Goal: Task Accomplishment & Management: Use online tool/utility

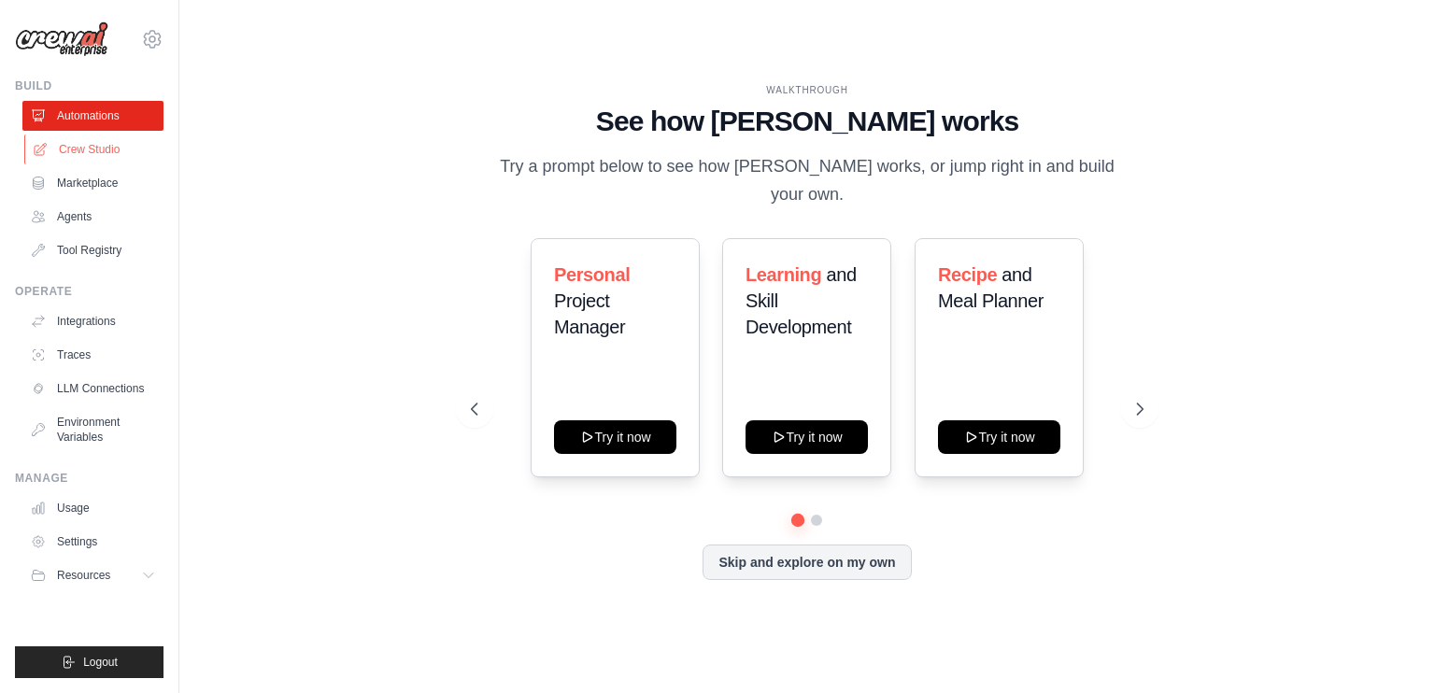
click at [120, 152] on link "Crew Studio" at bounding box center [94, 150] width 141 height 30
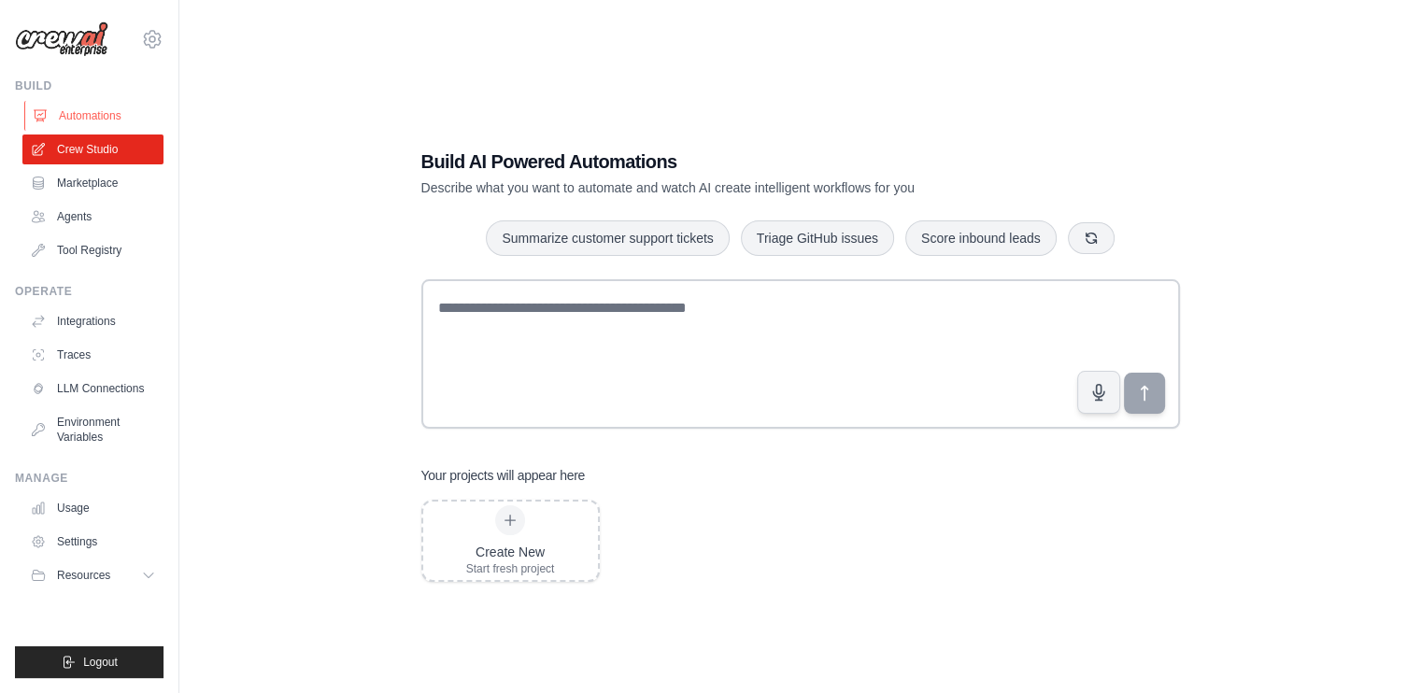
click at [74, 122] on link "Automations" at bounding box center [94, 116] width 141 height 30
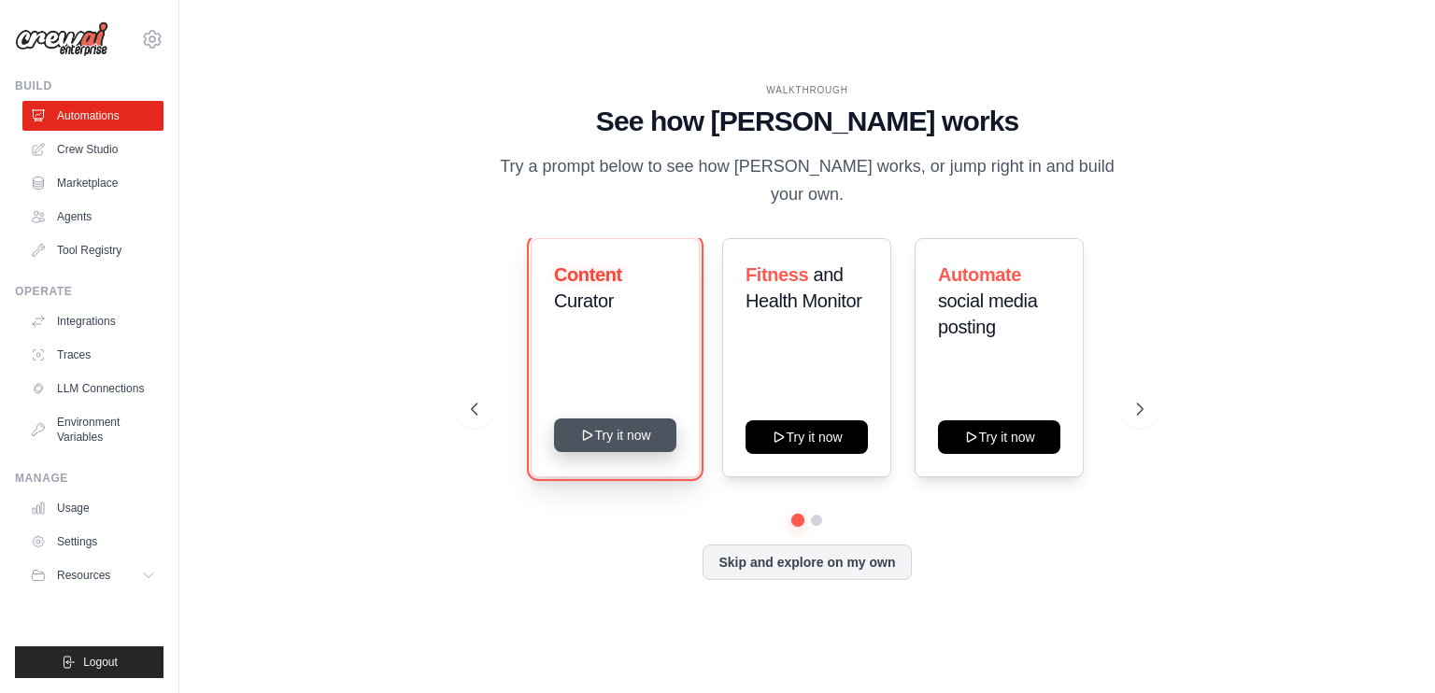
click at [572, 432] on button "Try it now" at bounding box center [615, 436] width 122 height 34
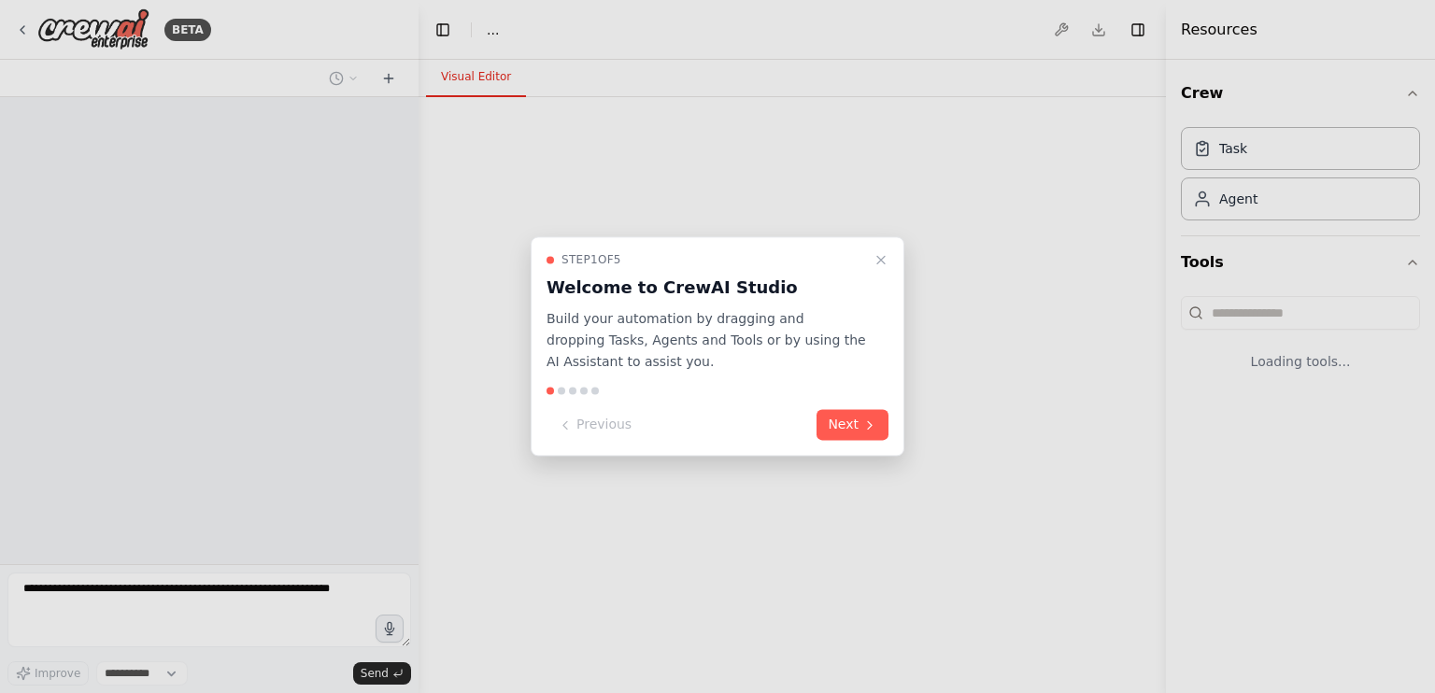
select select "****"
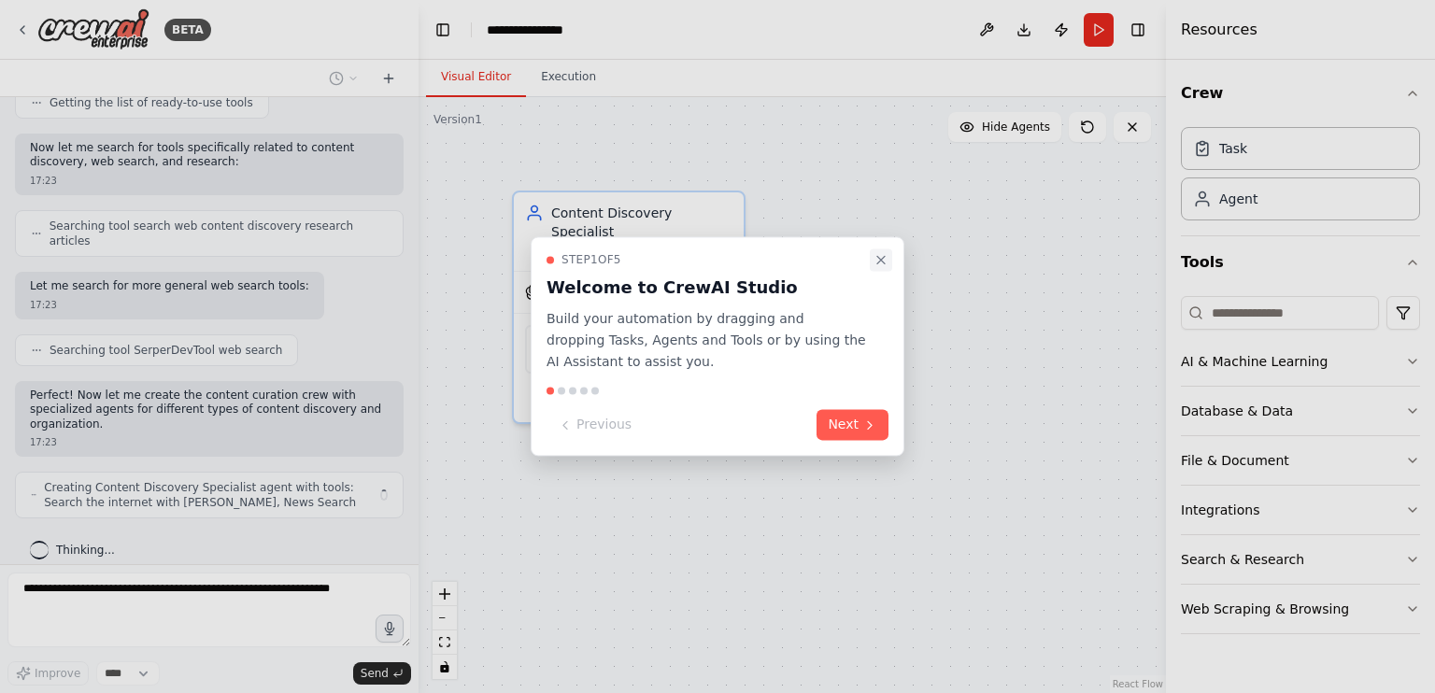
scroll to position [286, 0]
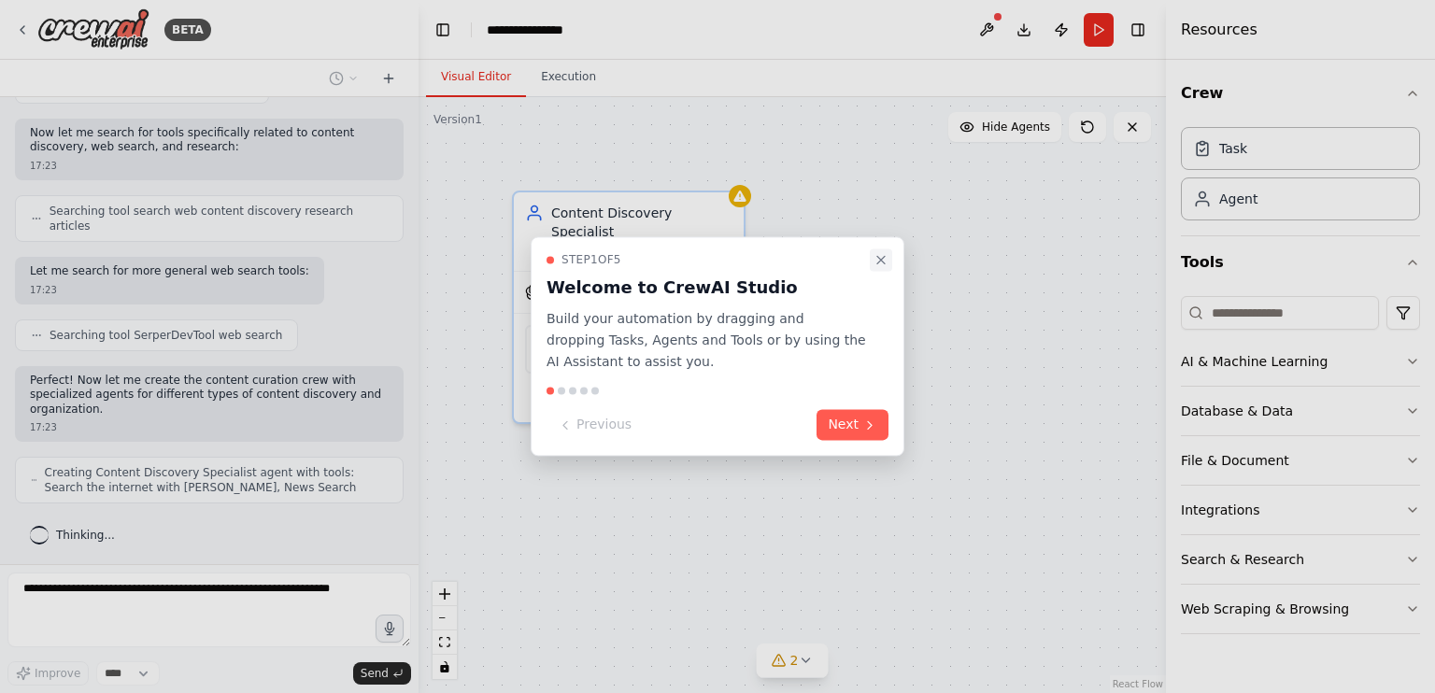
click at [883, 267] on icon "Close walkthrough" at bounding box center [880, 259] width 15 height 15
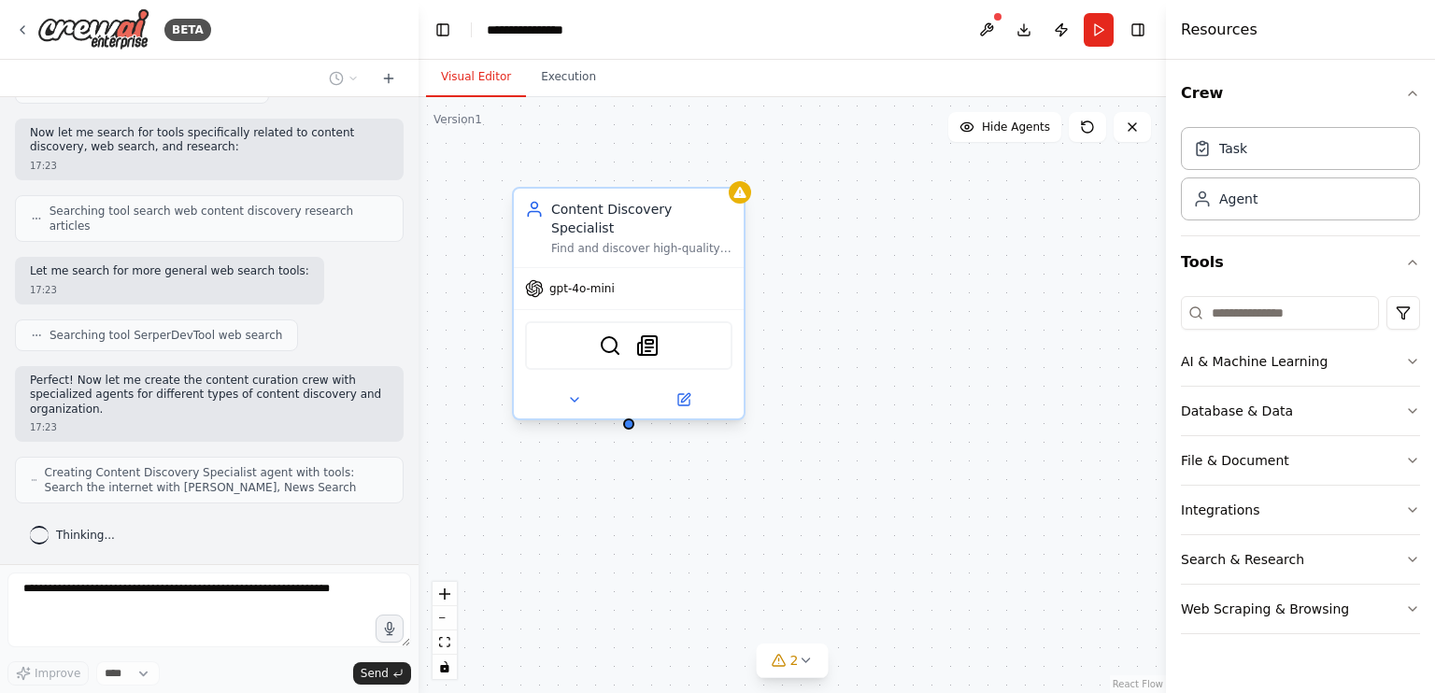
click at [654, 239] on div "Content Discovery Specialist Find and discover high-quality articles, videos, p…" at bounding box center [629, 228] width 230 height 78
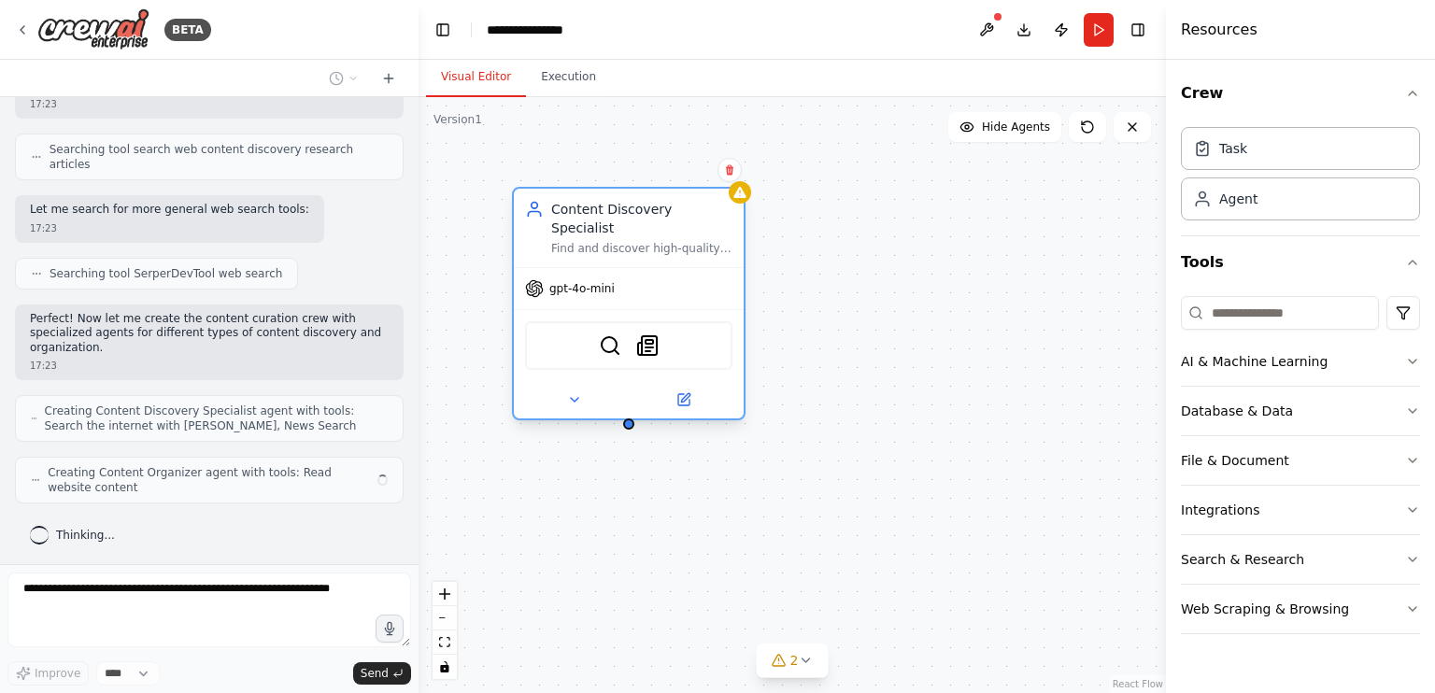
click at [654, 274] on div "gpt-4o-mini" at bounding box center [629, 288] width 230 height 41
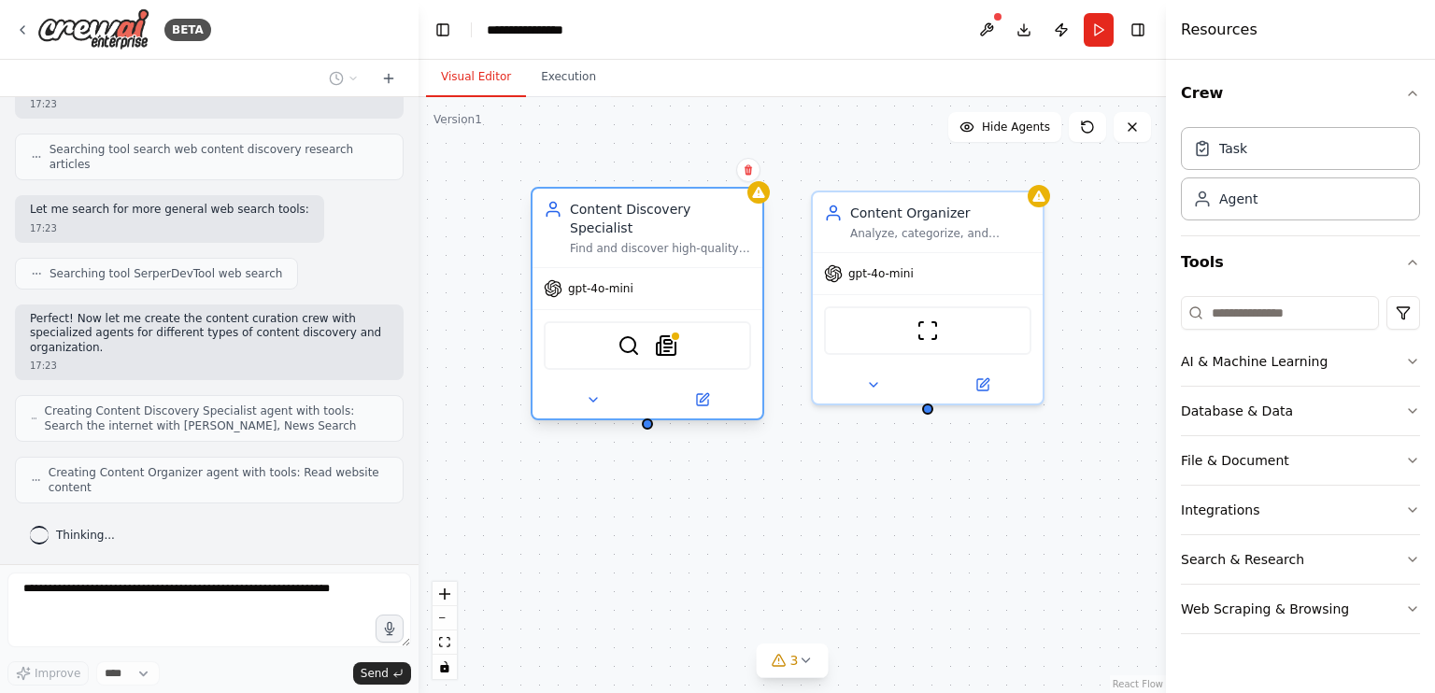
drag, startPoint x: 673, startPoint y: 233, endPoint x: 683, endPoint y: 234, distance: 10.4
click at [684, 241] on div "Find and discover high-quality articles, videos, podcasts, and other content ab…" at bounding box center [660, 248] width 181 height 15
click at [589, 392] on icon at bounding box center [593, 399] width 15 height 15
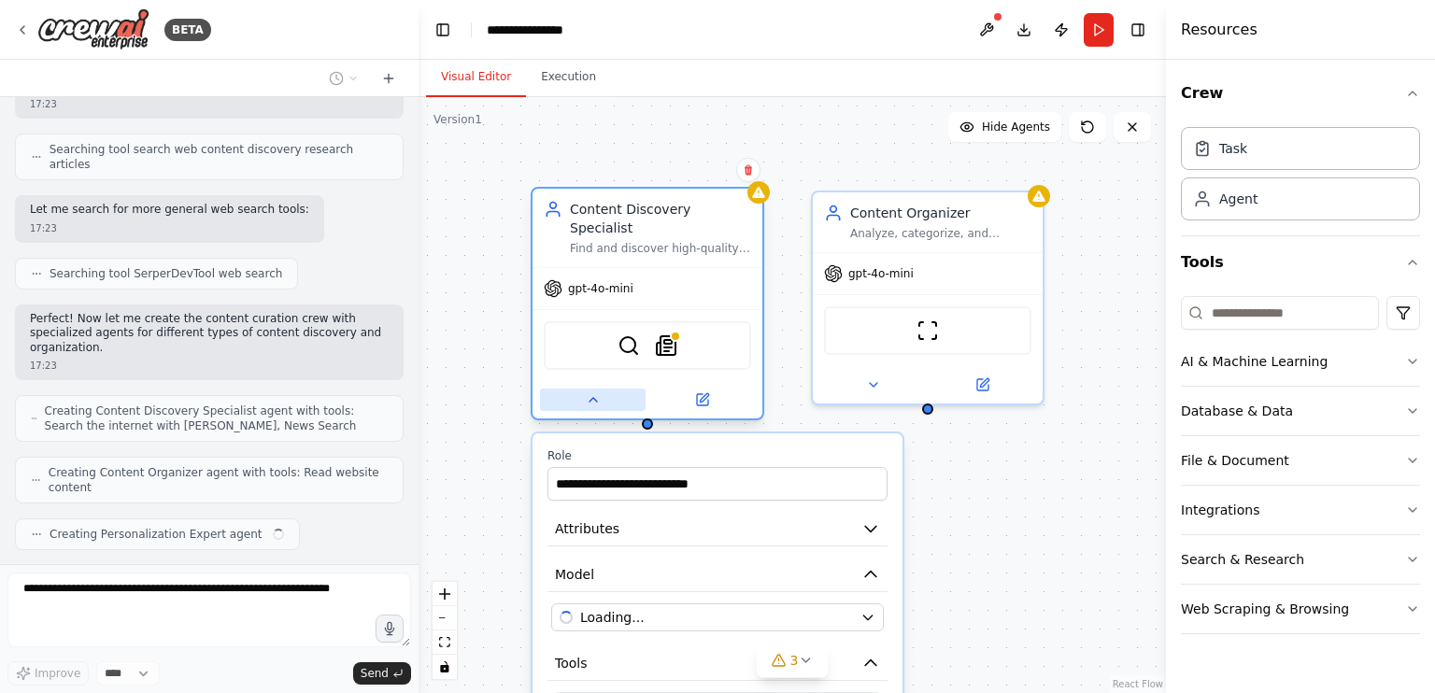
scroll to position [393, 0]
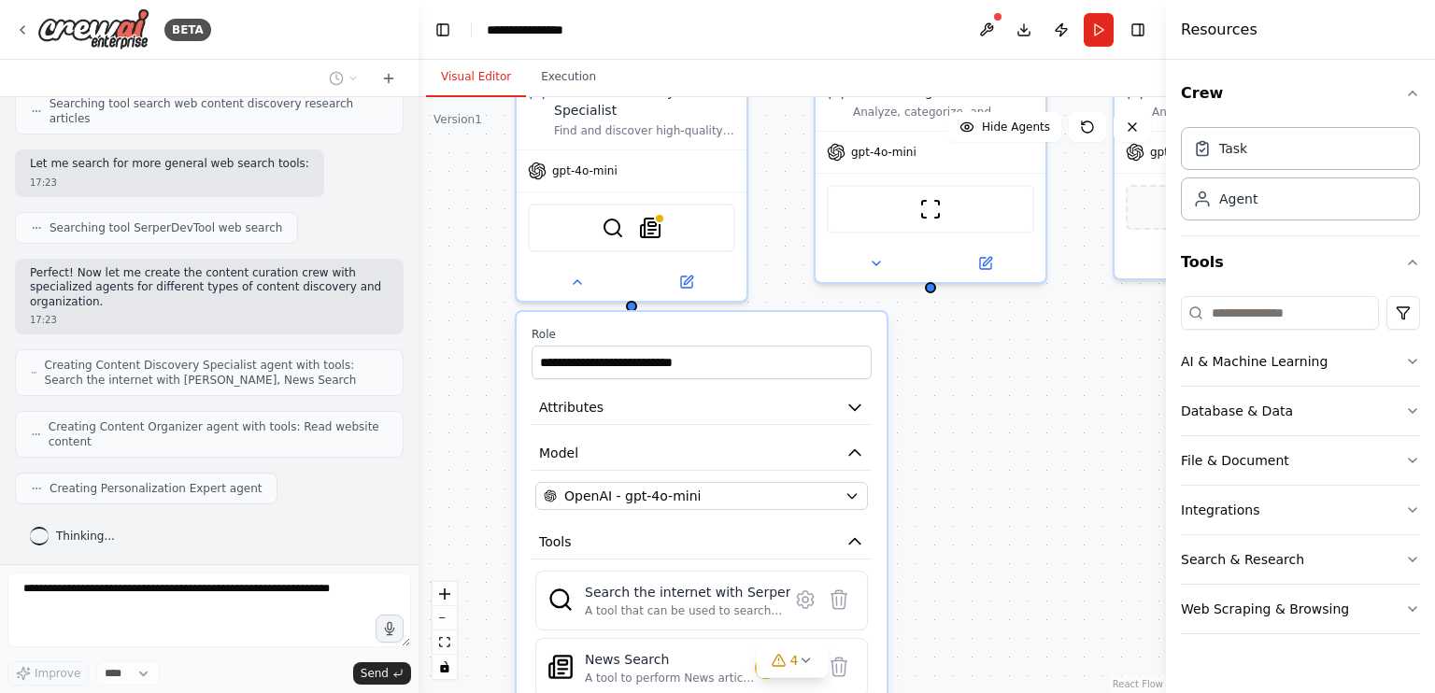
drag, startPoint x: 986, startPoint y: 520, endPoint x: 1001, endPoint y: 339, distance: 181.9
click at [1001, 339] on div "**********" at bounding box center [792, 395] width 747 height 596
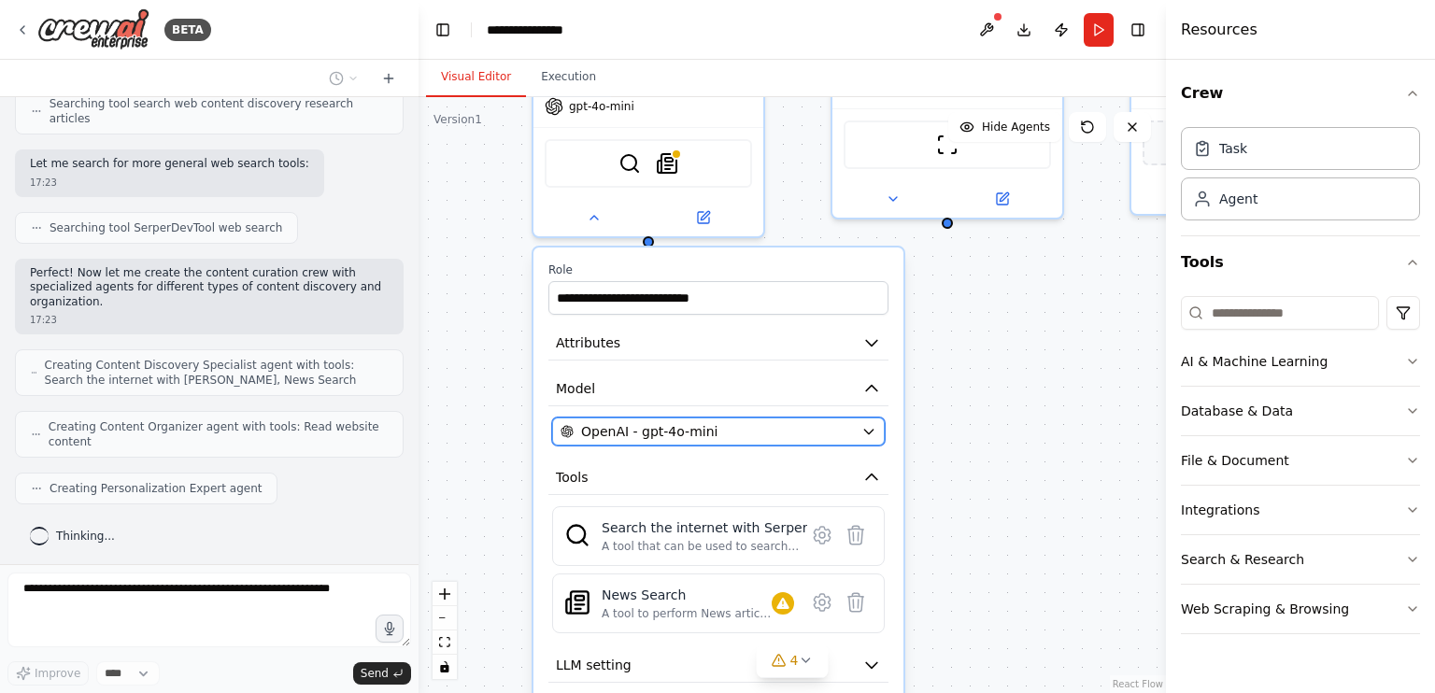
click at [783, 422] on div "OpenAI - gpt-4o-mini" at bounding box center [707, 431] width 293 height 19
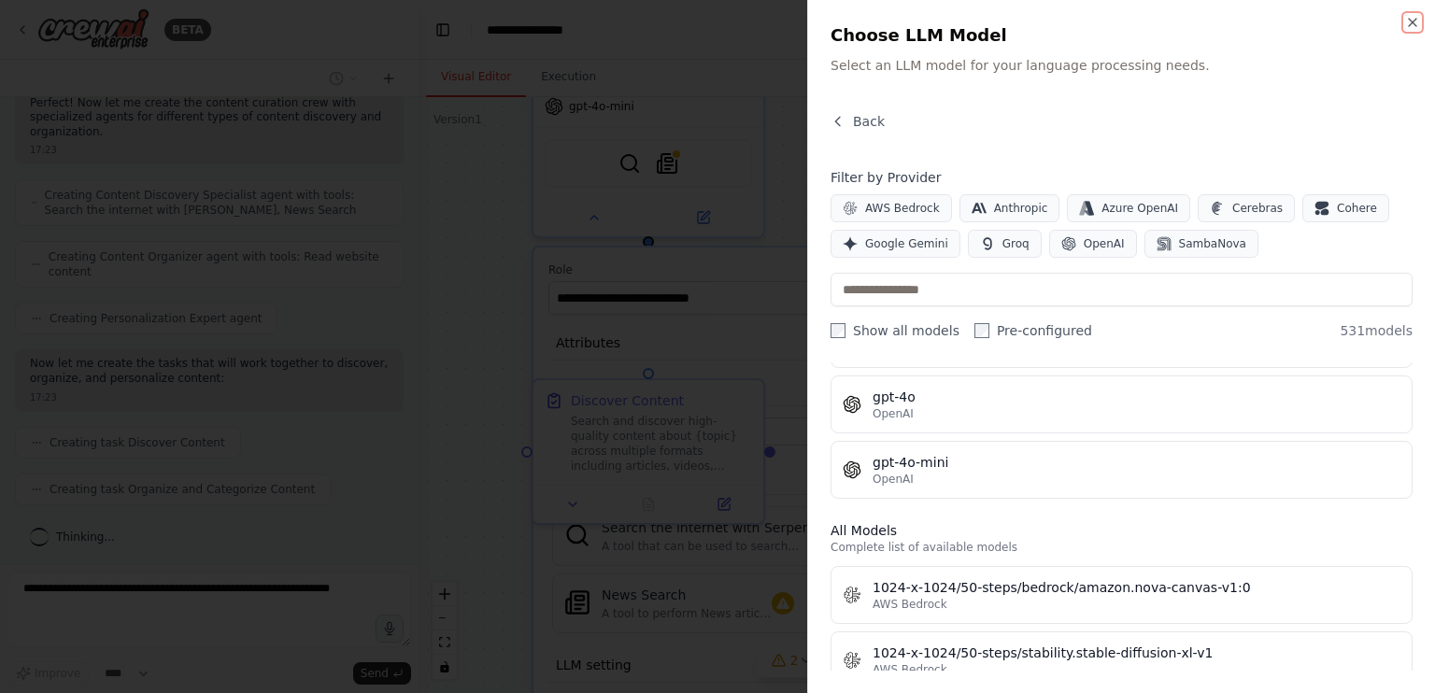
scroll to position [0, 0]
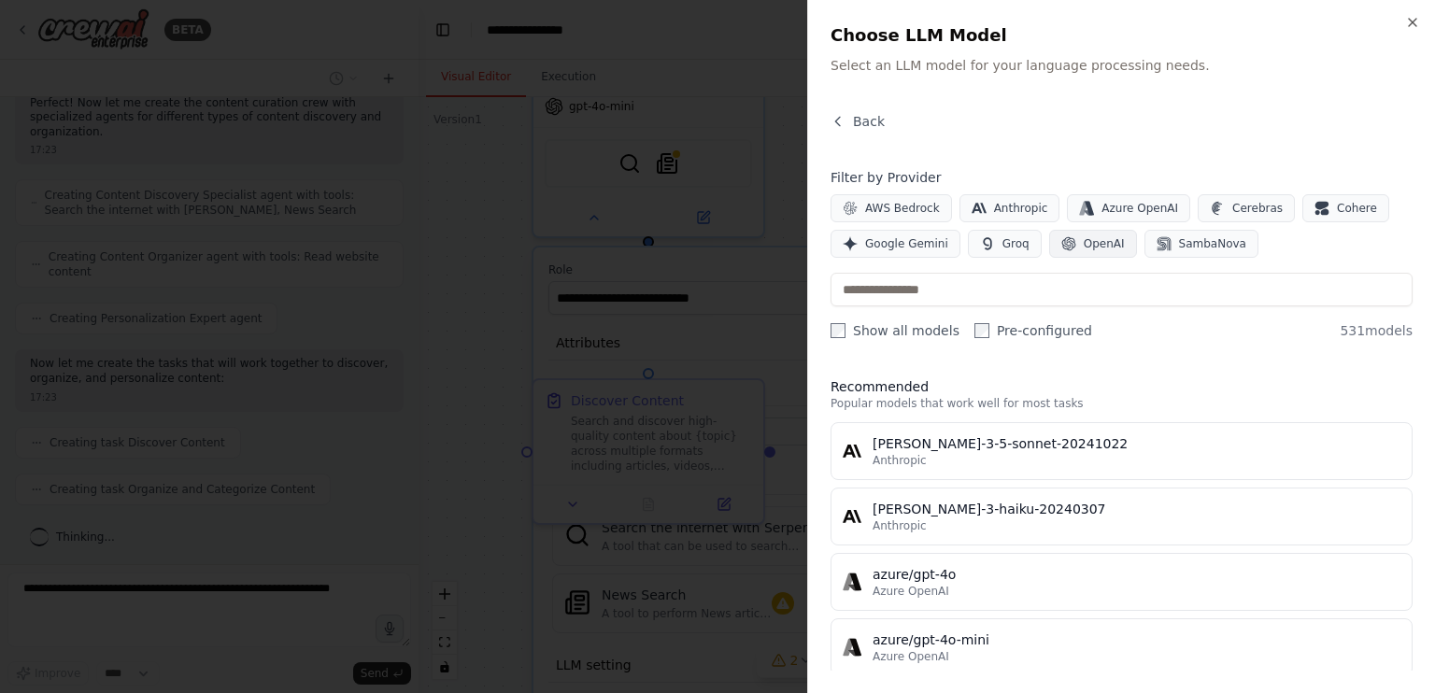
click at [1103, 249] on span "OpenAI" at bounding box center [1104, 243] width 41 height 15
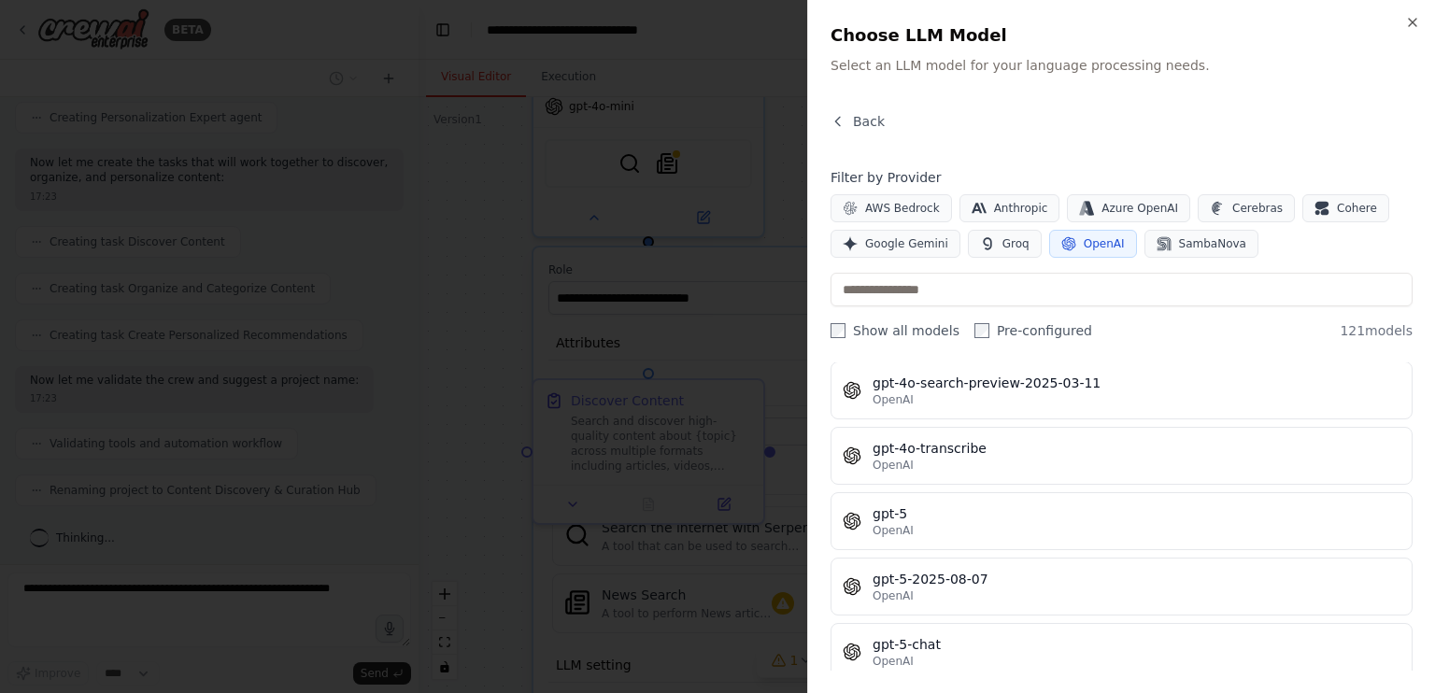
scroll to position [4297, 0]
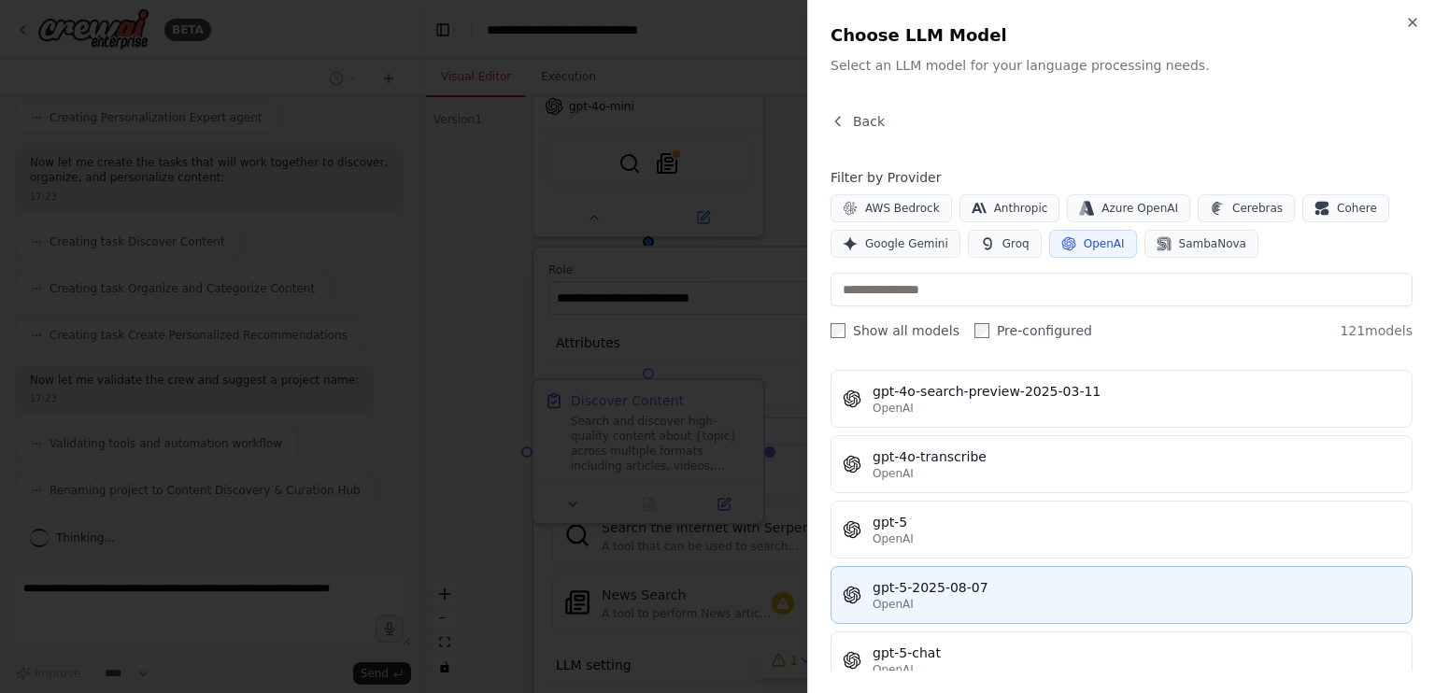
click at [1074, 578] on div "gpt-5-2025-08-07" at bounding box center [1137, 587] width 528 height 19
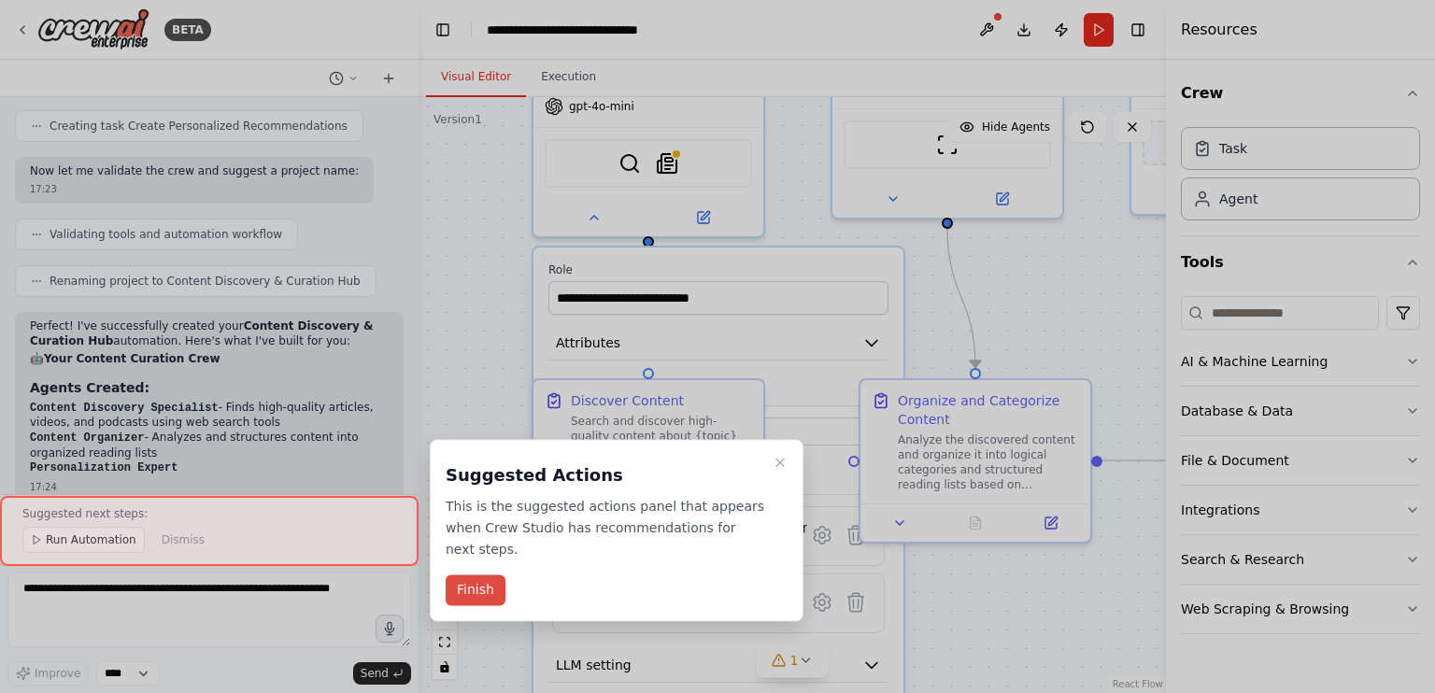
click at [497, 602] on button "Finish" at bounding box center [476, 590] width 60 height 31
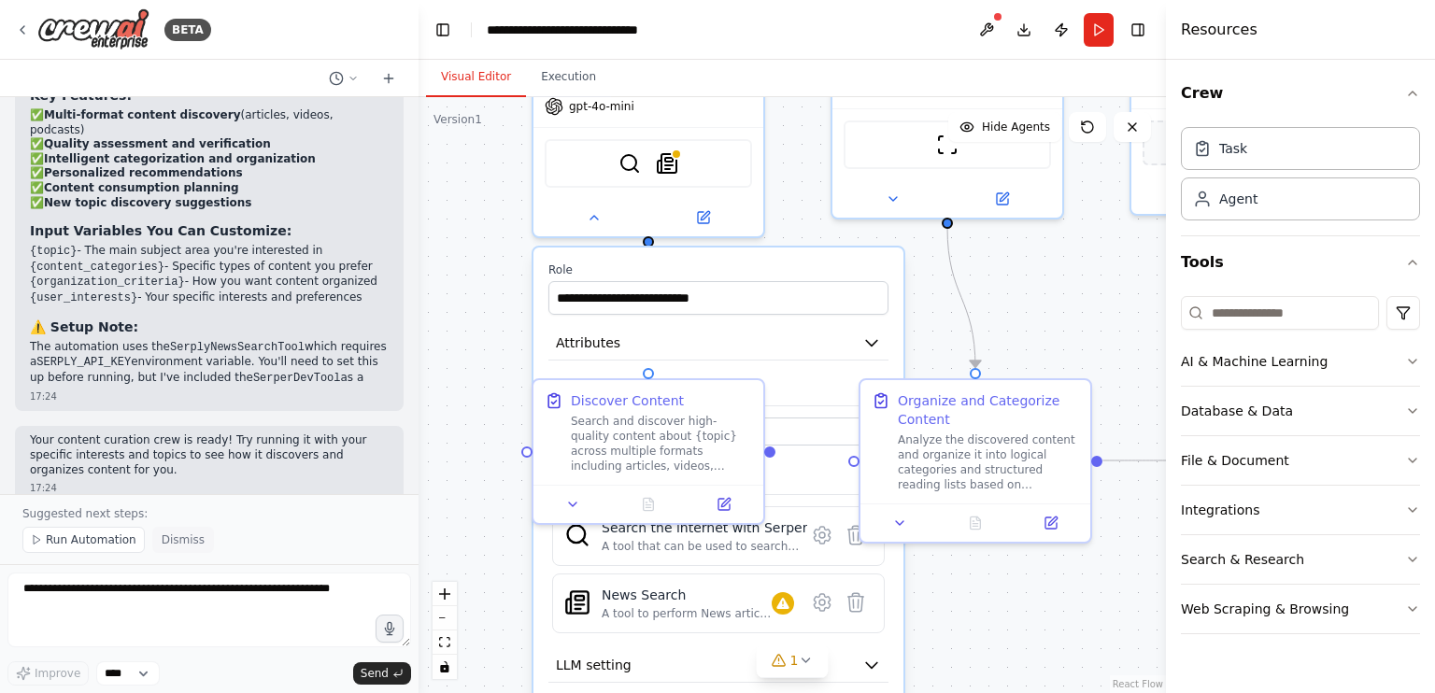
scroll to position [1526, 0]
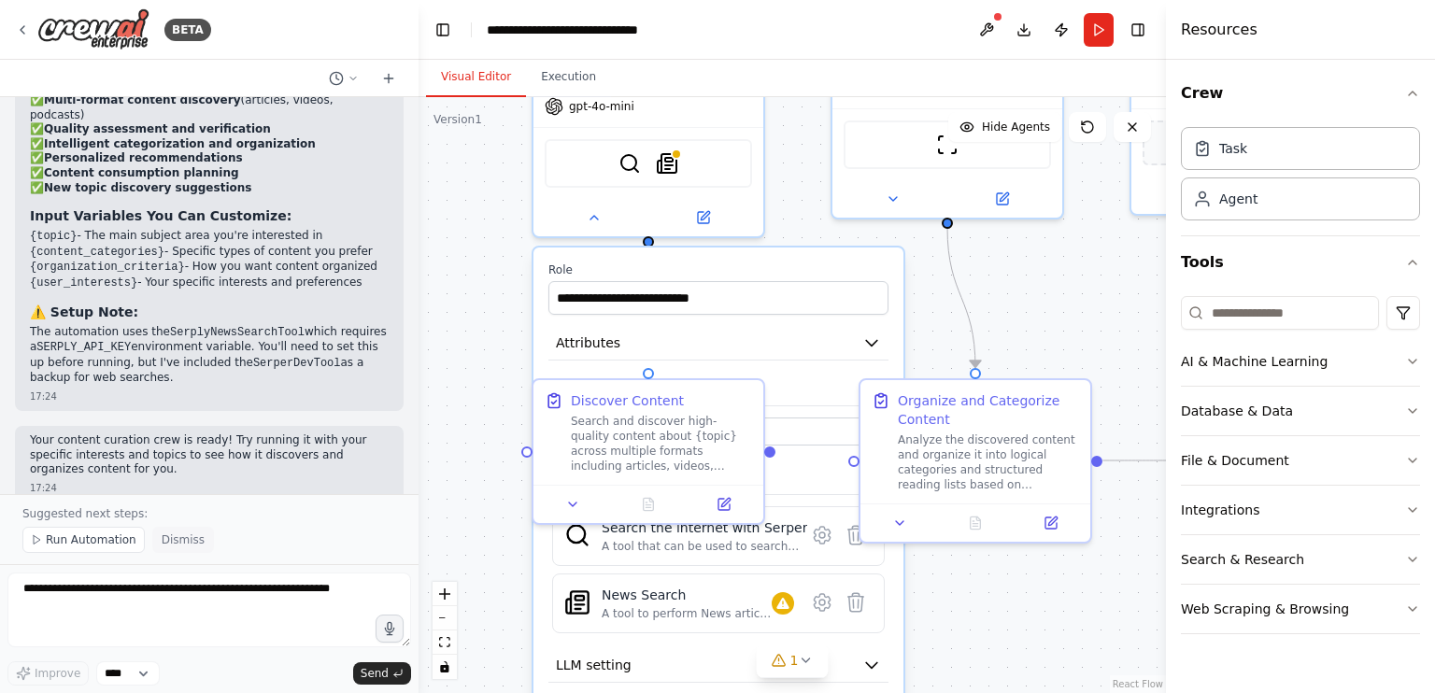
click at [169, 540] on span "Dismiss" at bounding box center [183, 540] width 43 height 15
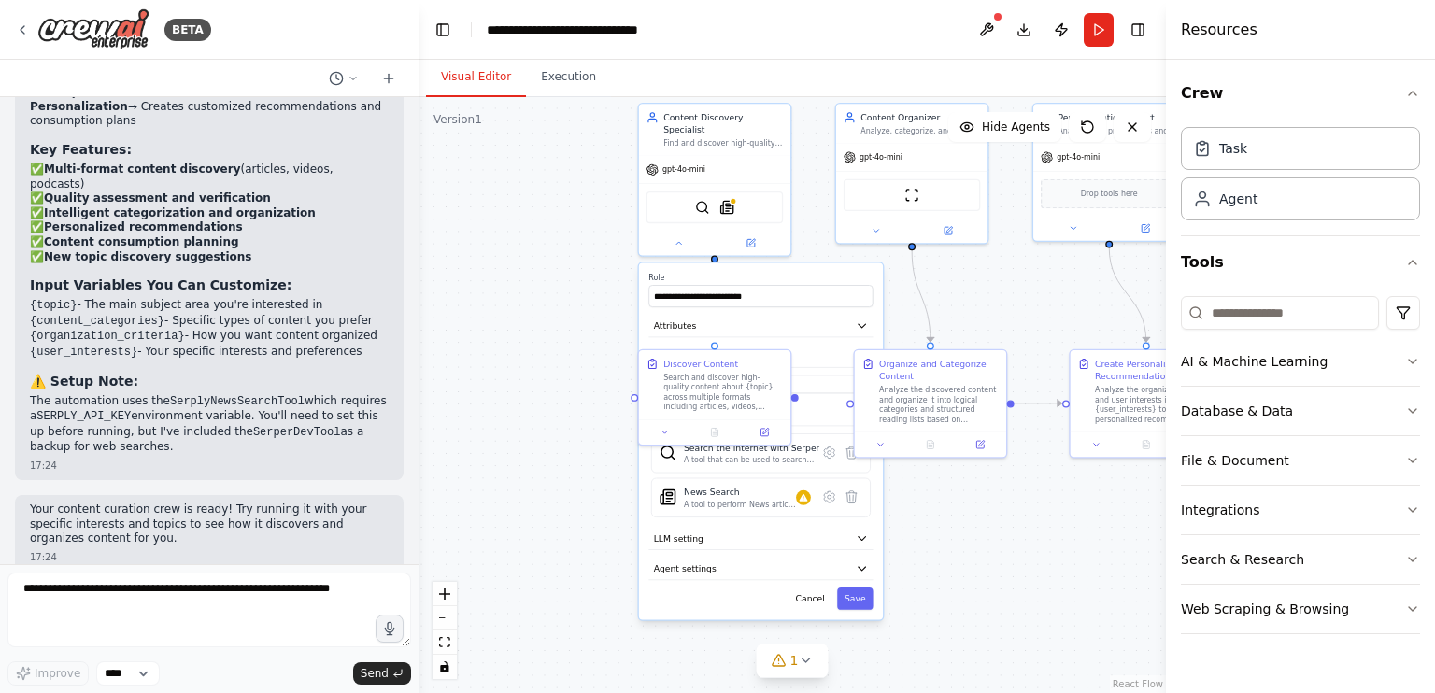
drag, startPoint x: 1049, startPoint y: 307, endPoint x: 979, endPoint y: 304, distance: 70.2
click at [979, 304] on div ".deletable-edge-delete-btn { width: 20px; height: 20px; border: 0px solid #ffff…" at bounding box center [792, 395] width 747 height 596
click at [1286, 356] on button "AI & Machine Learning" at bounding box center [1300, 361] width 239 height 49
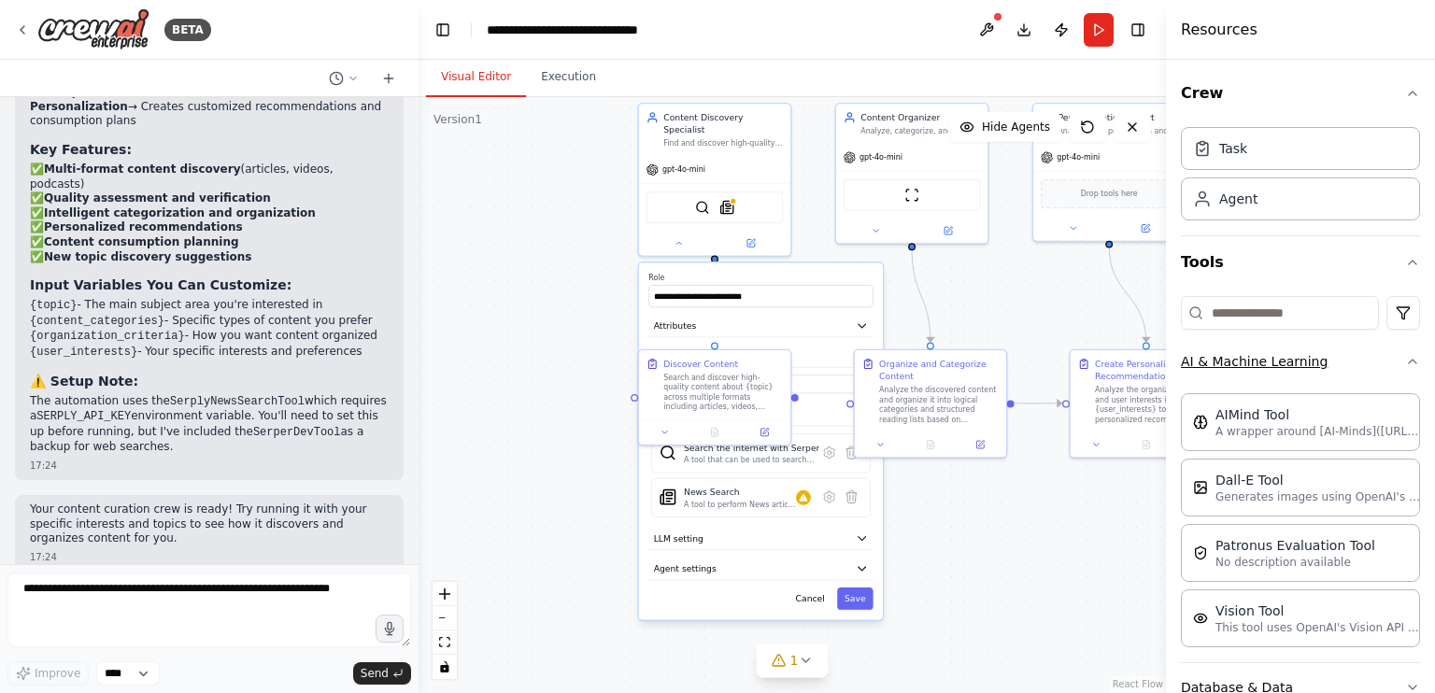
click at [1288, 356] on button "AI & Machine Learning" at bounding box center [1300, 361] width 239 height 49
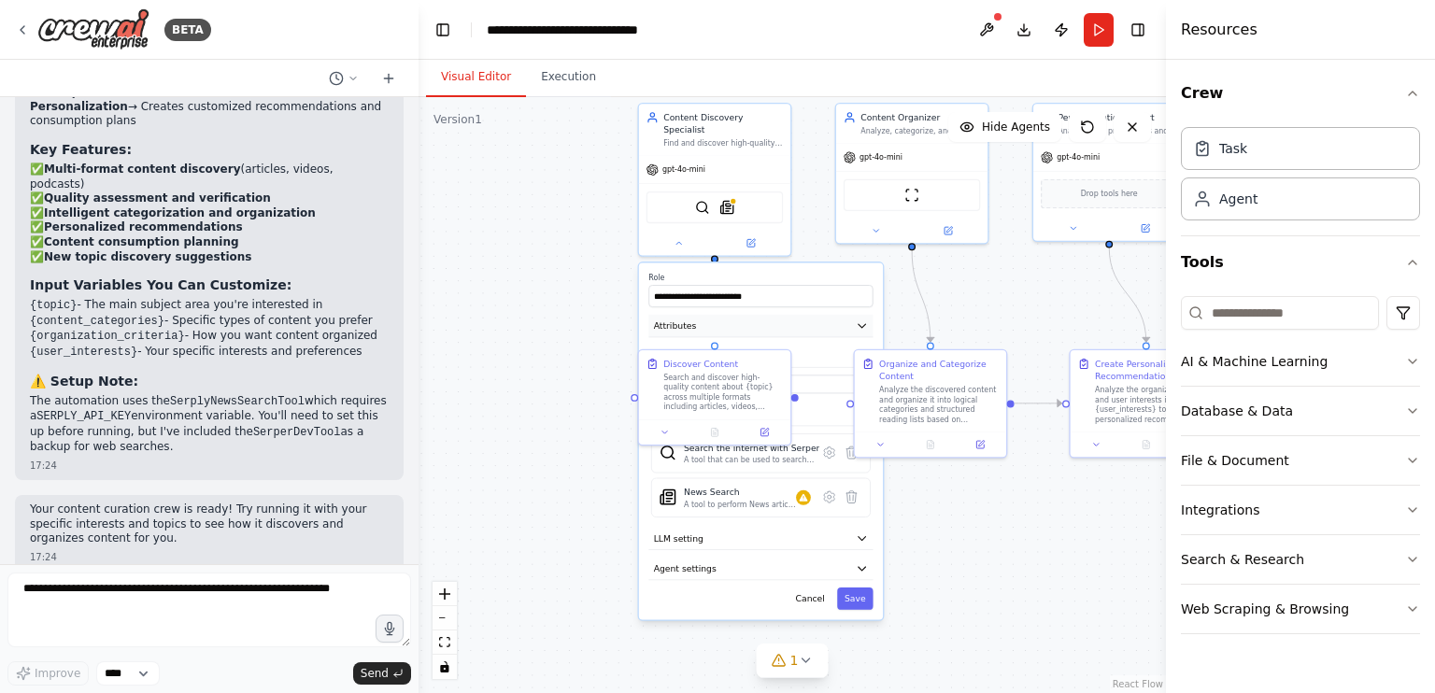
click at [810, 318] on button "Attributes" at bounding box center [760, 326] width 224 height 22
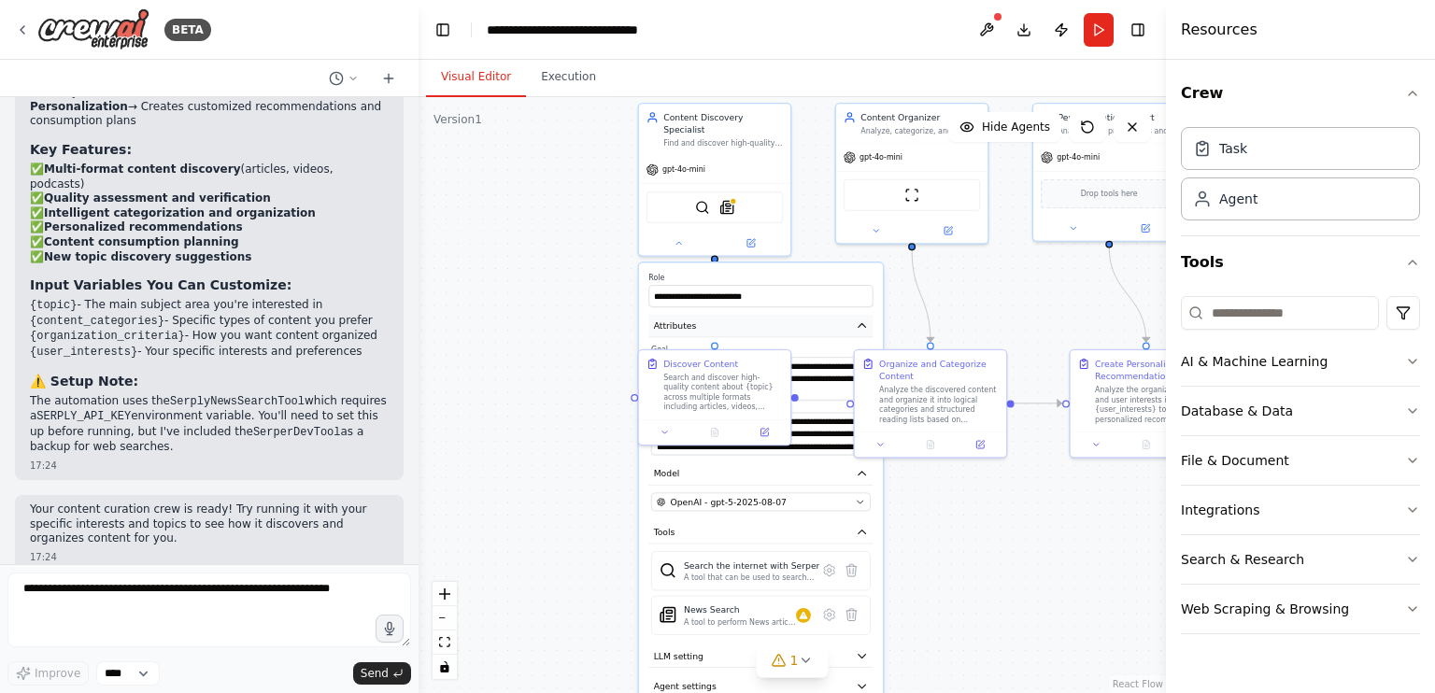
click at [810, 318] on button "Attributes" at bounding box center [760, 326] width 224 height 22
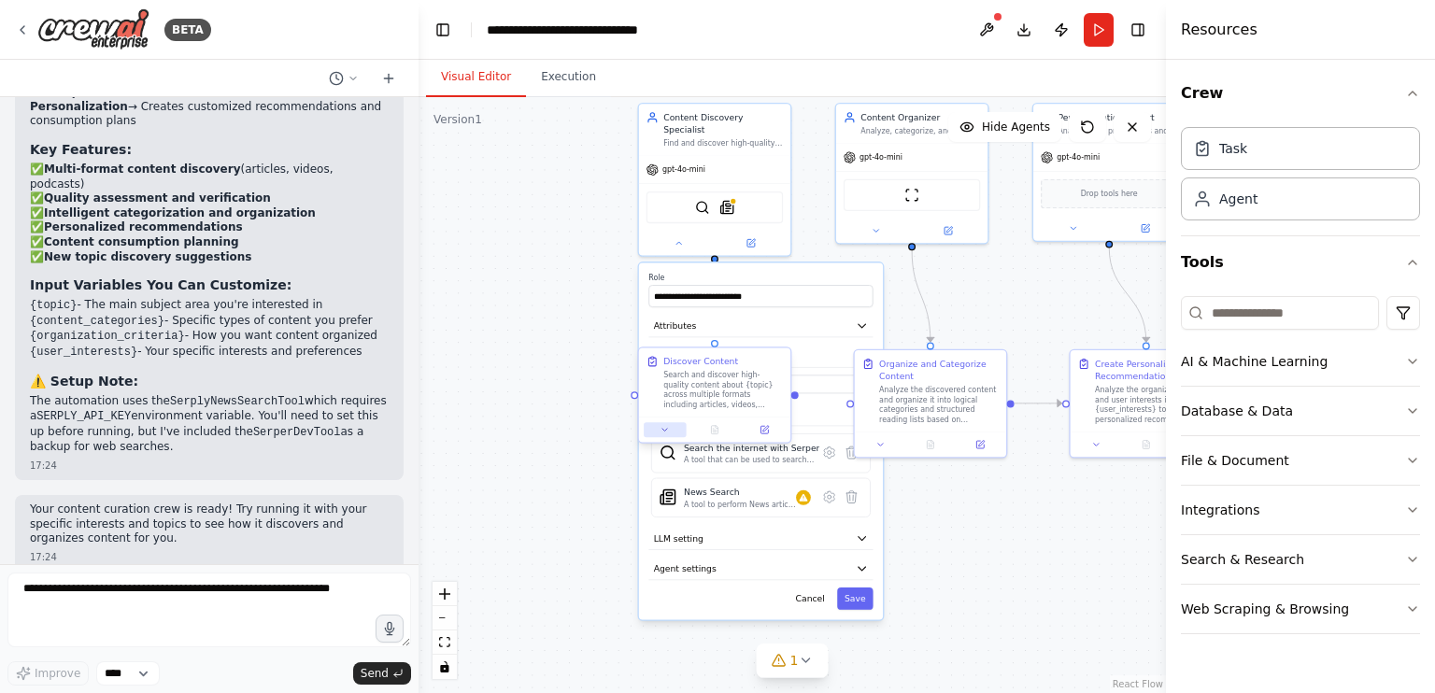
click at [658, 430] on button at bounding box center [665, 429] width 42 height 15
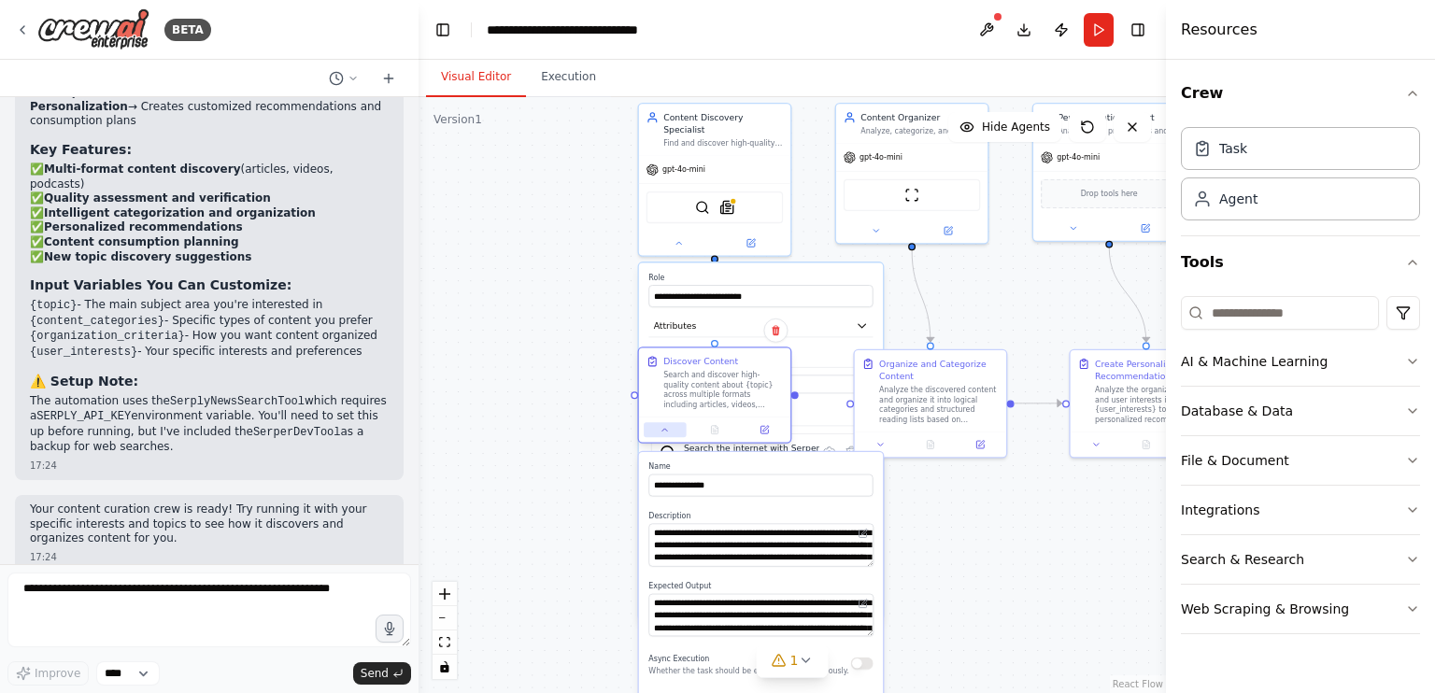
click at [658, 430] on button at bounding box center [665, 429] width 42 height 15
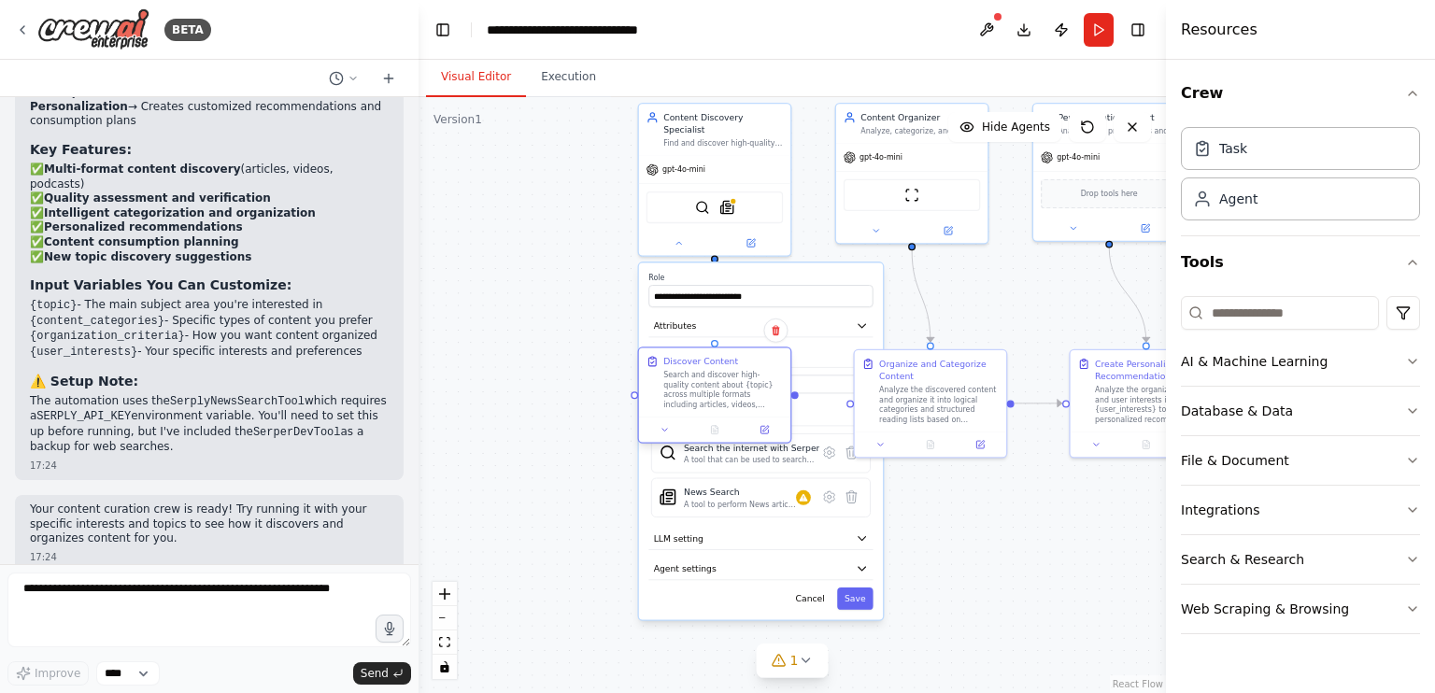
click at [640, 404] on div "Discover Content Search and discover high-quality content about {topic} across …" at bounding box center [714, 382] width 151 height 69
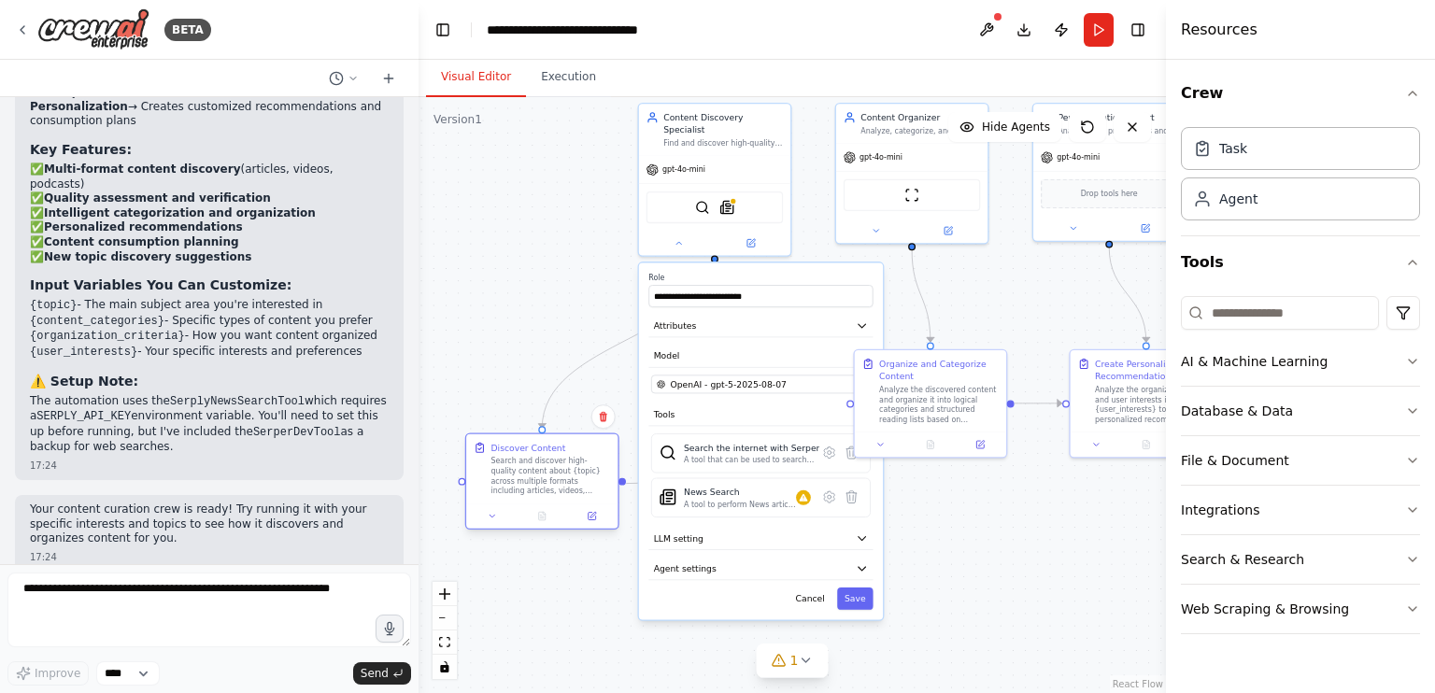
drag, startPoint x: 712, startPoint y: 365, endPoint x: 563, endPoint y: 462, distance: 177.5
click at [523, 455] on div "Discover Content Search and discover high-quality content about {topic} across …" at bounding box center [550, 469] width 120 height 54
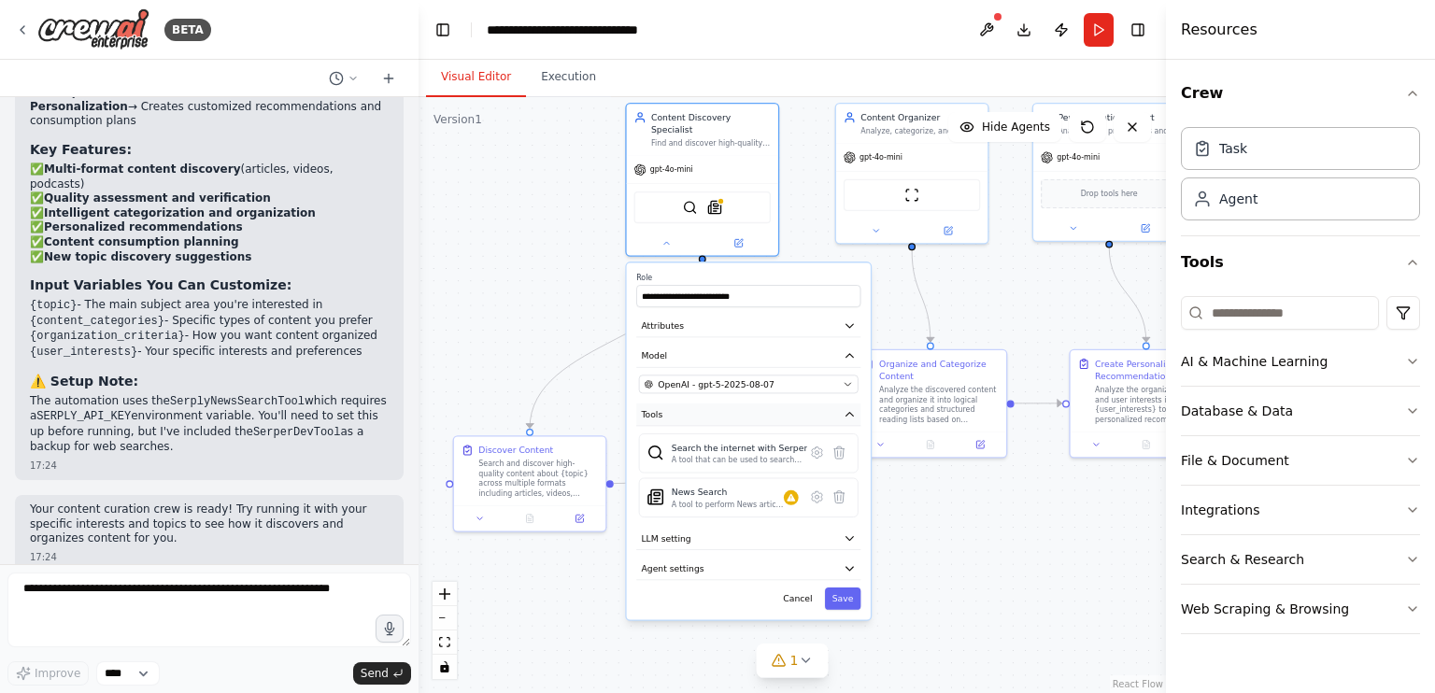
drag, startPoint x: 756, startPoint y: 399, endPoint x: 742, endPoint y: 399, distance: 14.0
click at [742, 404] on button "Tools" at bounding box center [748, 415] width 224 height 22
click at [746, 378] on span "OpenAI - gpt-5-2025-08-07" at bounding box center [716, 384] width 116 height 12
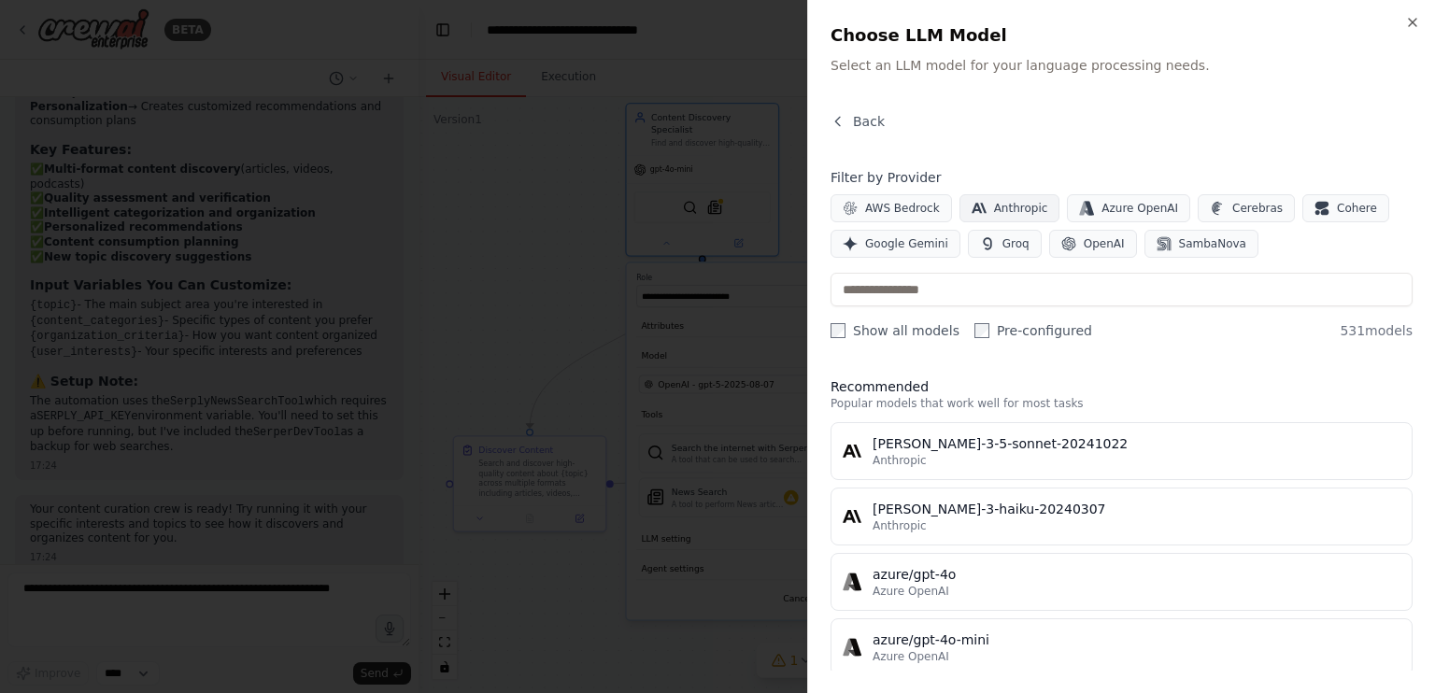
click at [1024, 203] on span "Anthropic" at bounding box center [1021, 208] width 54 height 15
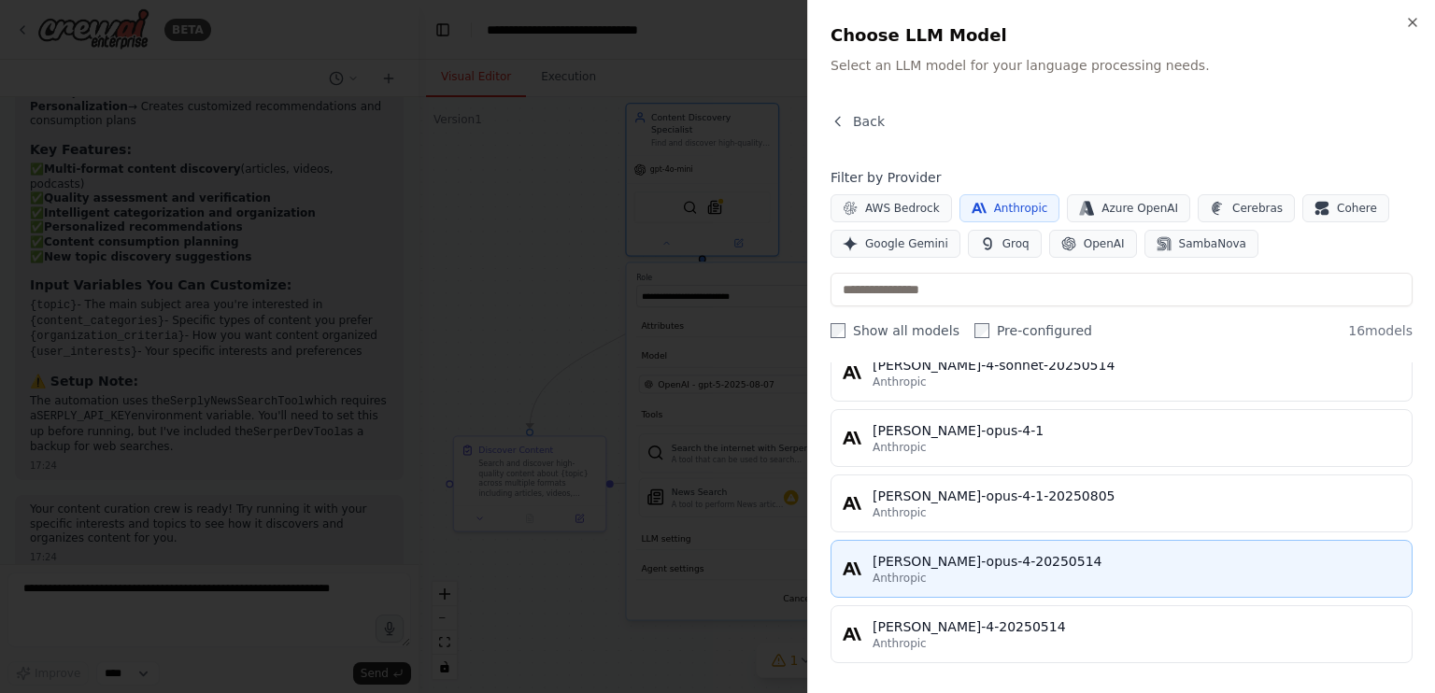
scroll to position [764, 0]
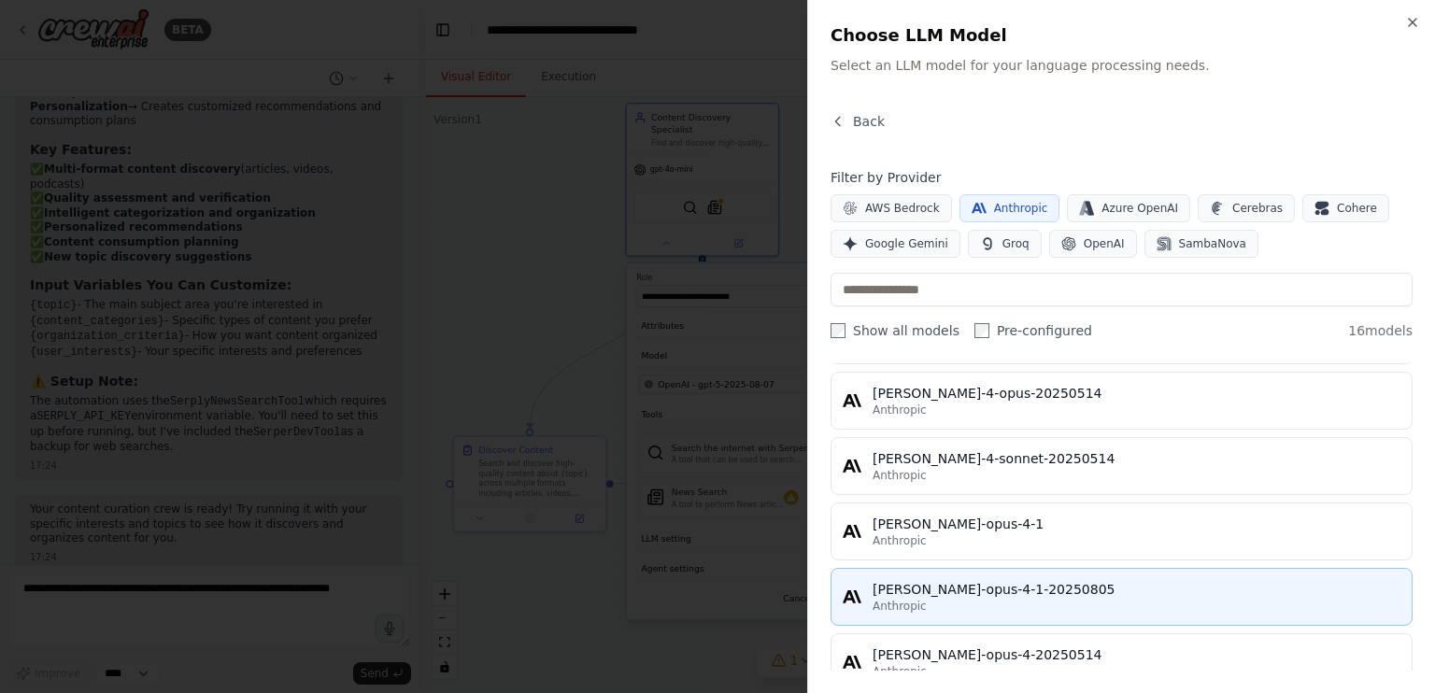
click at [1054, 581] on div "[PERSON_NAME]-opus-4-1-20250805" at bounding box center [1137, 589] width 528 height 19
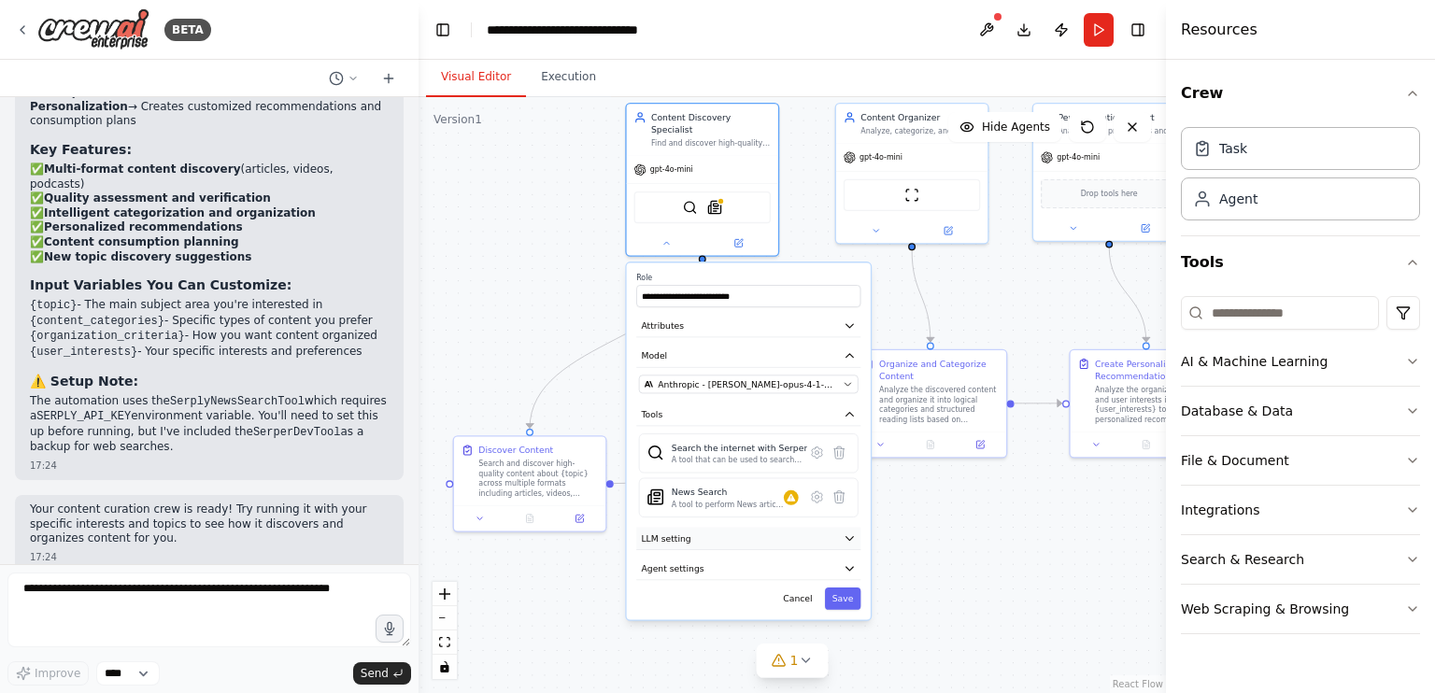
click at [759, 527] on button "LLM setting" at bounding box center [748, 538] width 224 height 22
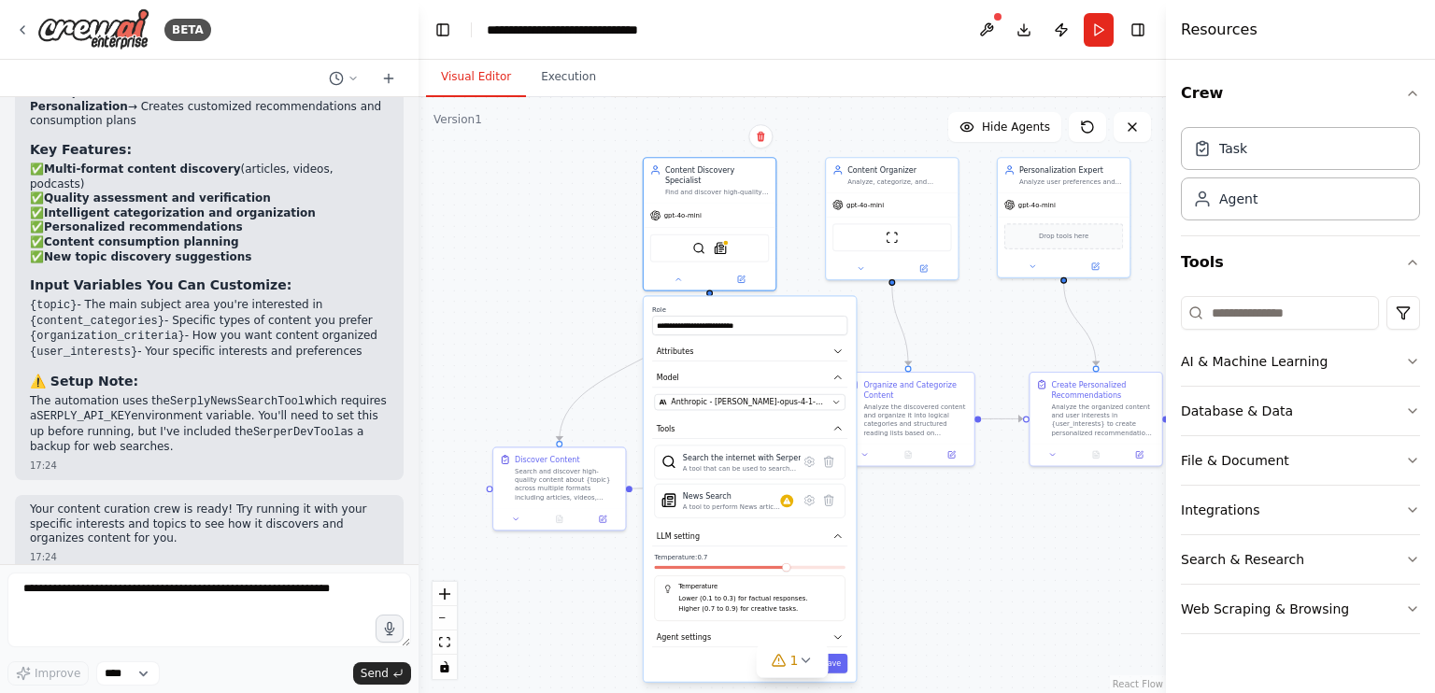
click at [727, 654] on div "Cancel Save" at bounding box center [749, 664] width 195 height 20
click at [714, 628] on button "Agent settings" at bounding box center [749, 638] width 195 height 20
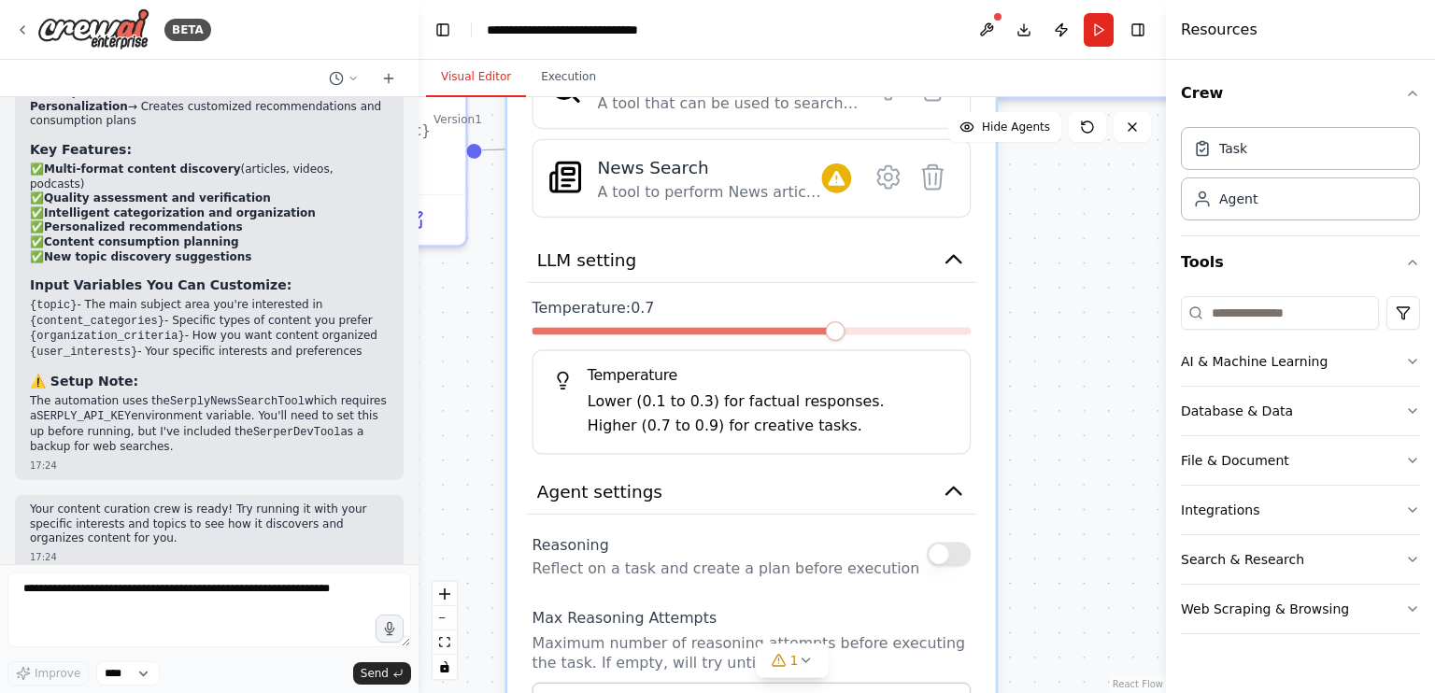
drag, startPoint x: 1050, startPoint y: 429, endPoint x: 1061, endPoint y: 365, distance: 64.5
click at [1080, 355] on div ".deletable-edge-delete-btn { width: 20px; height: 20px; border: 0px solid #ffff…" at bounding box center [792, 395] width 747 height 596
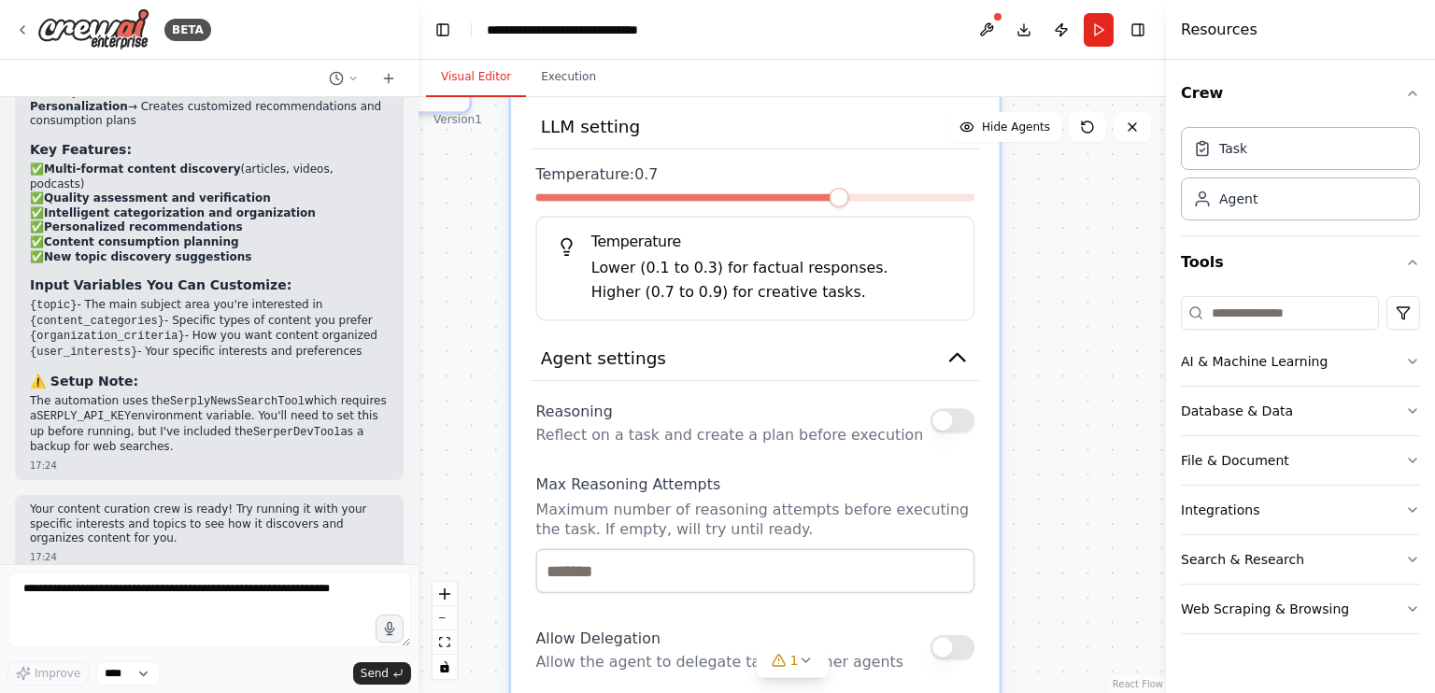
drag, startPoint x: 1065, startPoint y: 411, endPoint x: 1065, endPoint y: 291, distance: 119.6
click at [1066, 293] on div ".deletable-edge-delete-btn { width: 20px; height: 20px; border: 0px solid #ffff…" at bounding box center [792, 395] width 747 height 596
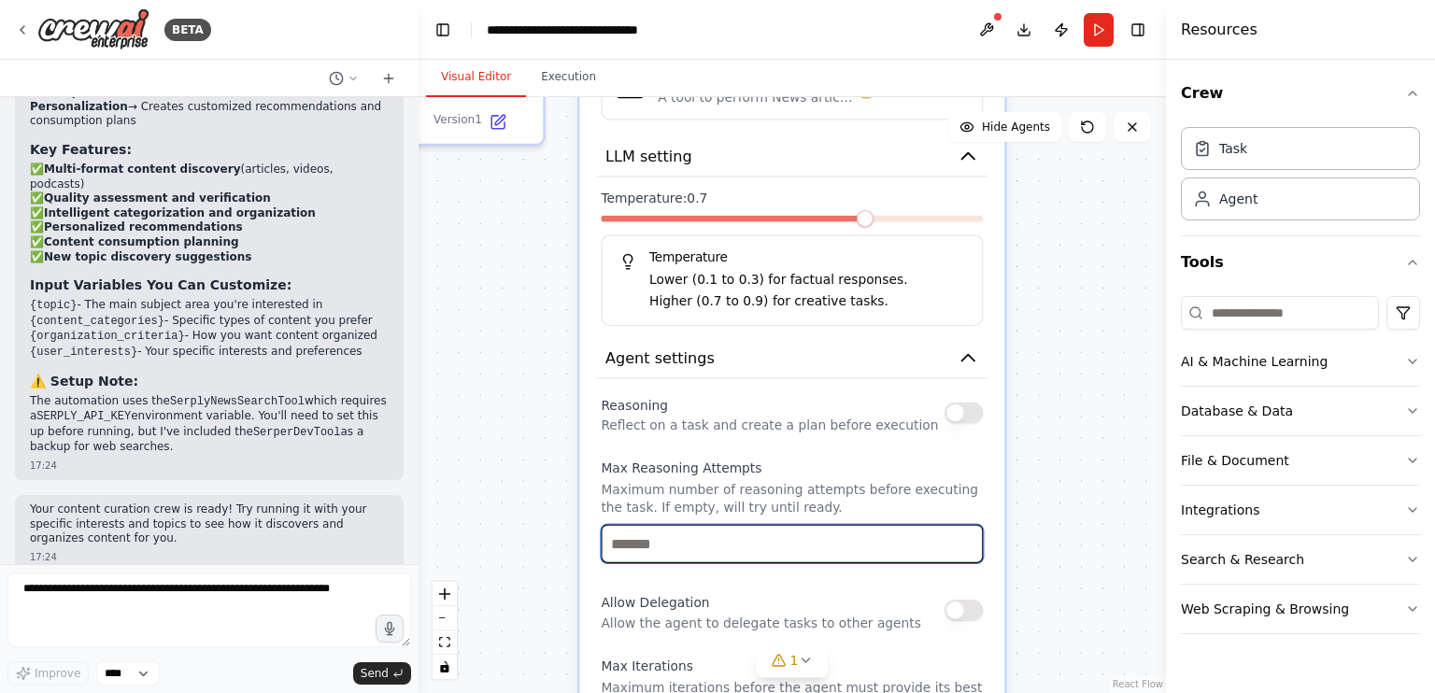
click at [777, 525] on input "number" at bounding box center [792, 544] width 382 height 38
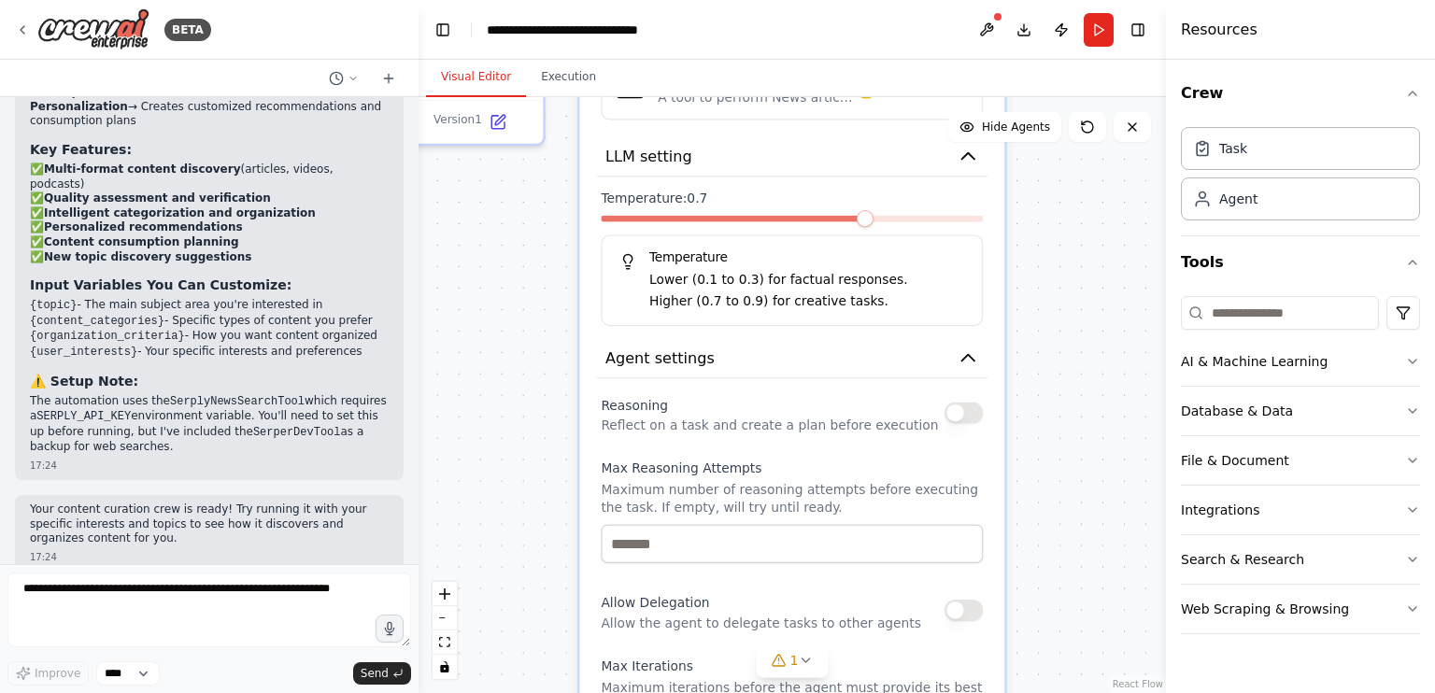
click at [1084, 470] on div ".deletable-edge-delete-btn { width: 20px; height: 20px; border: 0px solid #ffff…" at bounding box center [792, 395] width 747 height 596
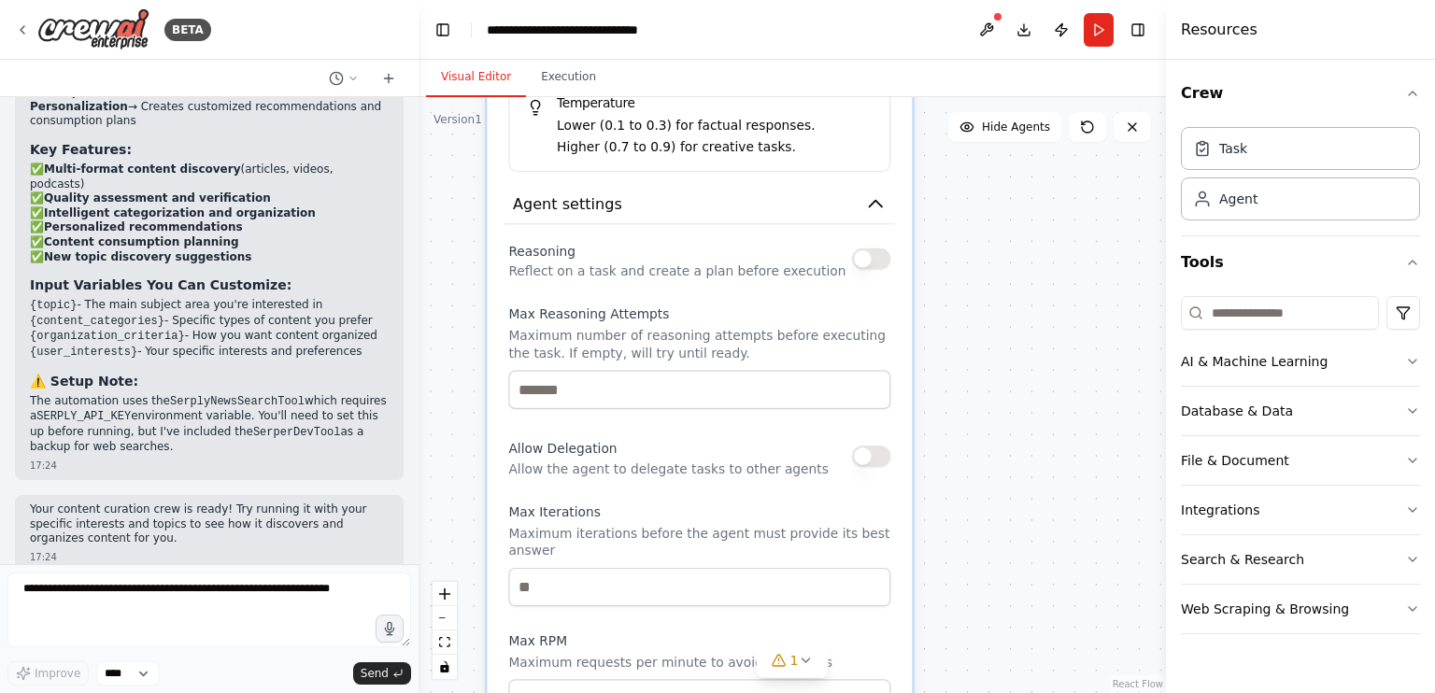
drag, startPoint x: 1064, startPoint y: 437, endPoint x: 972, endPoint y: 283, distance: 179.8
click at [972, 283] on div ".deletable-edge-delete-btn { width: 20px; height: 20px; border: 0px solid #ffff…" at bounding box center [792, 395] width 747 height 596
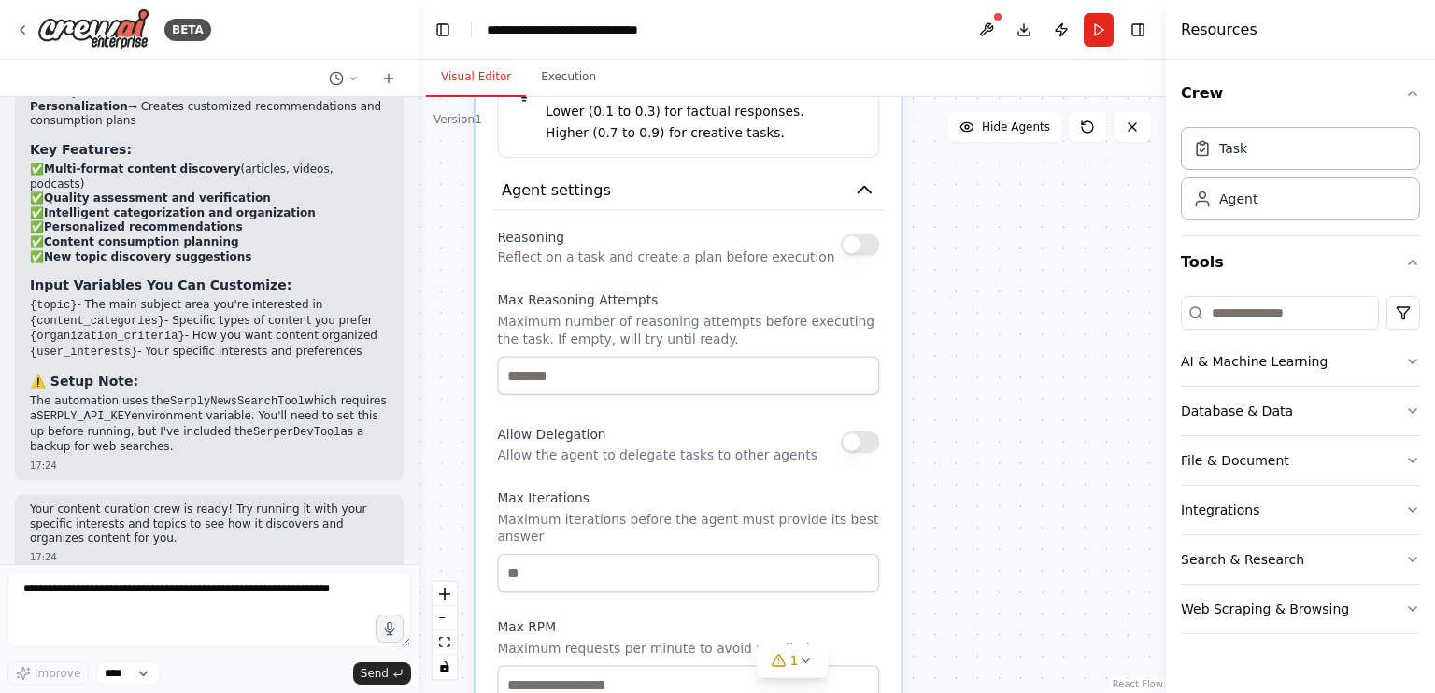
drag, startPoint x: 994, startPoint y: 464, endPoint x: 994, endPoint y: 423, distance: 41.1
click at [994, 423] on div ".deletable-edge-delete-btn { width: 20px; height: 20px; border: 0px solid #ffff…" at bounding box center [792, 395] width 747 height 596
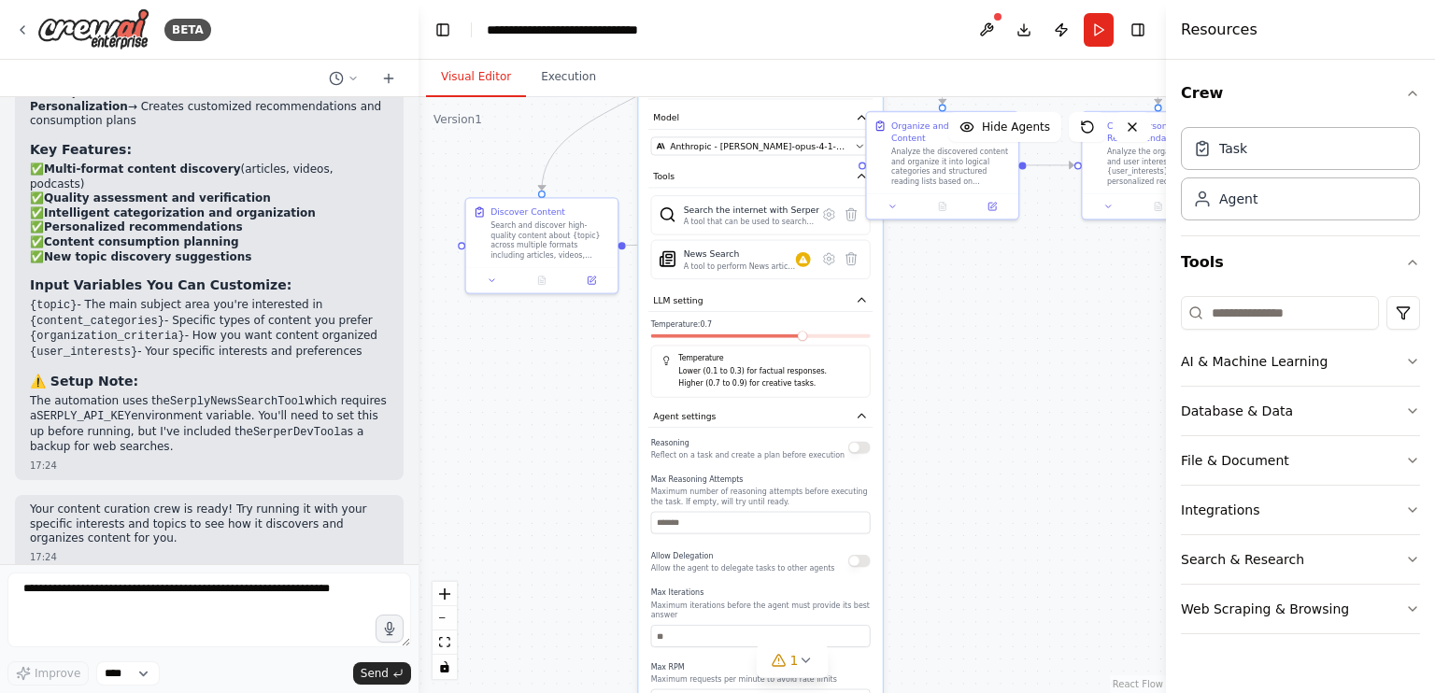
drag, startPoint x: 628, startPoint y: 305, endPoint x: 595, endPoint y: 446, distance: 144.8
click at [569, 455] on div ".deletable-edge-delete-btn { width: 20px; height: 20px; border: 0px solid #ffff…" at bounding box center [792, 395] width 747 height 596
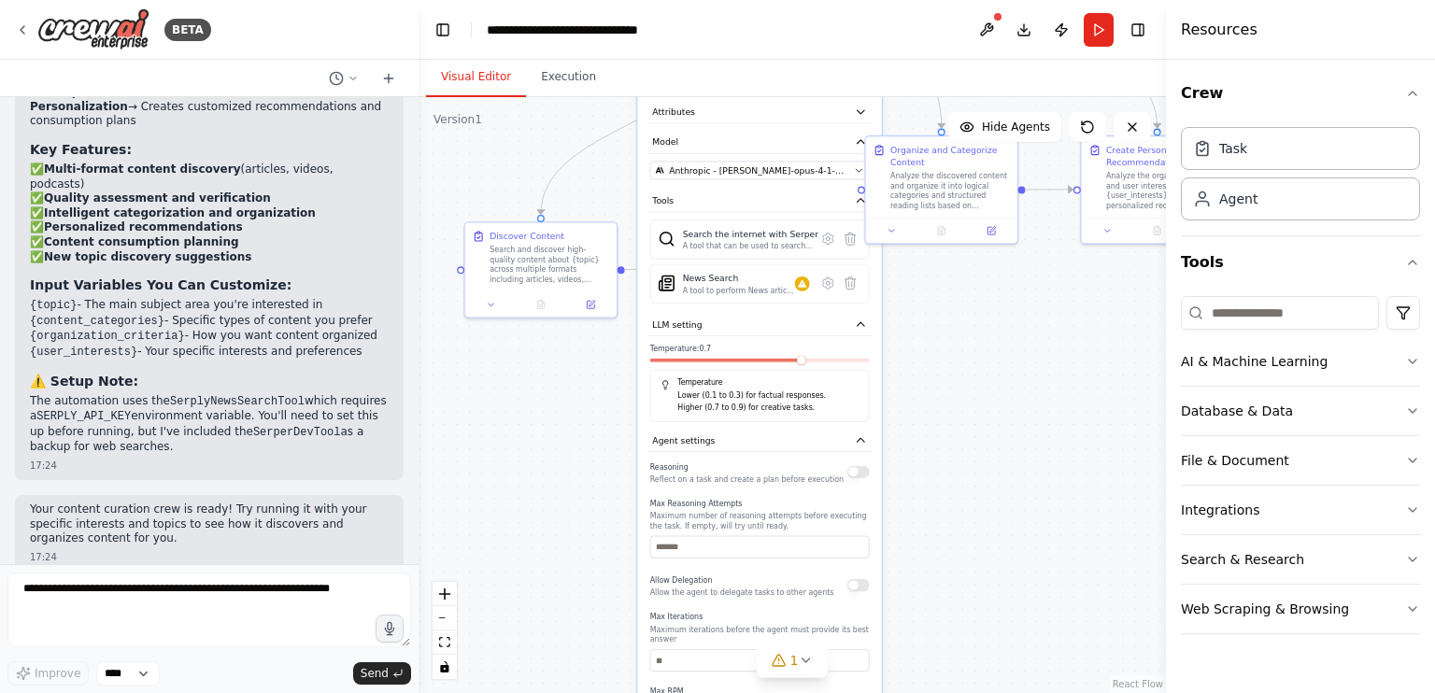
drag, startPoint x: 605, startPoint y: 426, endPoint x: 602, endPoint y: 490, distance: 64.6
click at [604, 481] on div ".deletable-edge-delete-btn { width: 20px; height: 20px; border: 0px solid #ffff…" at bounding box center [792, 395] width 747 height 596
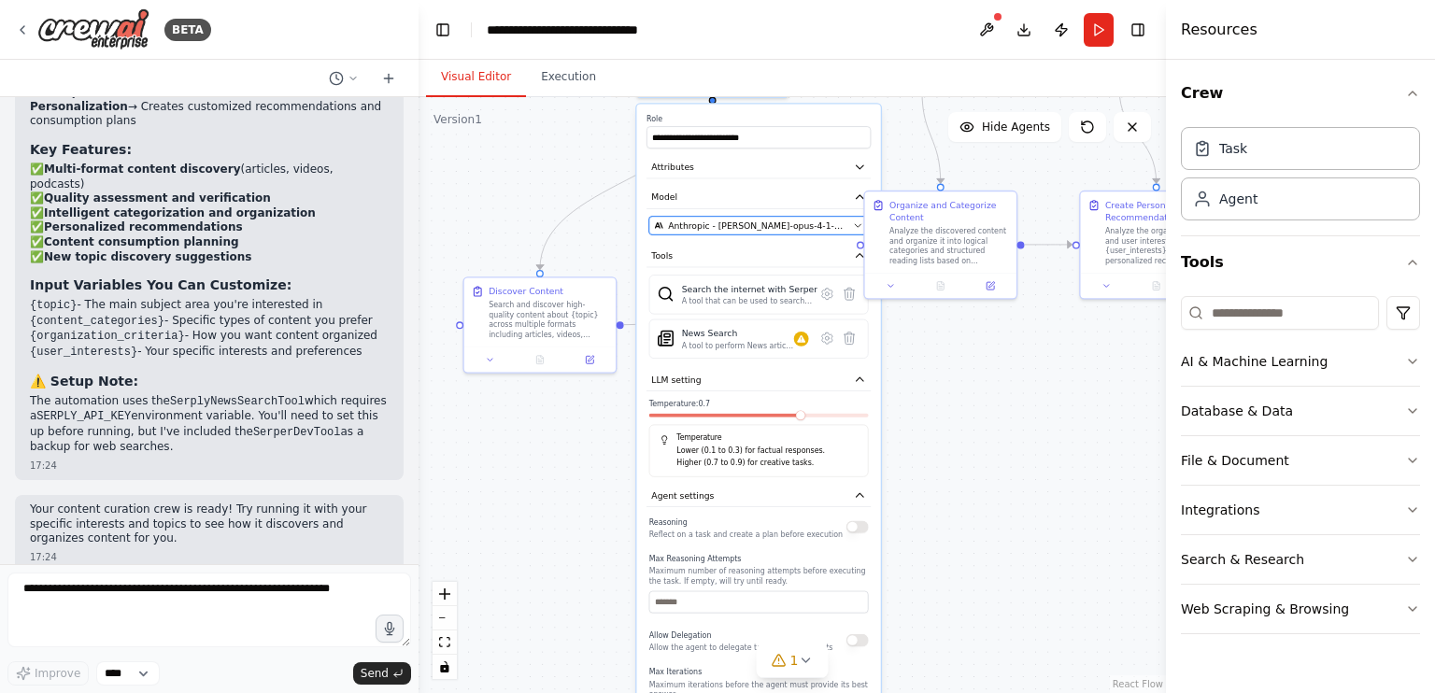
click at [714, 217] on button "Anthropic - [PERSON_NAME]-opus-4-1-20250805" at bounding box center [759, 226] width 220 height 19
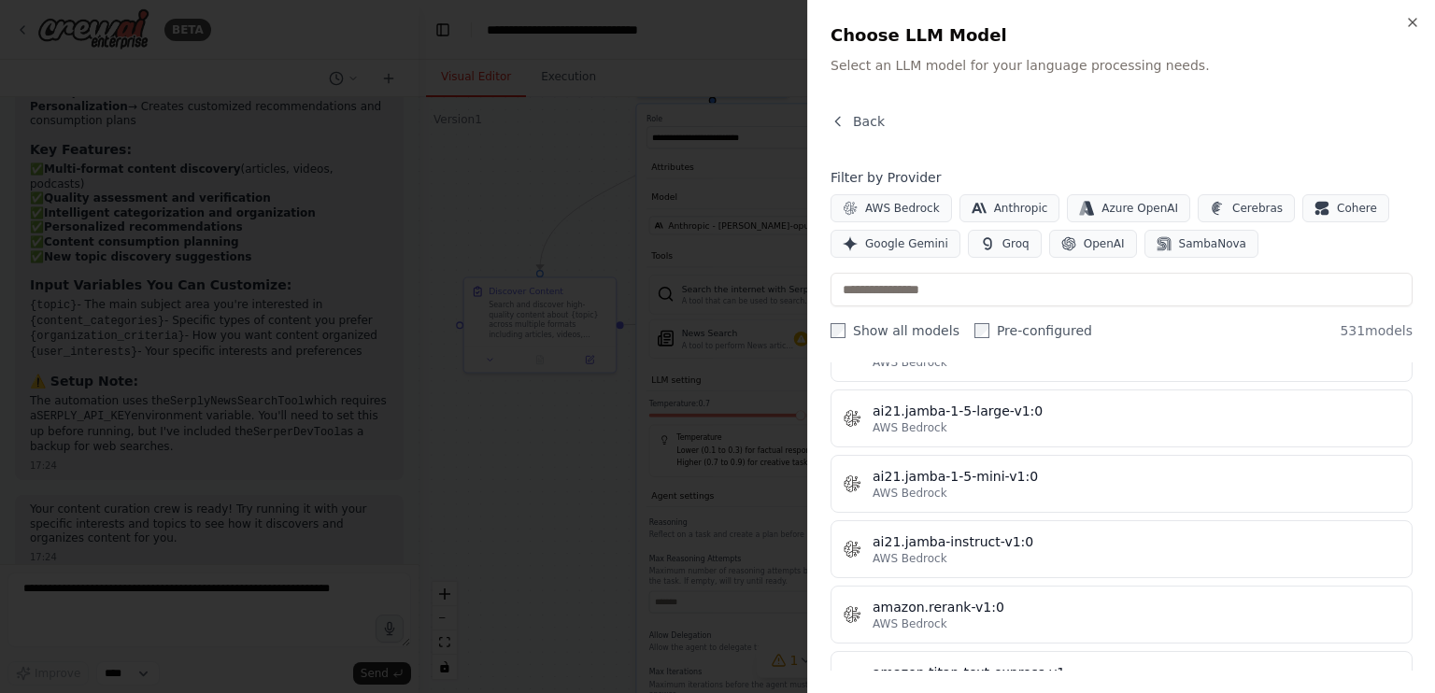
scroll to position [1214, 0]
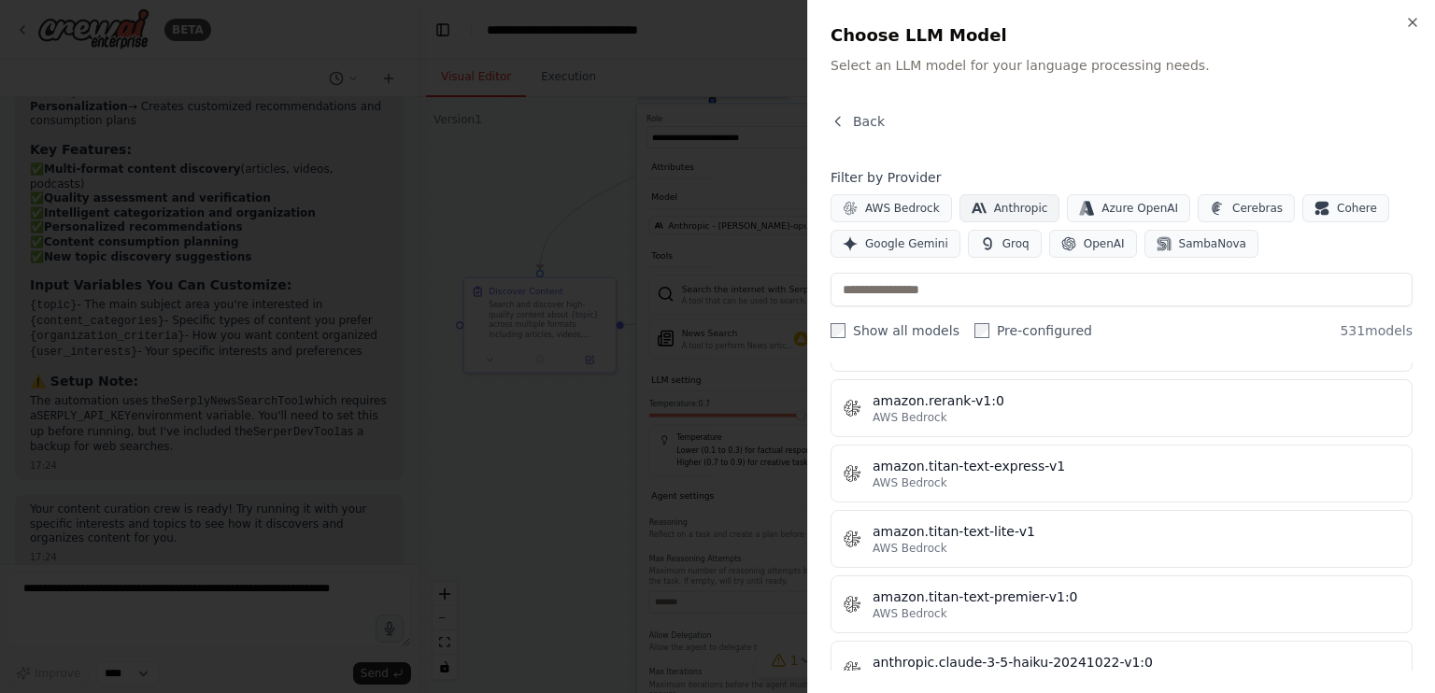
click at [1028, 211] on span "Anthropic" at bounding box center [1021, 208] width 54 height 15
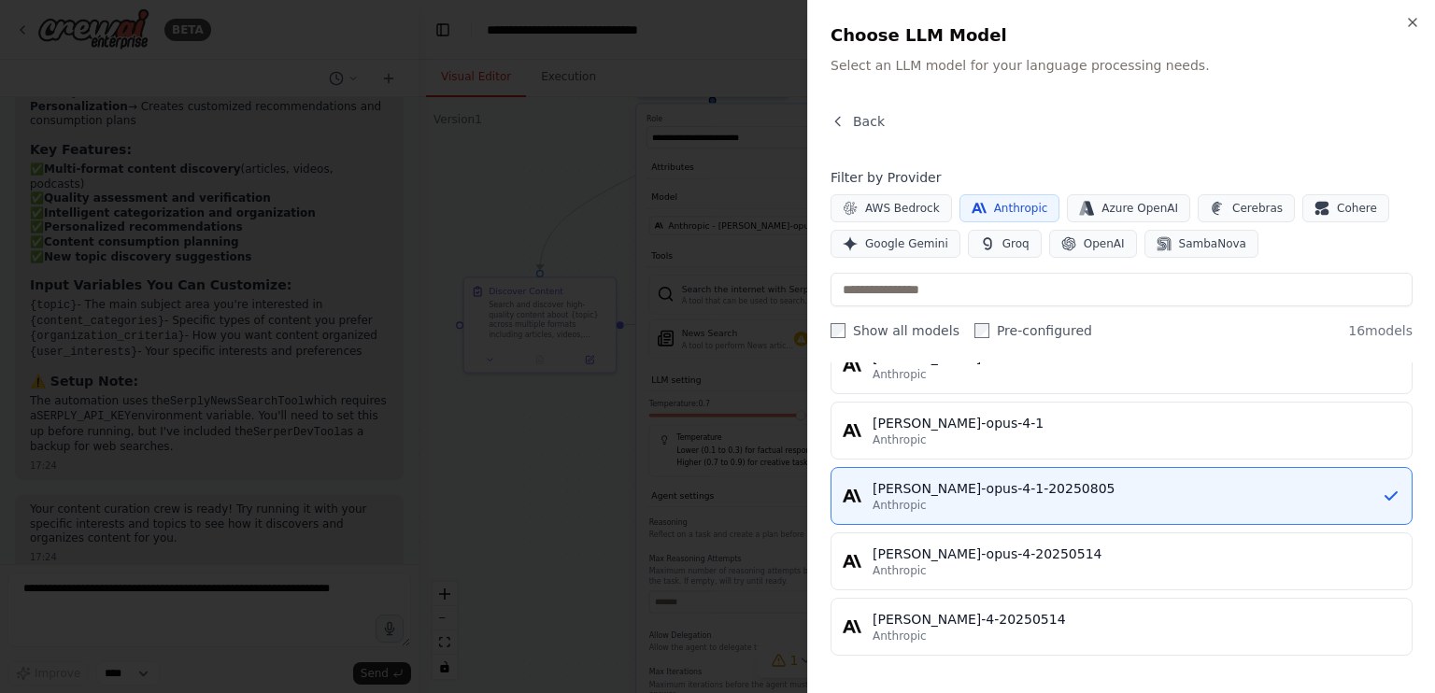
scroll to position [858, 0]
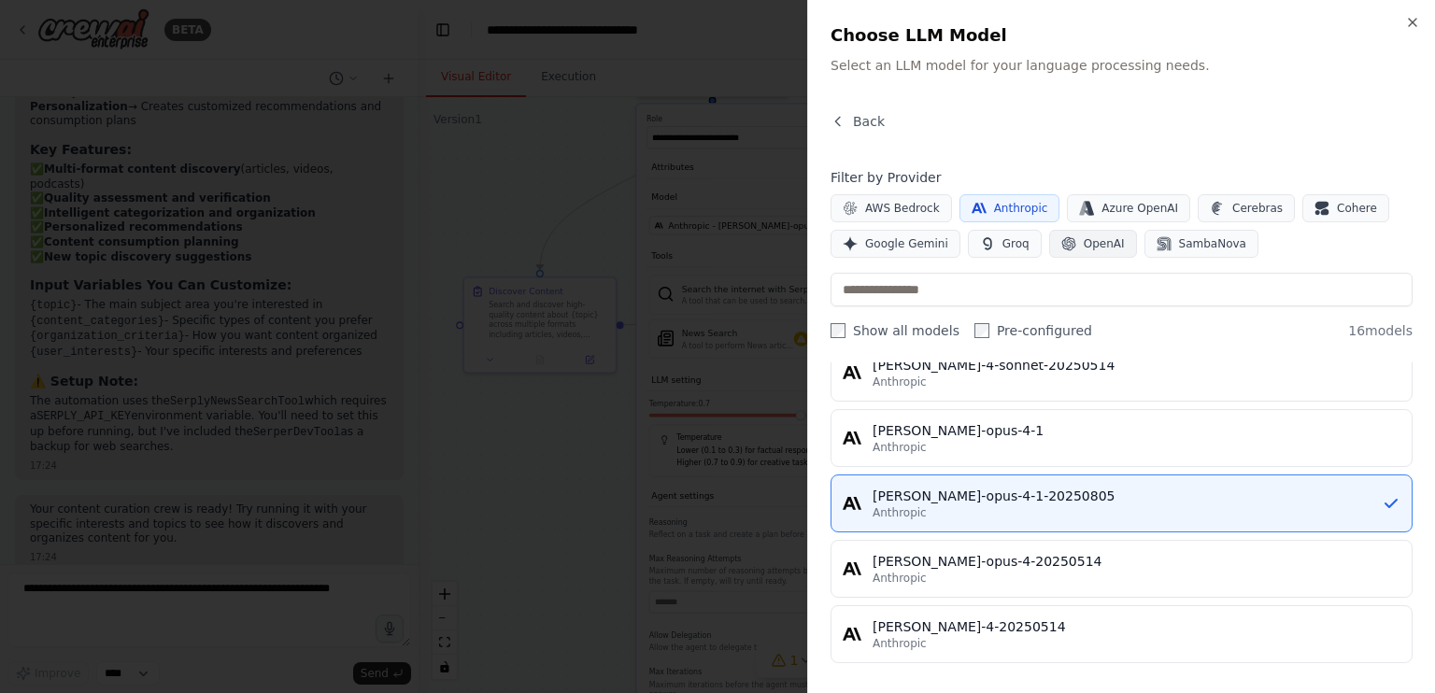
click at [1114, 242] on span "OpenAI" at bounding box center [1104, 243] width 41 height 15
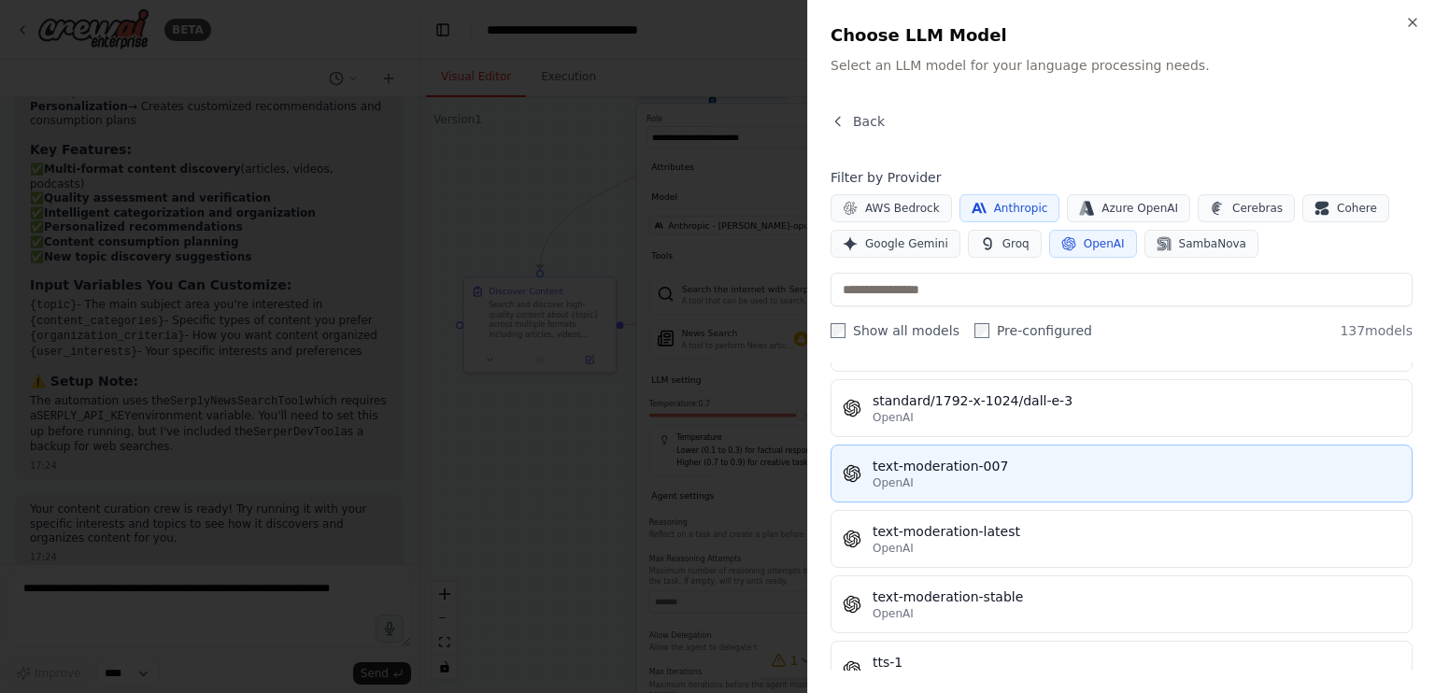
scroll to position [8726, 0]
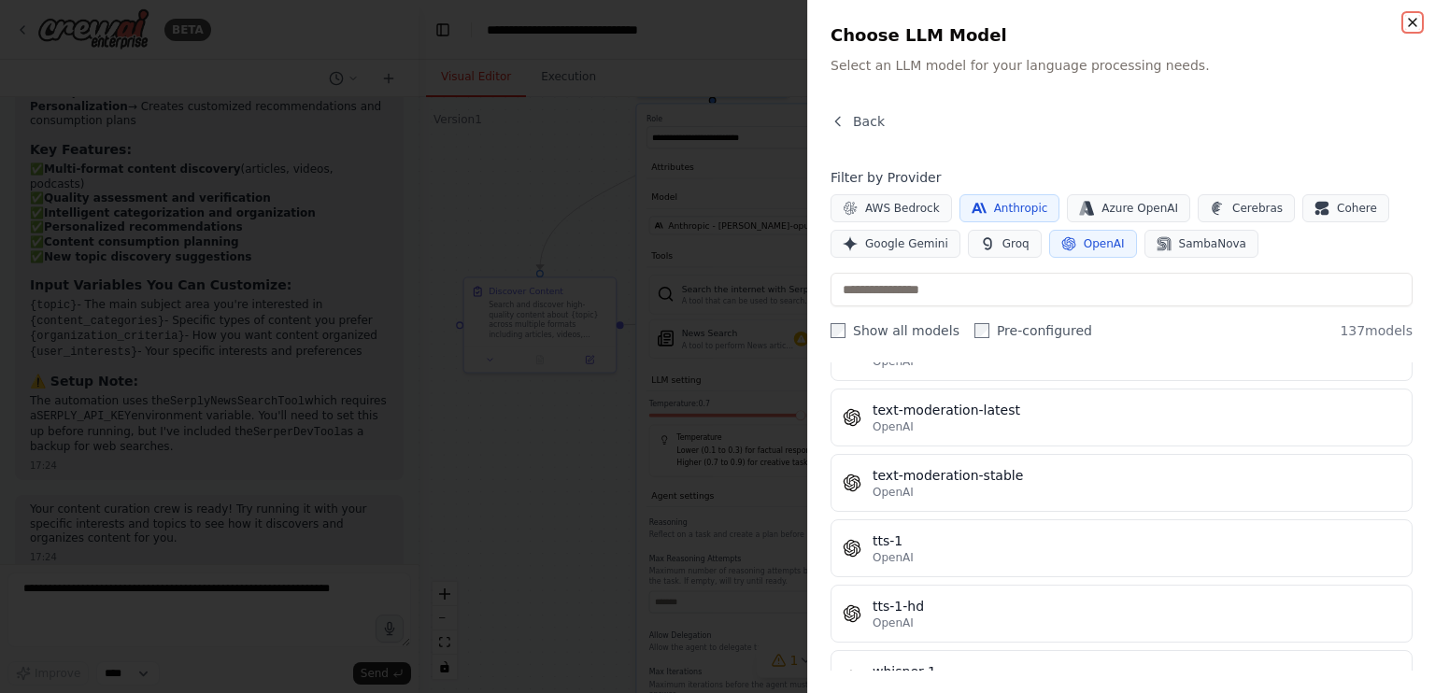
click at [1411, 21] on icon "button" at bounding box center [1412, 22] width 15 height 15
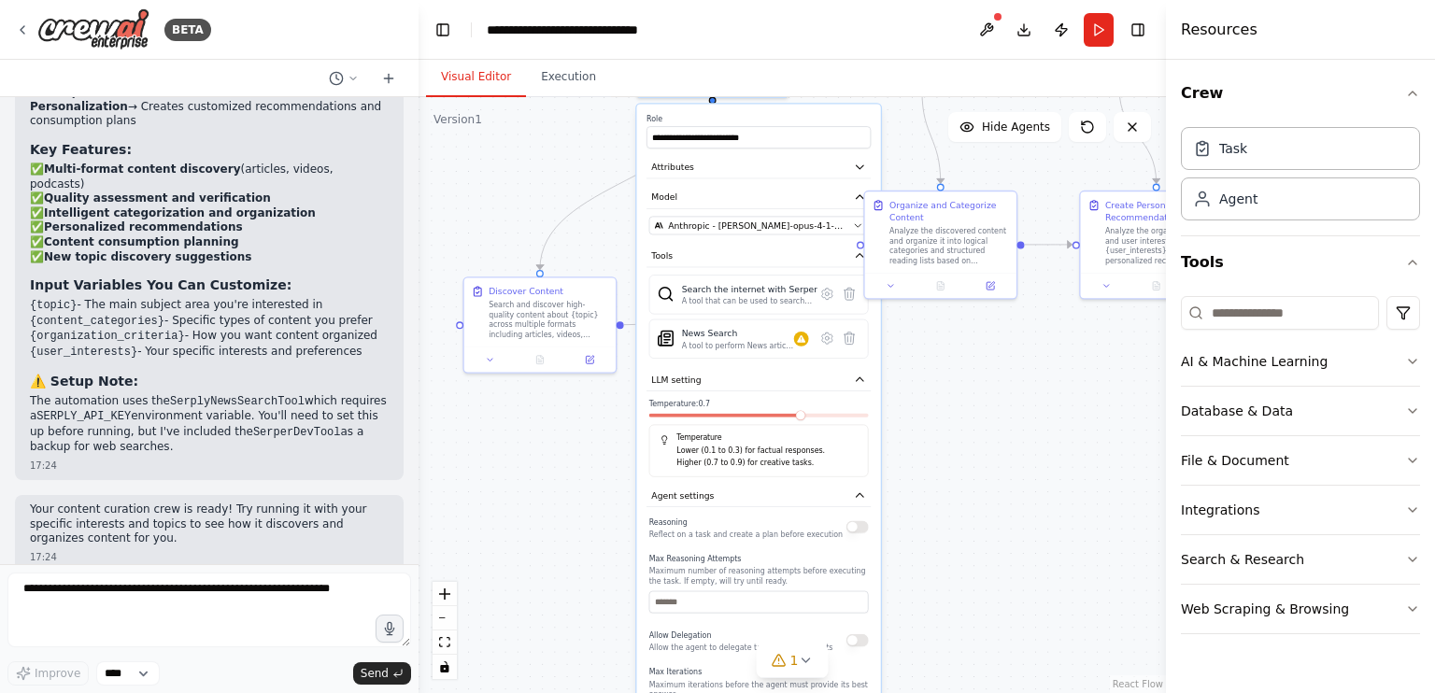
click at [12, 32] on div "BETA" at bounding box center [209, 30] width 419 height 60
click at [23, 31] on icon at bounding box center [22, 29] width 15 height 15
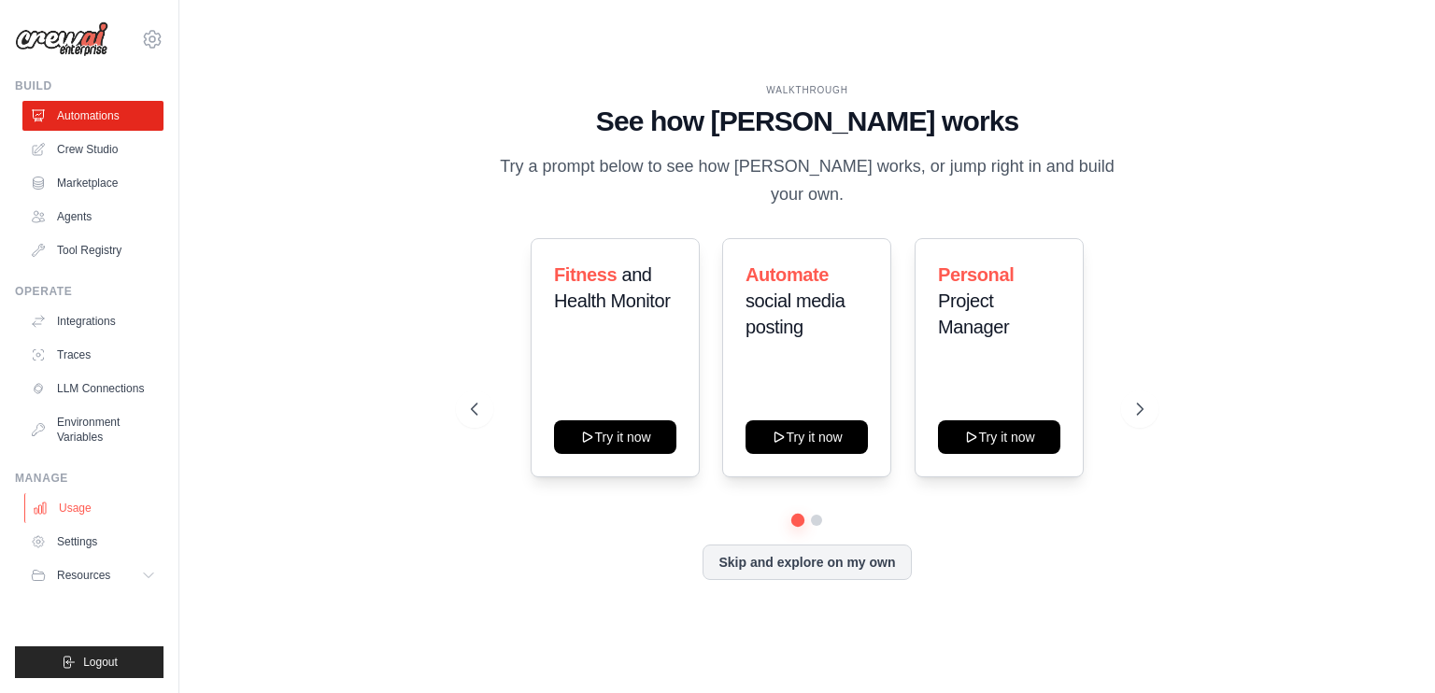
click at [90, 501] on link "Usage" at bounding box center [94, 508] width 141 height 30
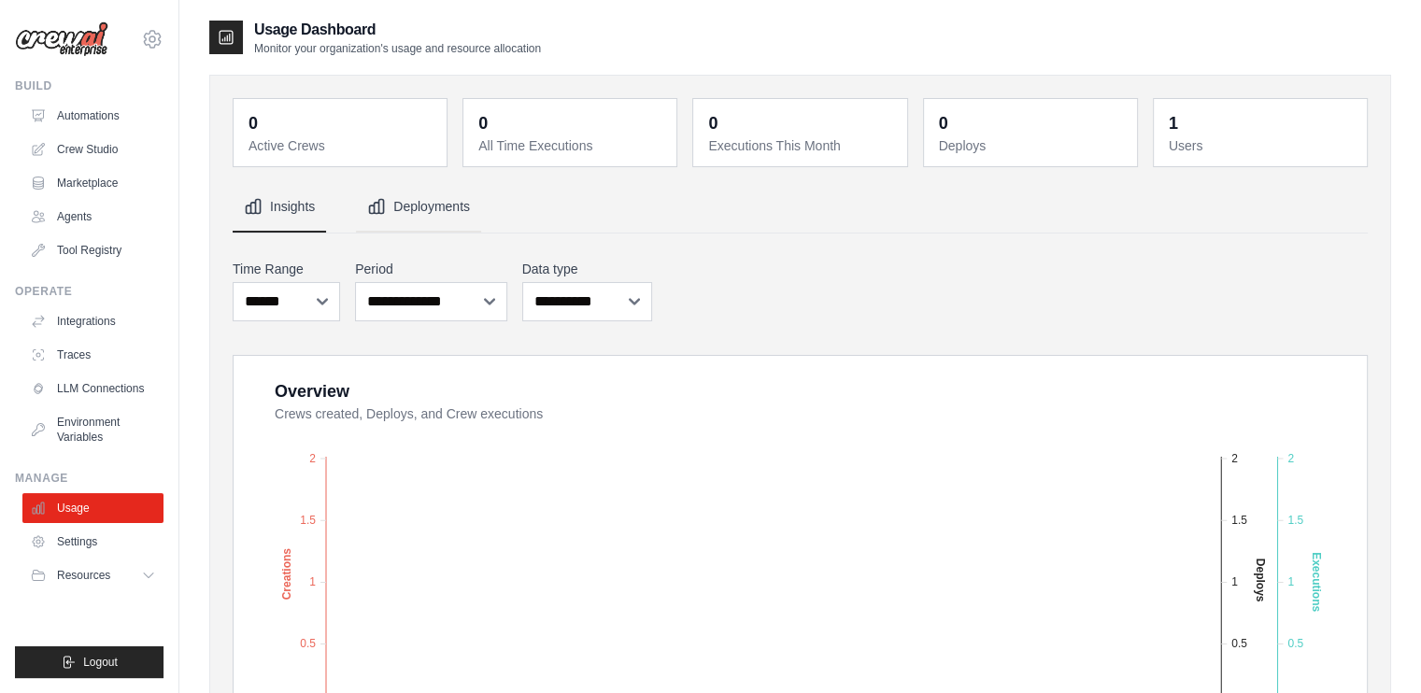
click at [442, 209] on button "Deployments" at bounding box center [418, 207] width 125 height 50
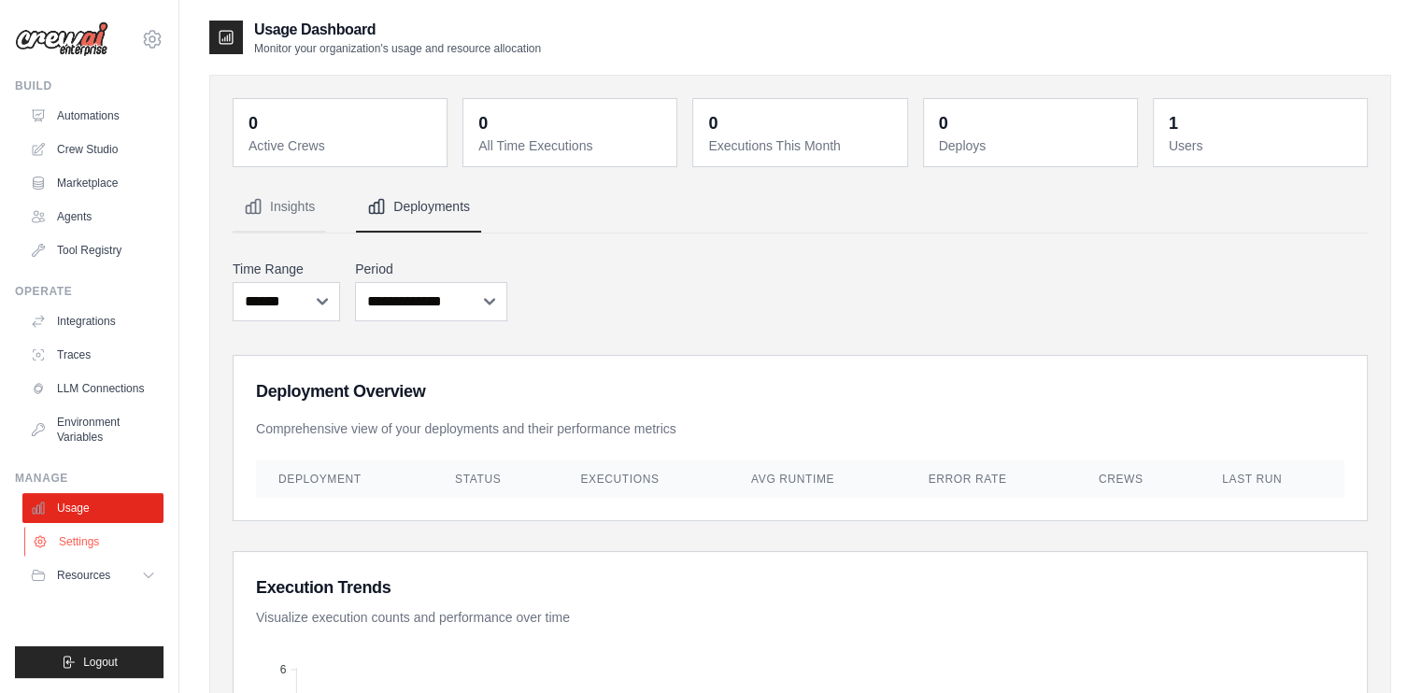
click at [121, 537] on link "Settings" at bounding box center [94, 542] width 141 height 30
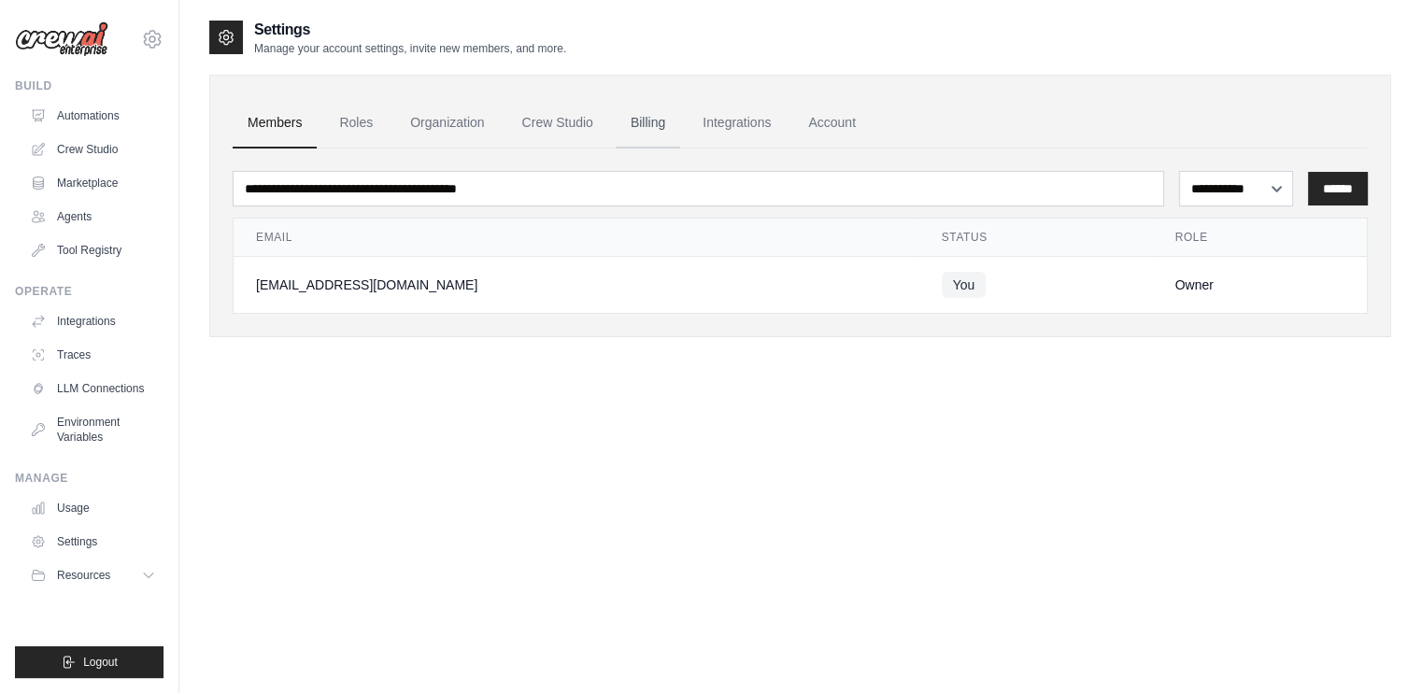
click at [658, 125] on link "Billing" at bounding box center [648, 123] width 64 height 50
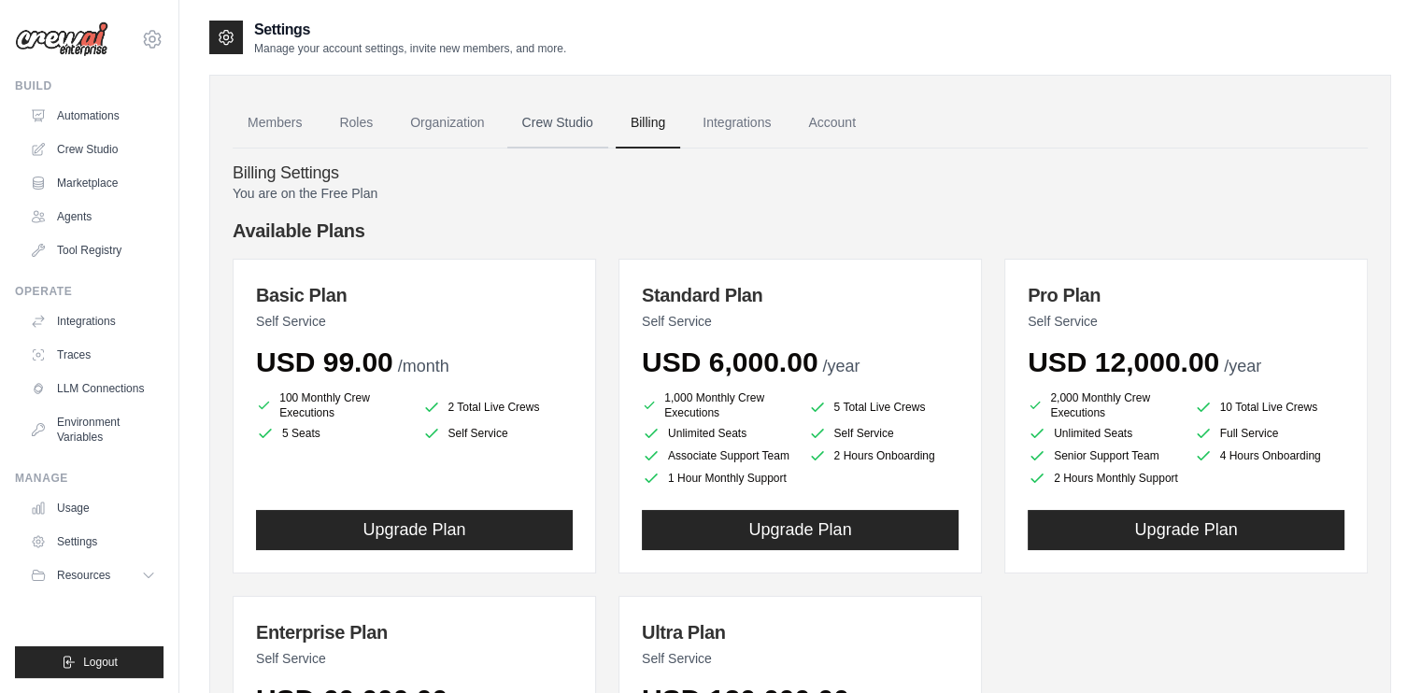
click at [568, 121] on link "Crew Studio" at bounding box center [557, 123] width 101 height 50
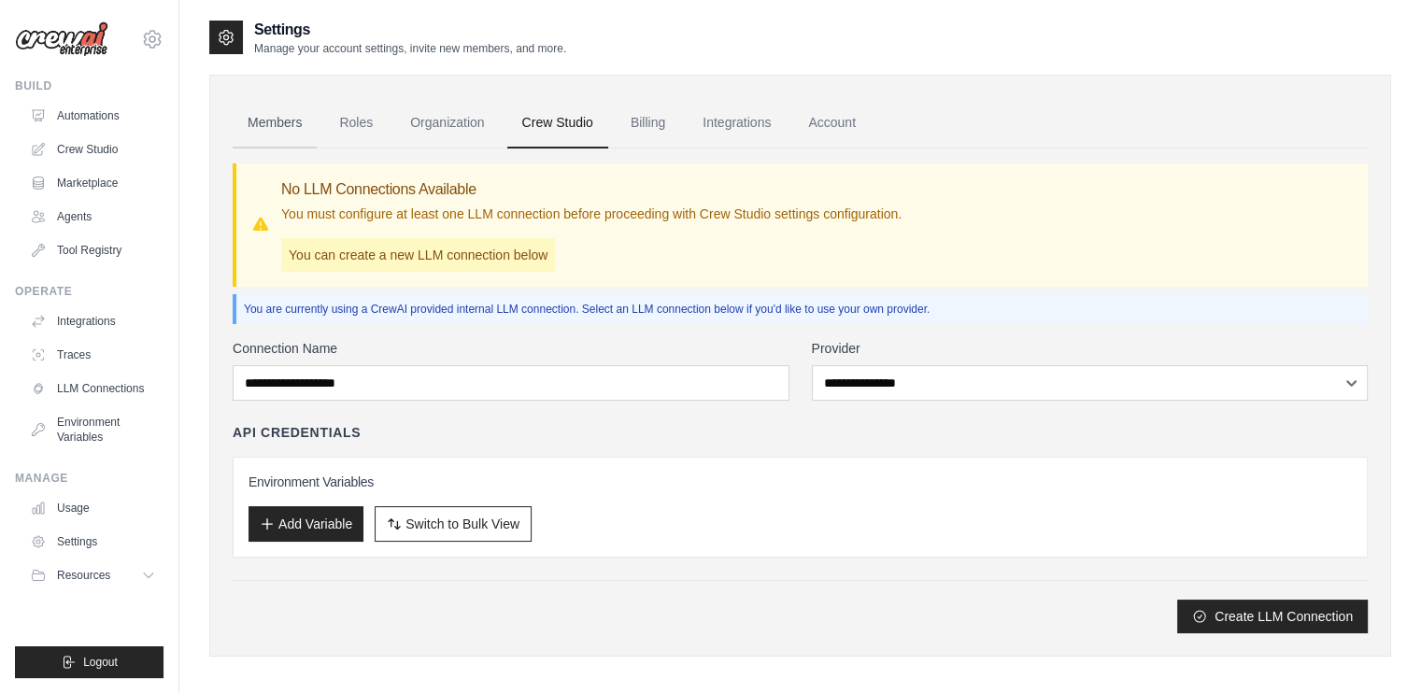
click at [294, 132] on link "Members" at bounding box center [275, 123] width 84 height 50
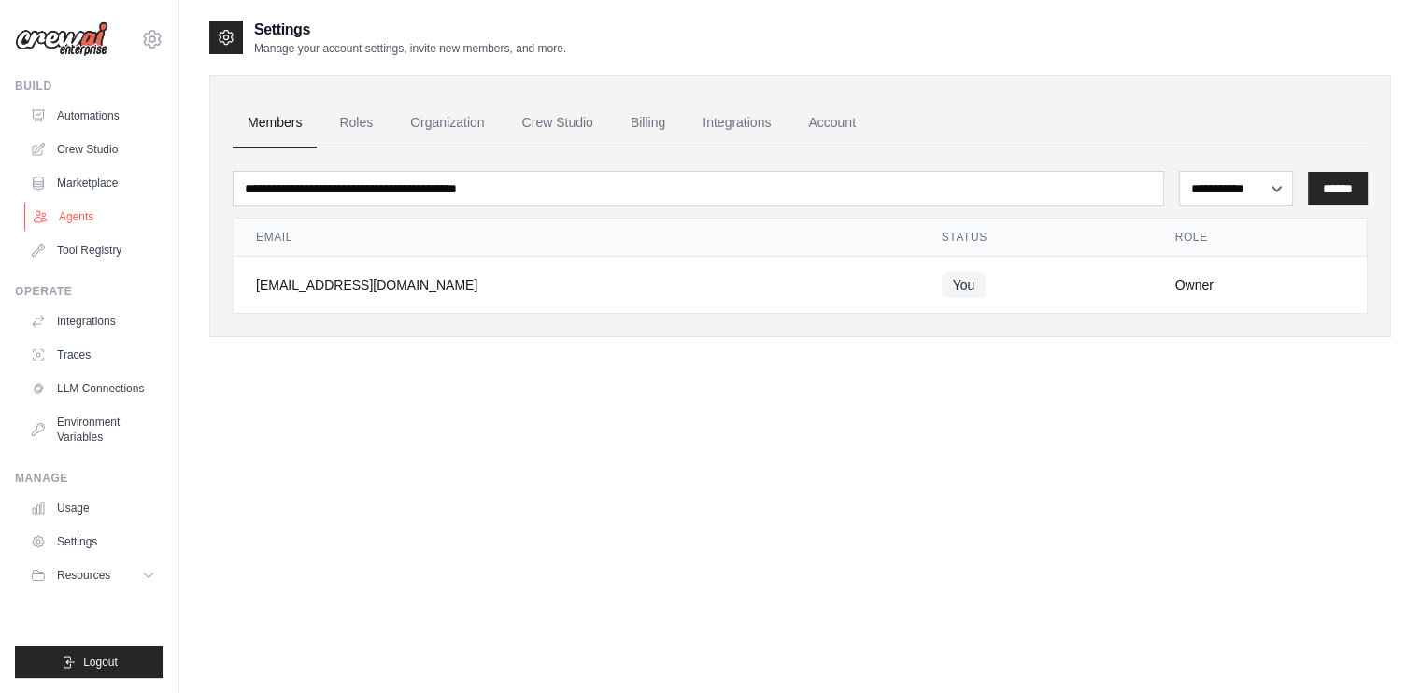
click at [100, 208] on link "Agents" at bounding box center [94, 217] width 141 height 30
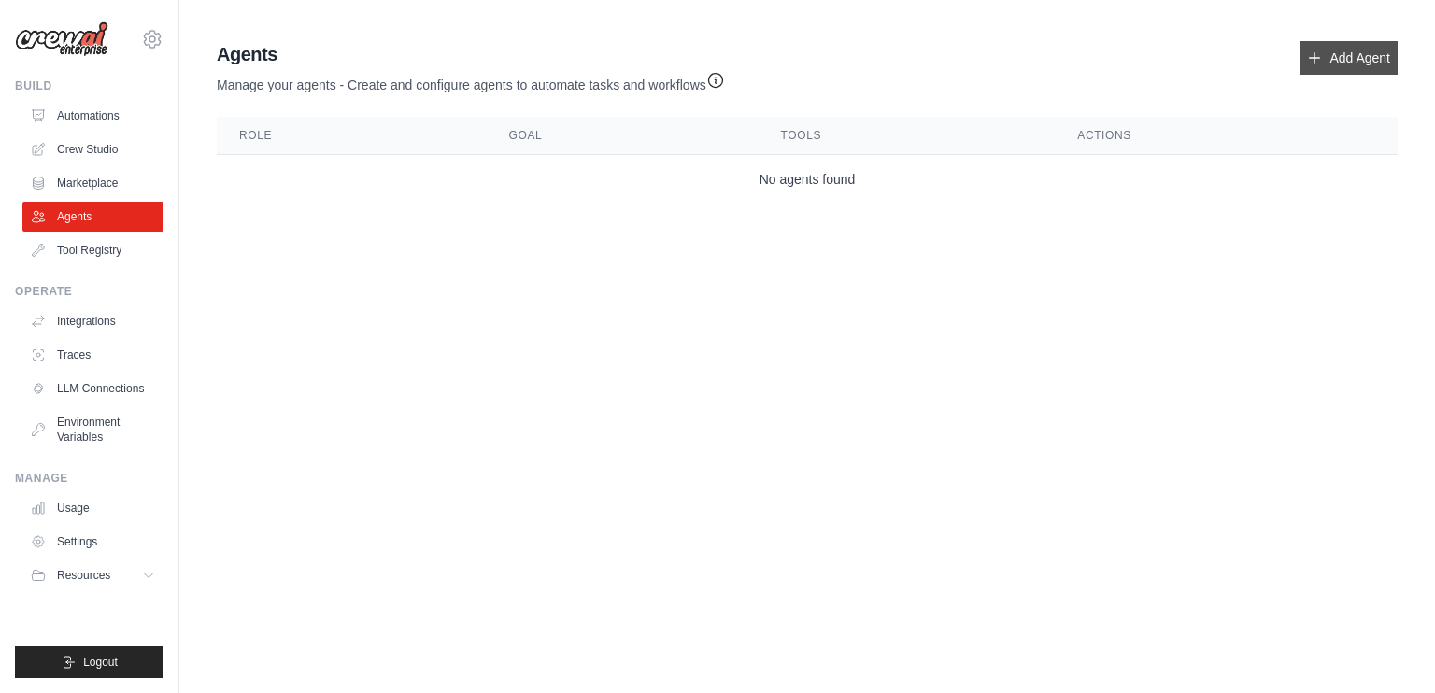
click at [1349, 52] on link "Add Agent" at bounding box center [1349, 58] width 98 height 34
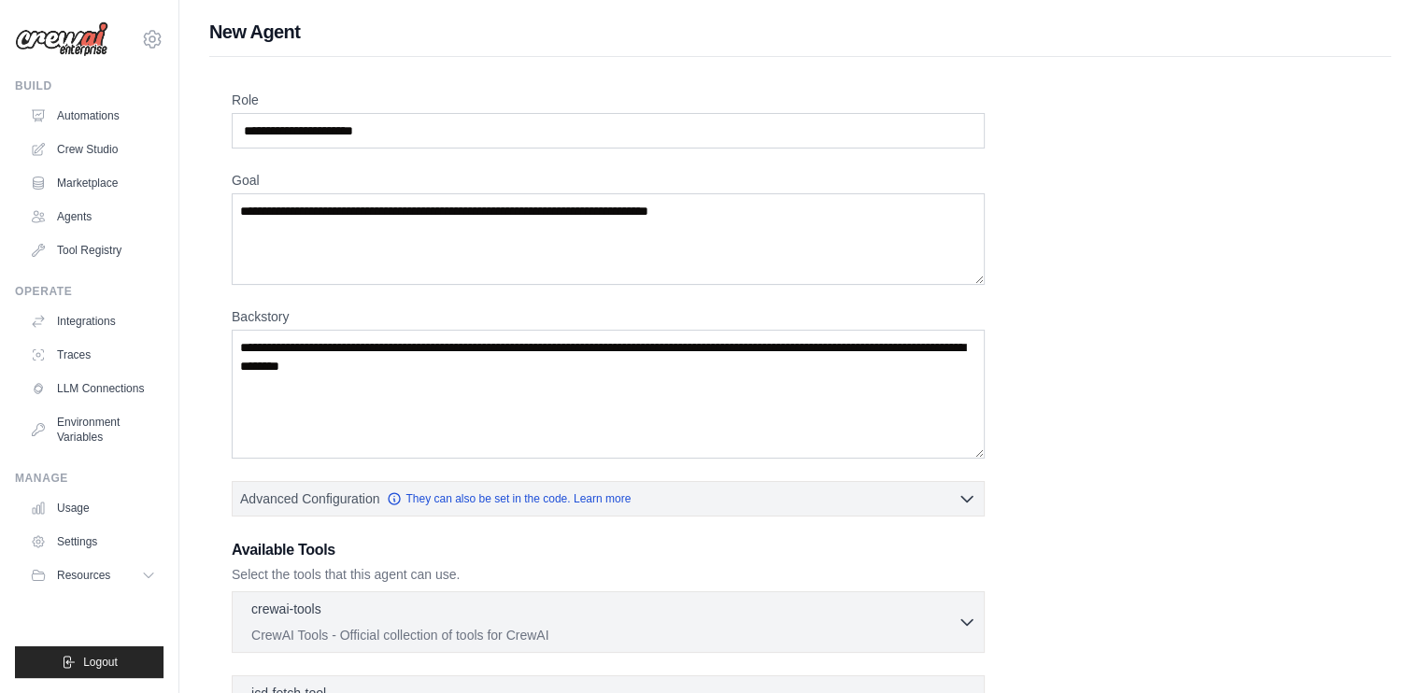
scroll to position [305, 0]
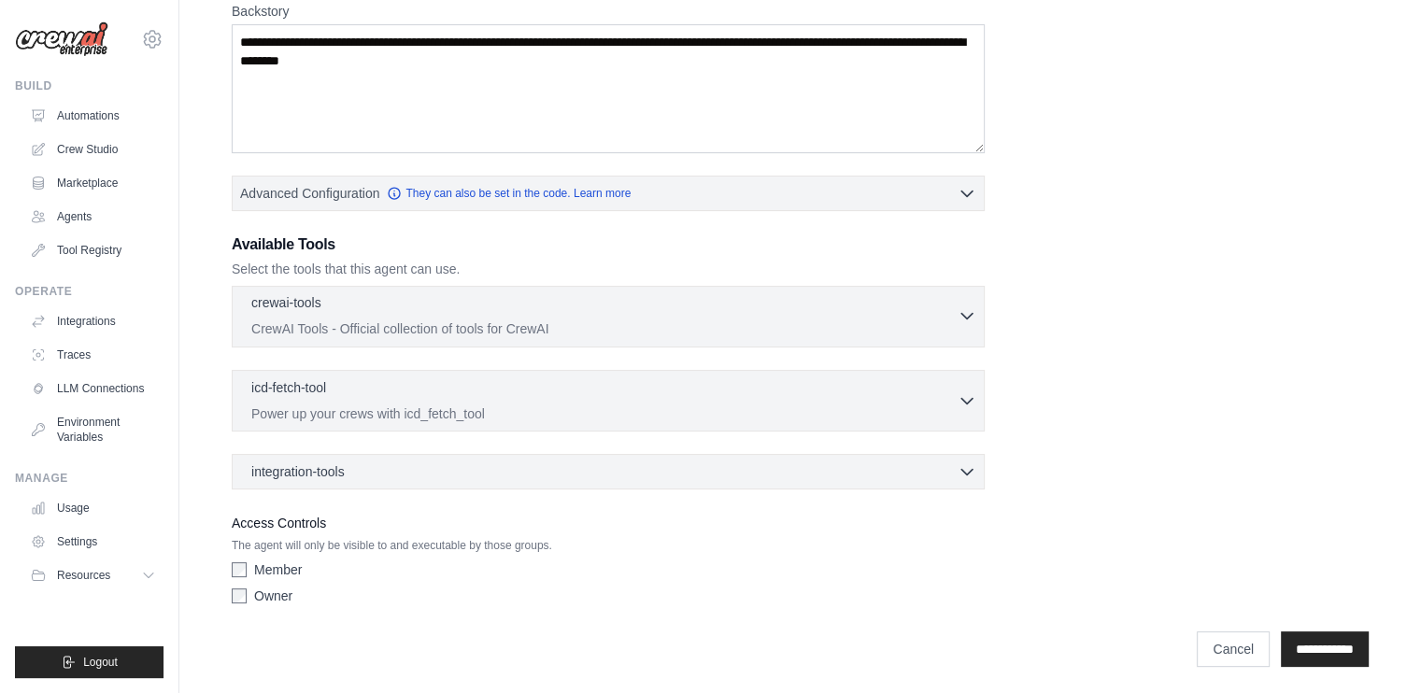
click at [478, 323] on p "CrewAI Tools - Official collection of tools for CrewAI" at bounding box center [604, 329] width 706 height 19
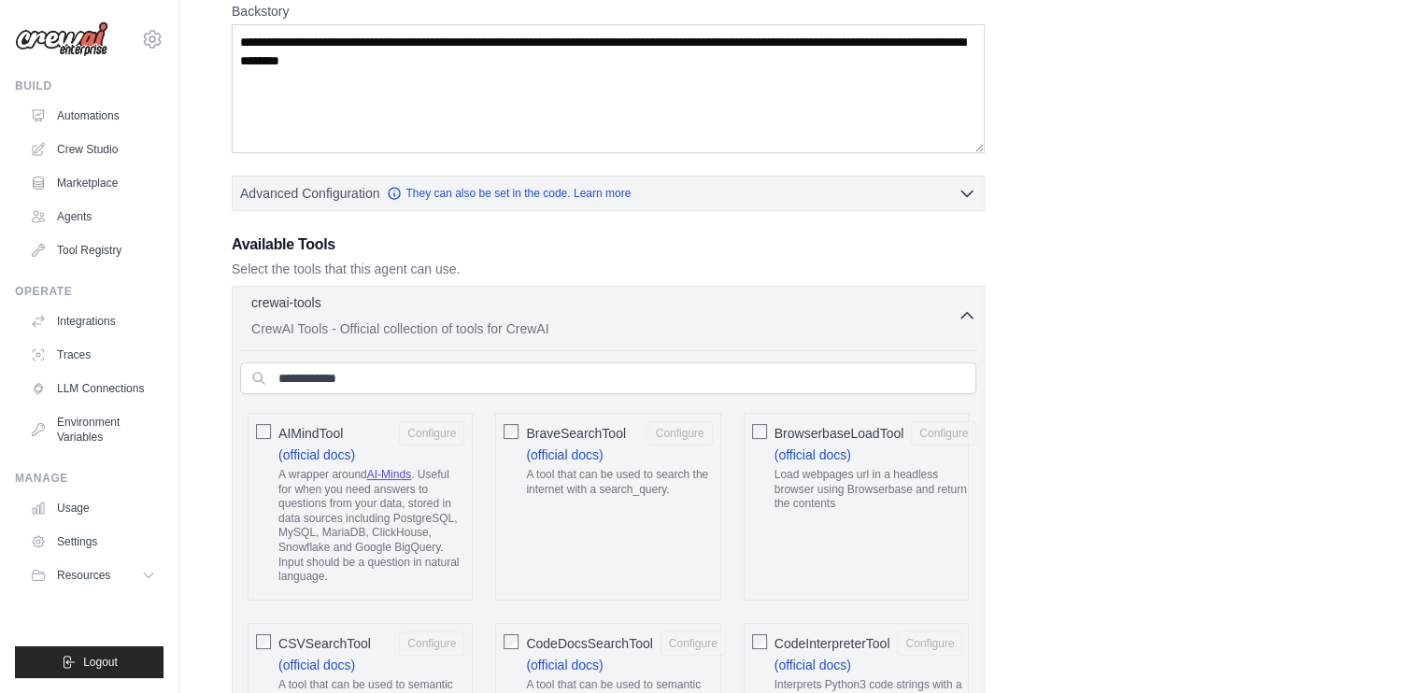
click at [483, 323] on p "CrewAI Tools - Official collection of tools for CrewAI" at bounding box center [604, 329] width 706 height 19
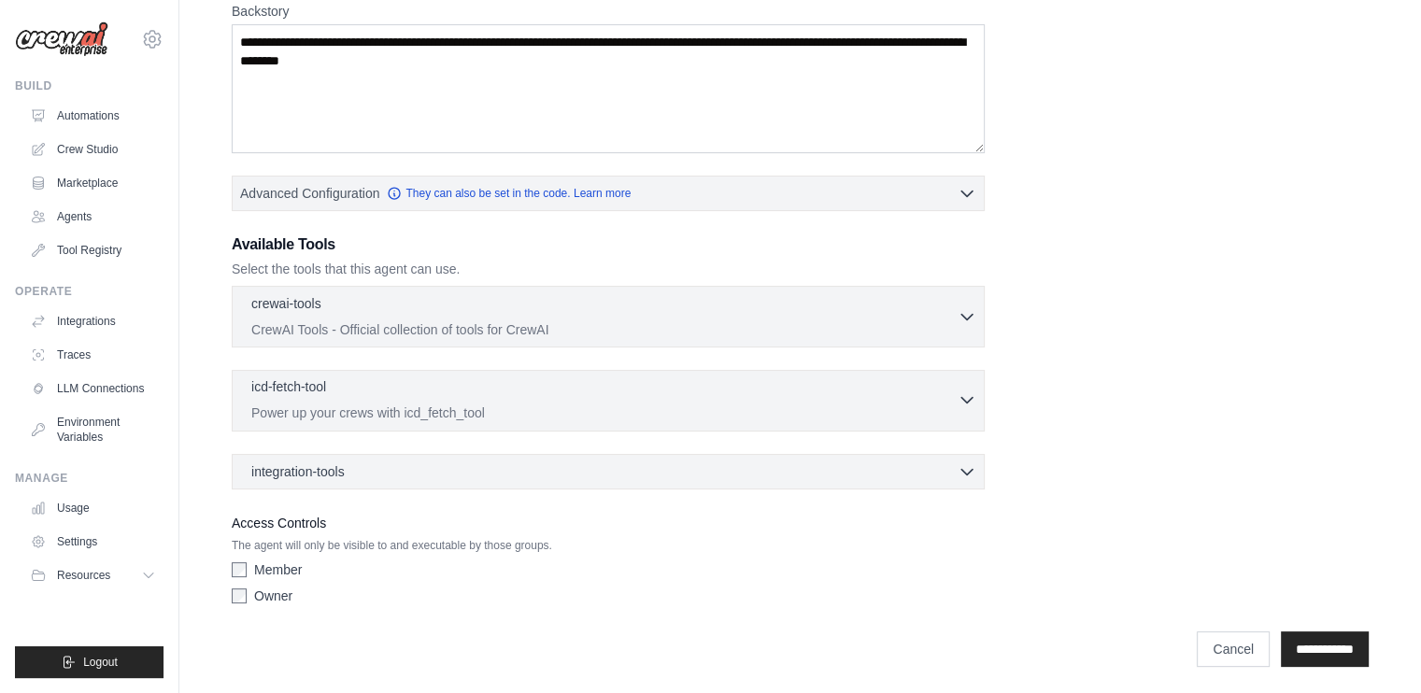
click at [526, 407] on p "Power up your crews with icd_fetch_tool" at bounding box center [604, 413] width 706 height 19
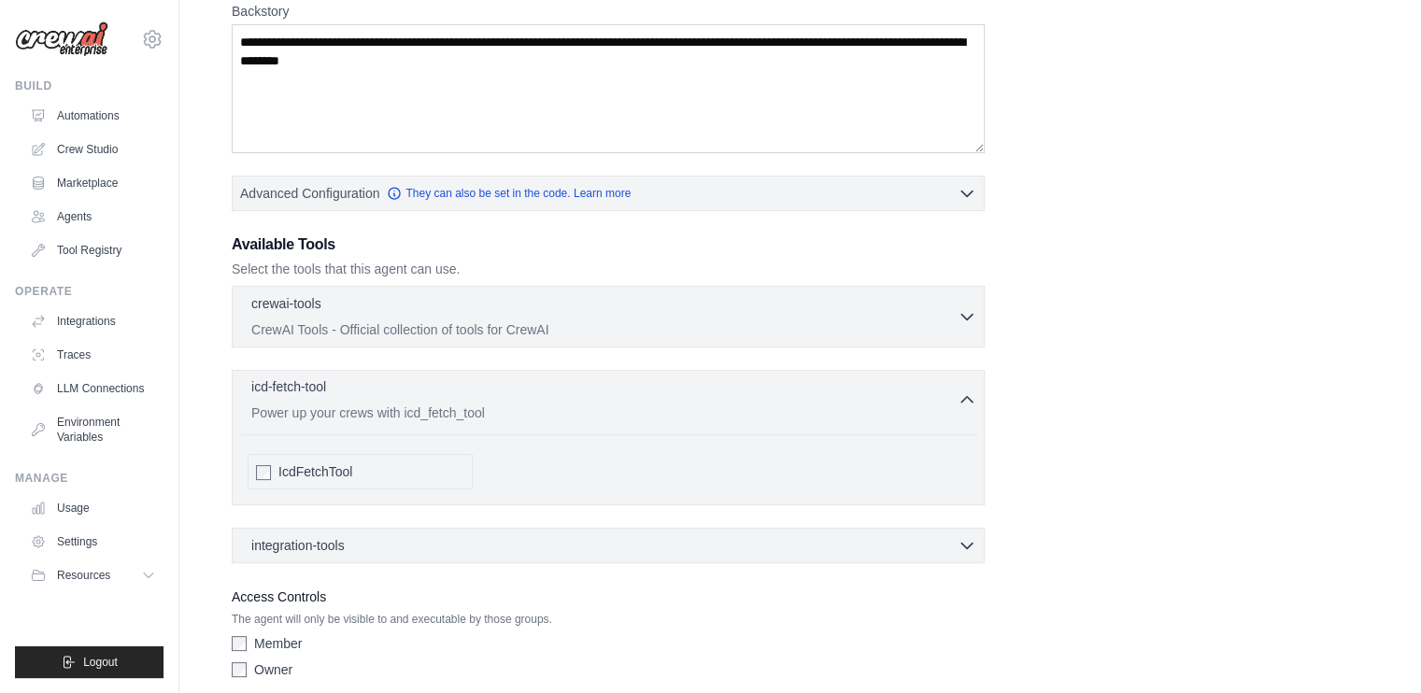
click at [526, 407] on p "Power up your crews with icd_fetch_tool" at bounding box center [604, 413] width 706 height 19
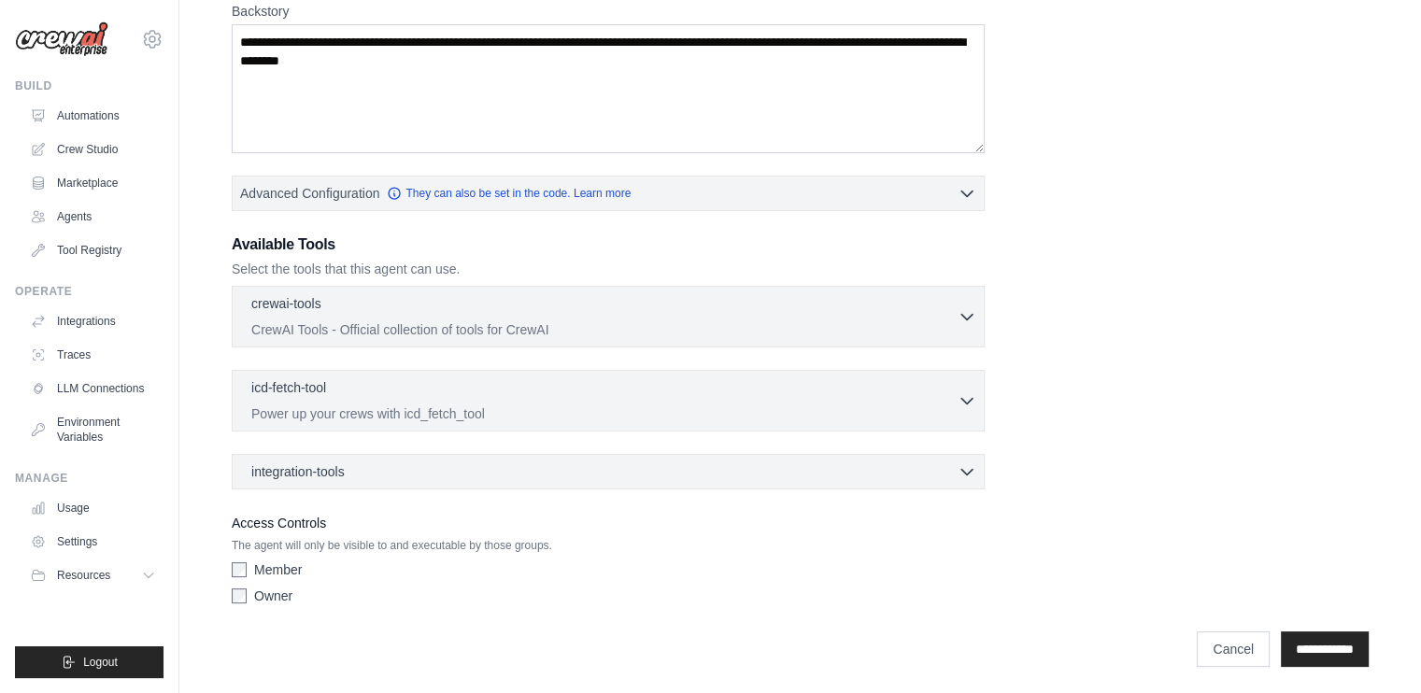
click at [561, 459] on div "integration-tools 0 selected Box Save files to Box Gmail" at bounding box center [608, 472] width 753 height 36
click at [571, 473] on div "integration-tools 0 selected" at bounding box center [613, 471] width 725 height 19
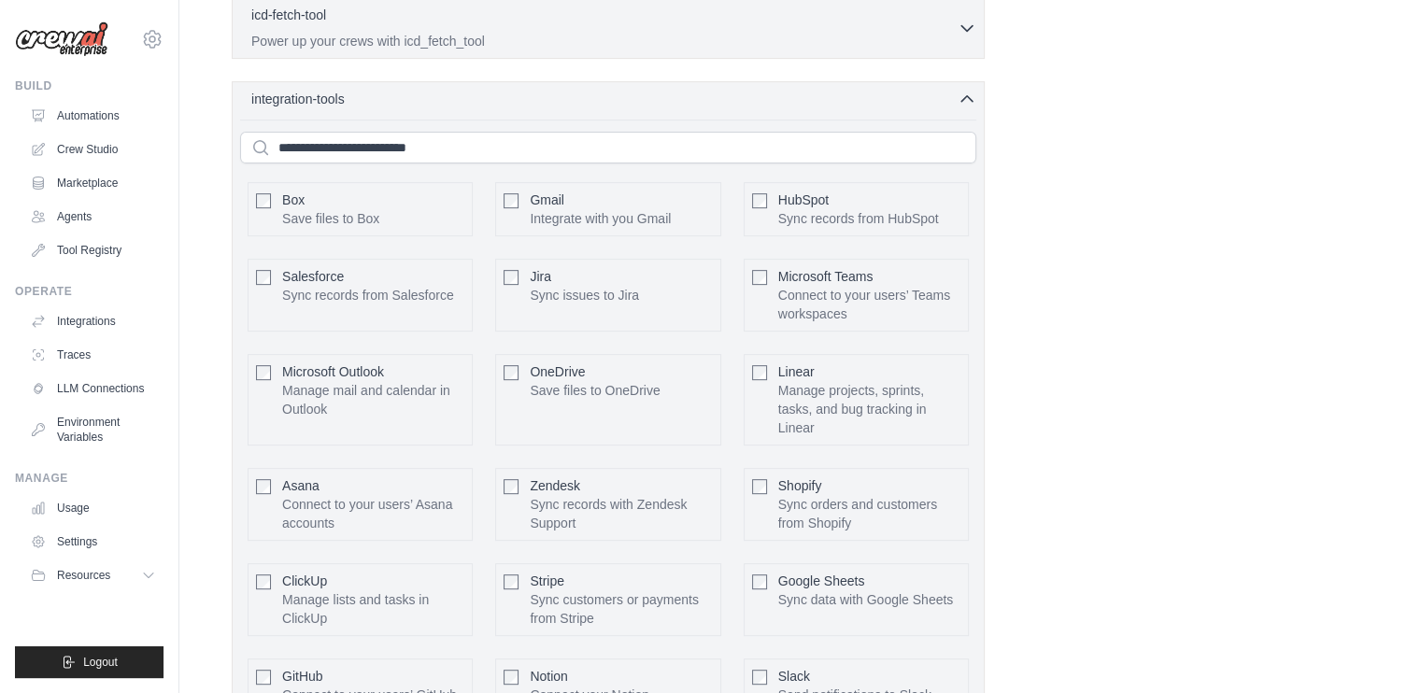
scroll to position [679, 0]
drag, startPoint x: 511, startPoint y: 106, endPoint x: 501, endPoint y: 106, distance: 10.3
click at [503, 106] on div "integration-tools 0 selected Box Save files to Box Gmail" at bounding box center [608, 413] width 753 height 666
click at [508, 95] on div "integration-tools 0 selected" at bounding box center [613, 98] width 725 height 19
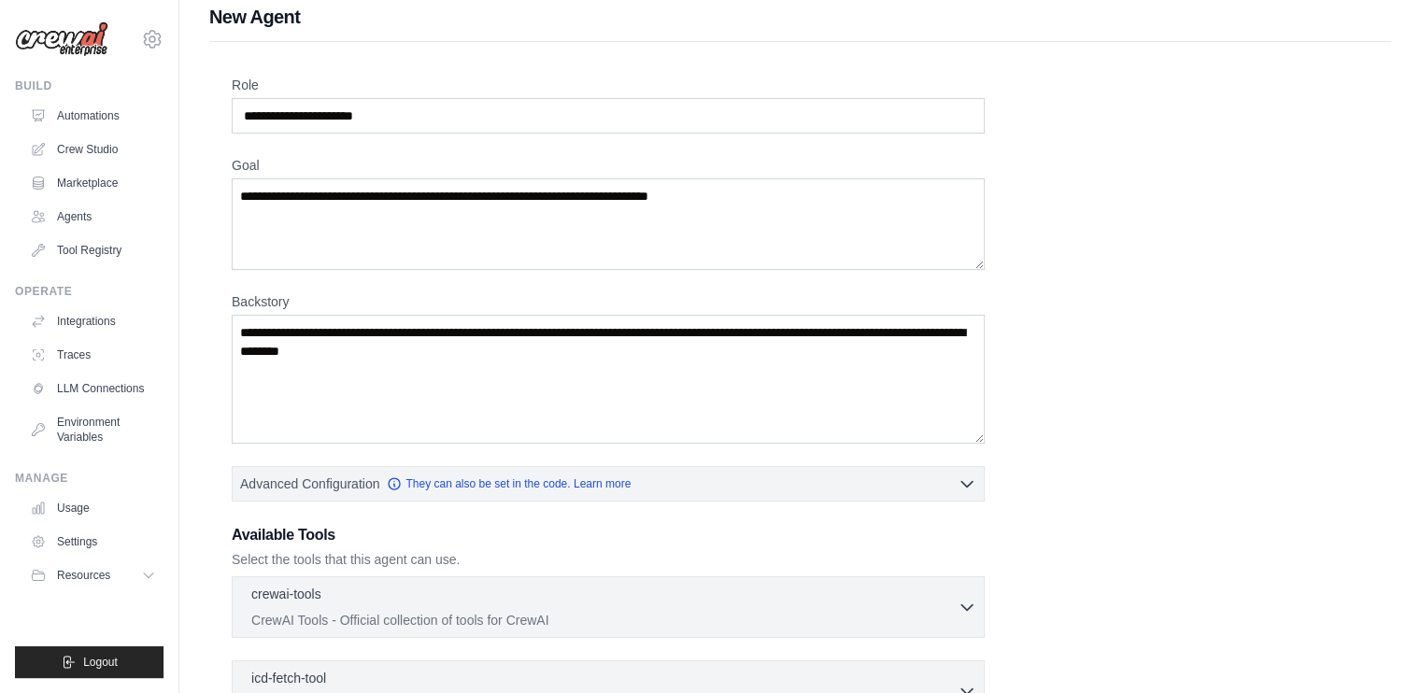
scroll to position [305, 0]
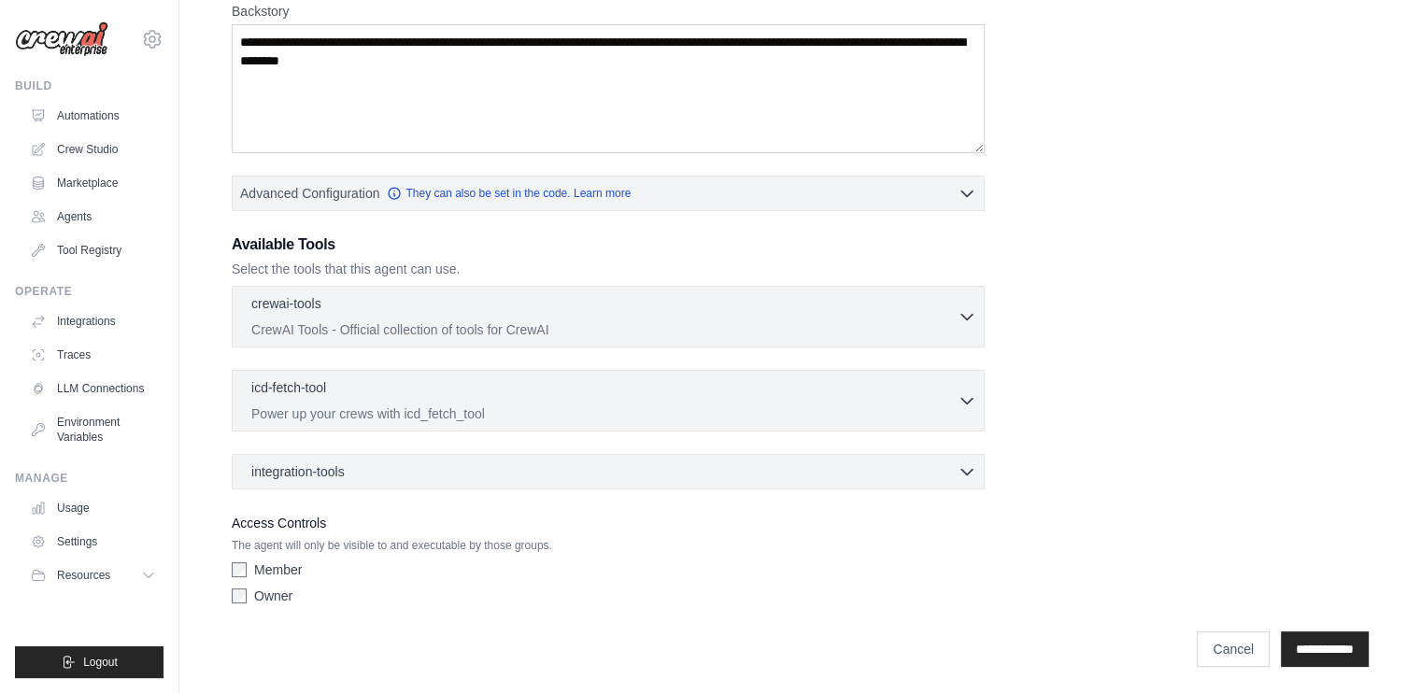
click at [128, 234] on ul "Automations Crew Studio Marketplace Agents Tool Registry" at bounding box center [92, 183] width 141 height 164
click at [138, 245] on link "Tool Registry" at bounding box center [94, 250] width 141 height 30
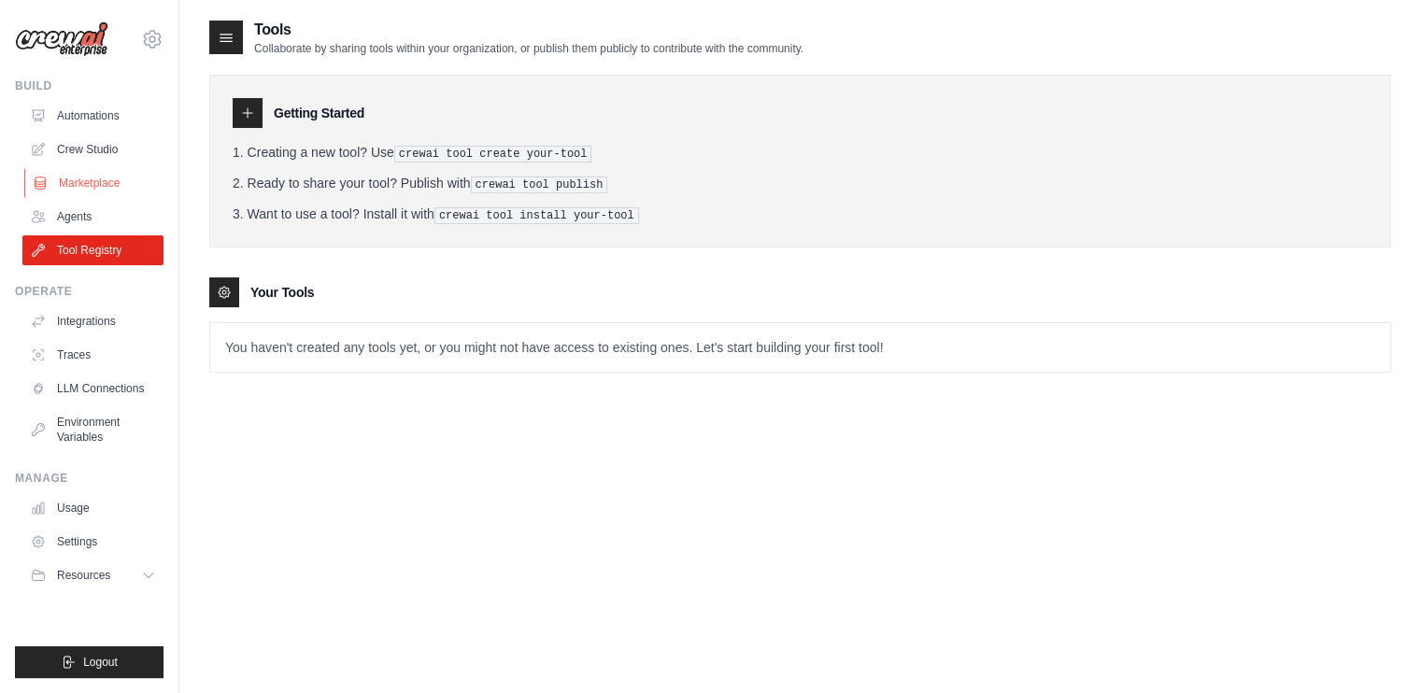
click at [60, 191] on link "Marketplace" at bounding box center [94, 183] width 141 height 30
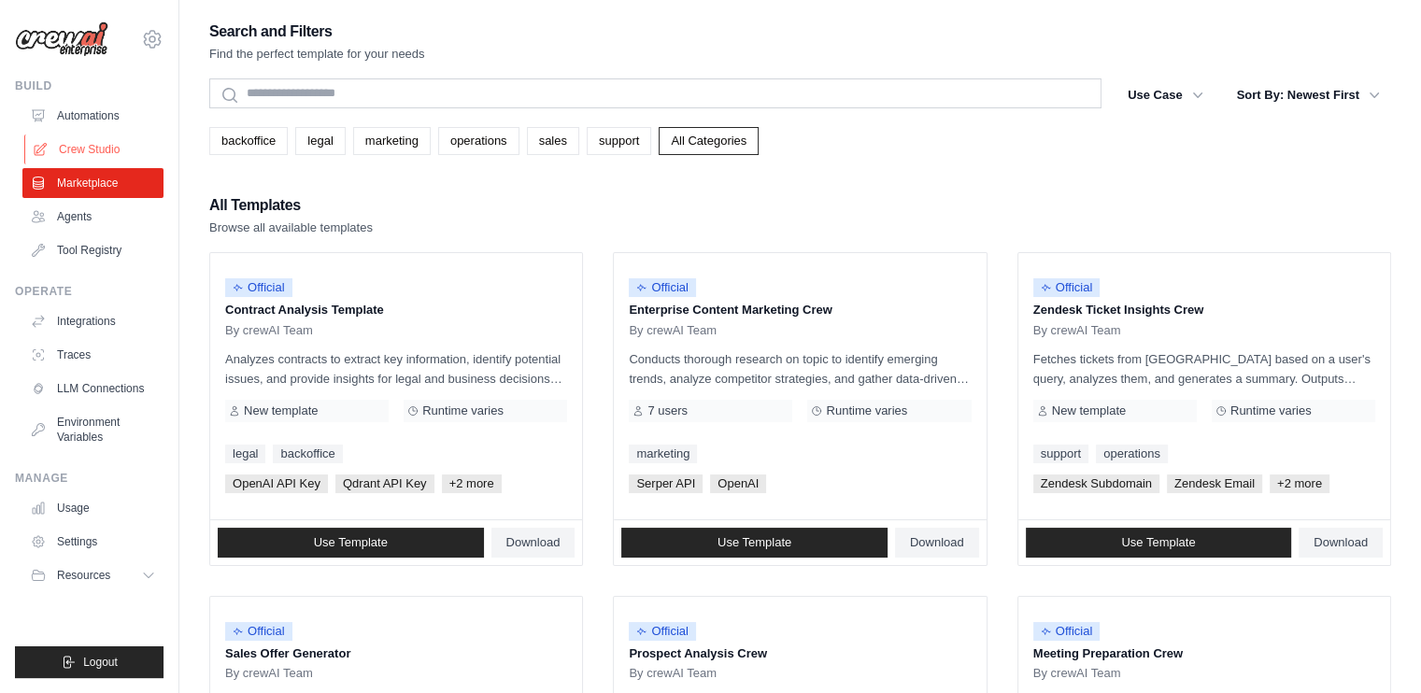
click at [129, 147] on link "Crew Studio" at bounding box center [94, 150] width 141 height 30
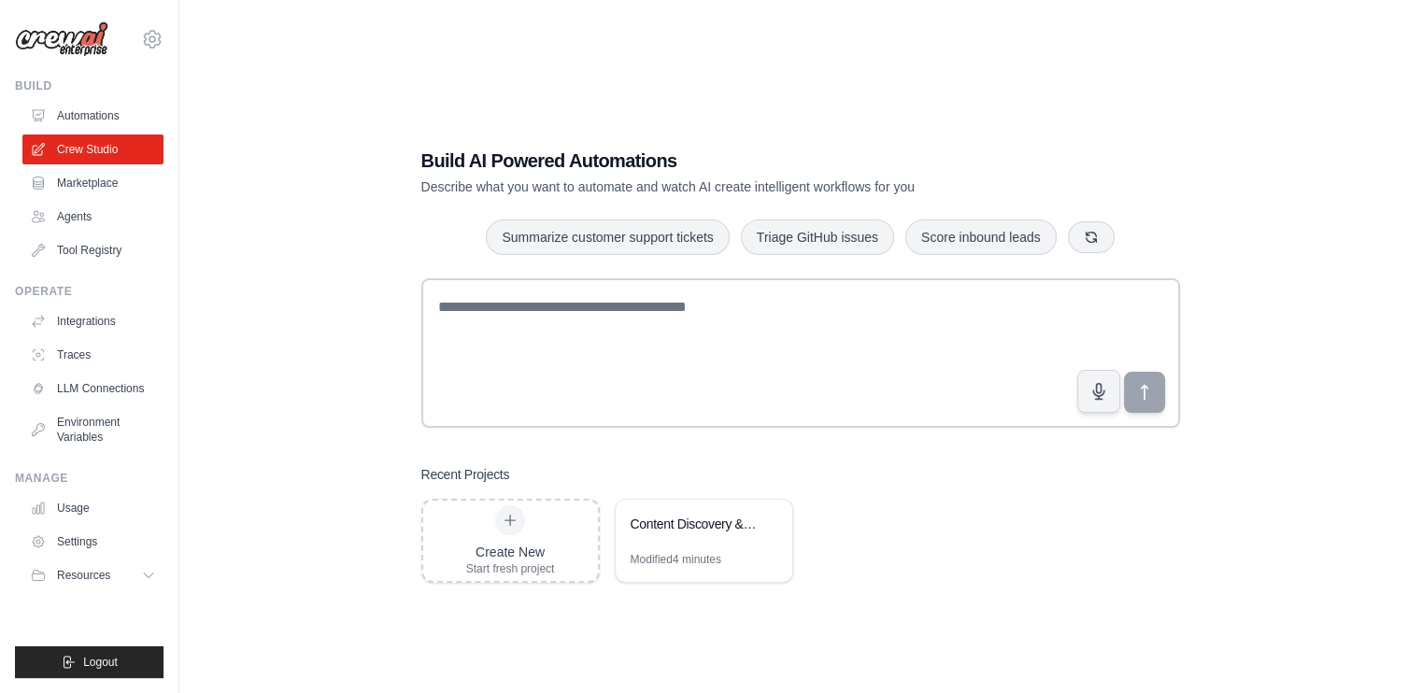
click at [133, 122] on link "Automations" at bounding box center [92, 116] width 141 height 30
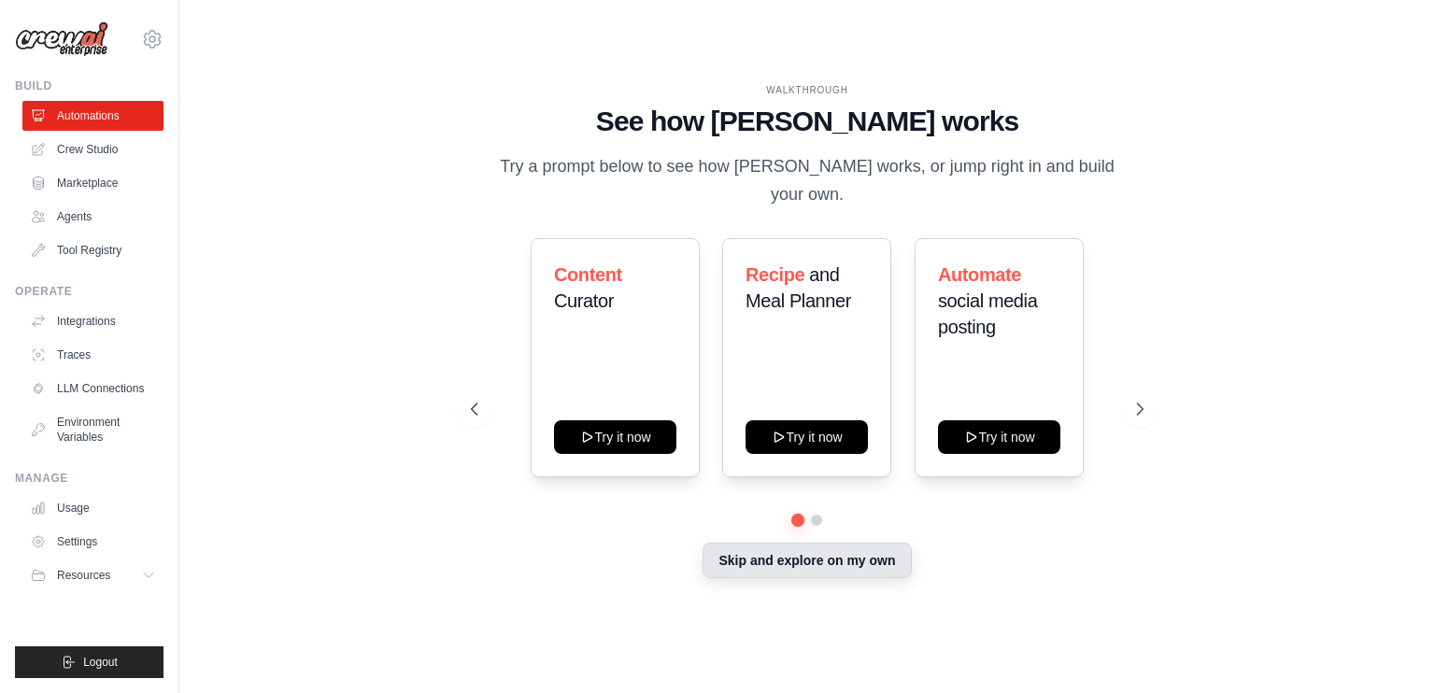
click at [761, 555] on button "Skip and explore on my own" at bounding box center [807, 561] width 208 height 36
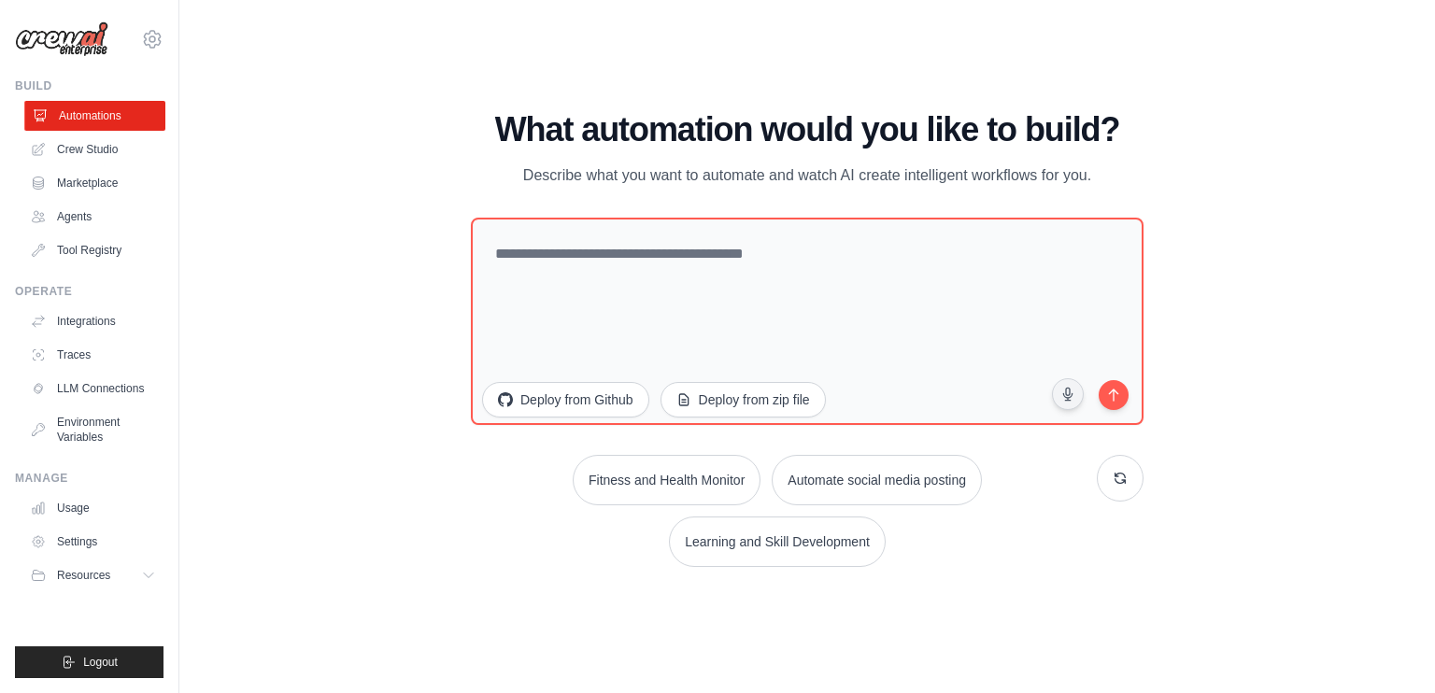
click at [111, 119] on link "Automations" at bounding box center [94, 116] width 141 height 30
click at [138, 153] on link "Crew Studio" at bounding box center [94, 150] width 141 height 30
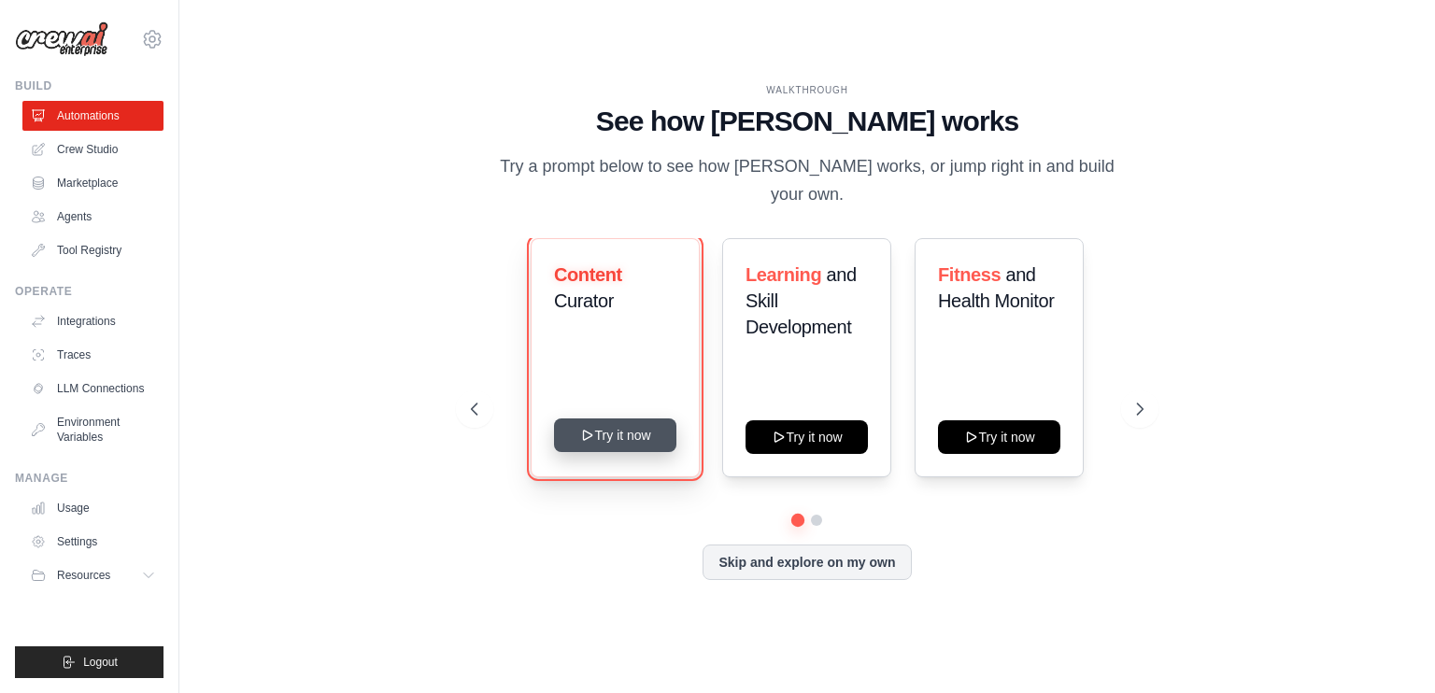
click at [633, 433] on button "Try it now" at bounding box center [615, 436] width 122 height 34
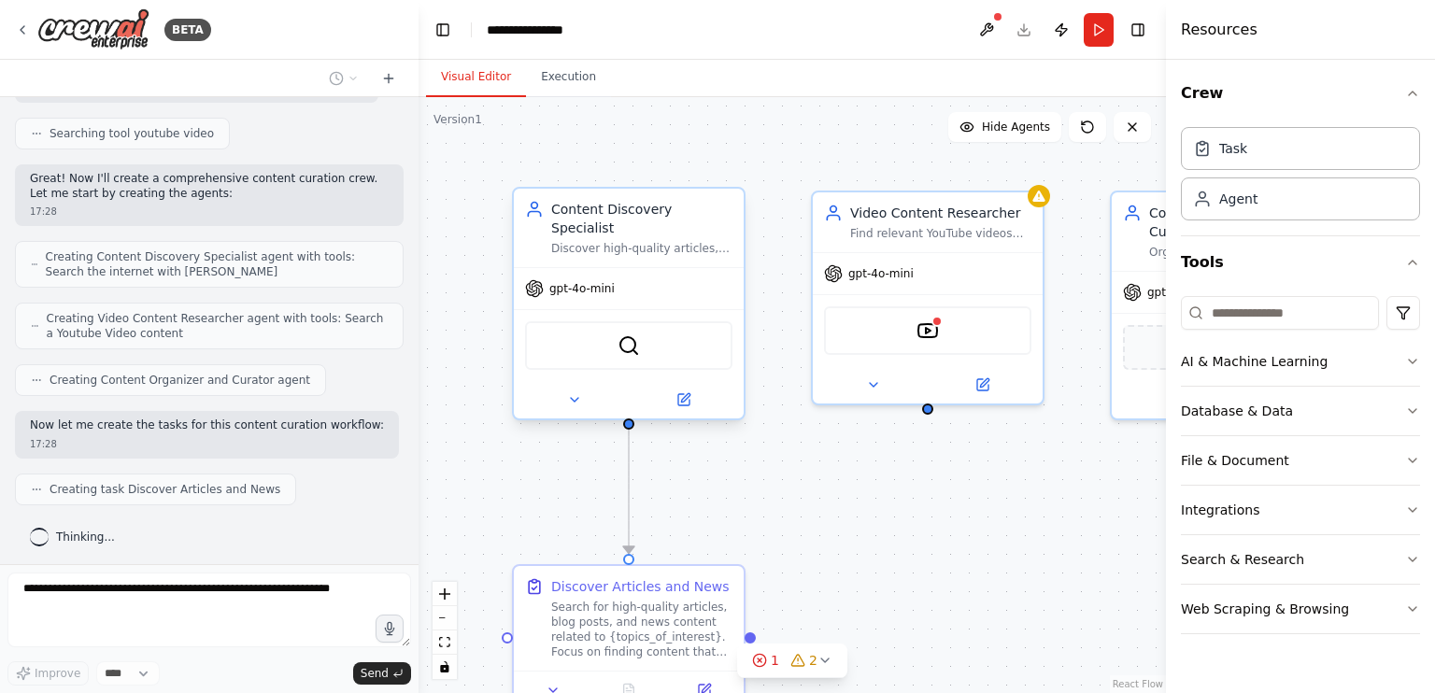
scroll to position [473, 0]
click at [658, 275] on div "gpt-4o-mini" at bounding box center [629, 288] width 230 height 41
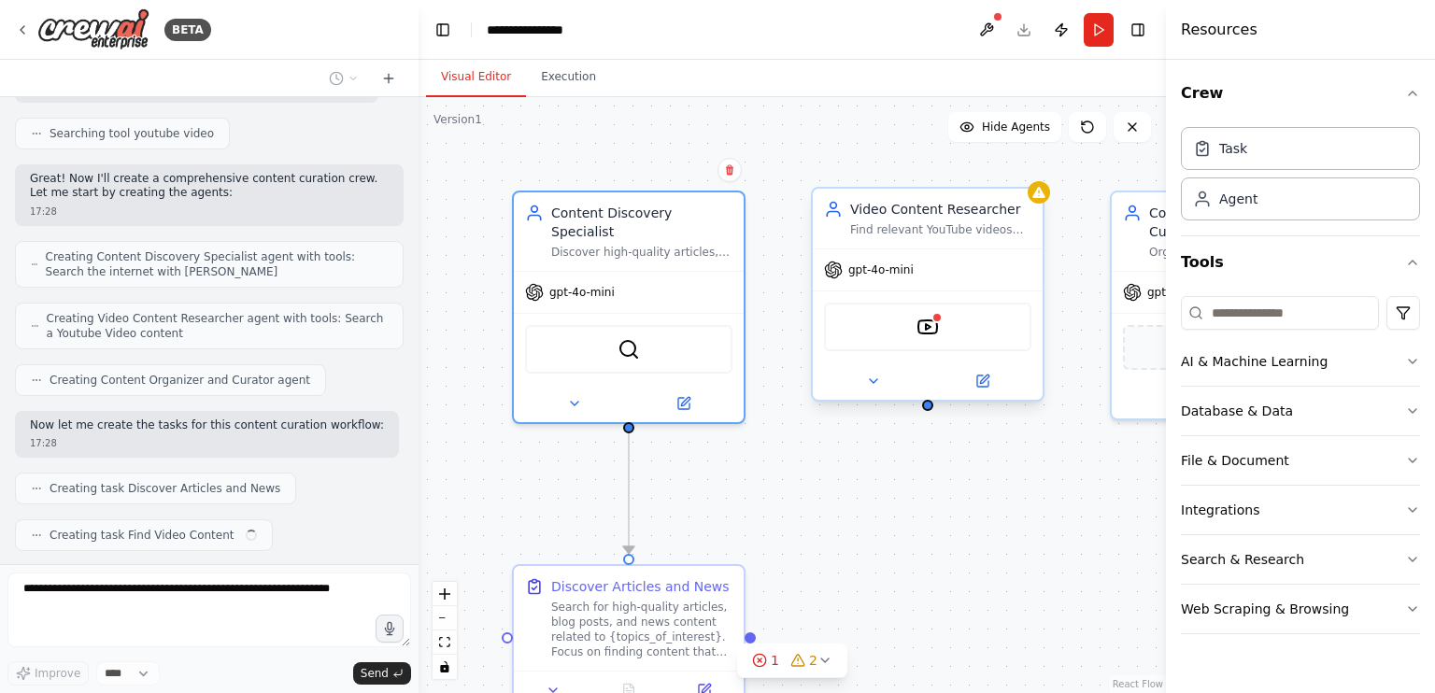
scroll to position [519, 0]
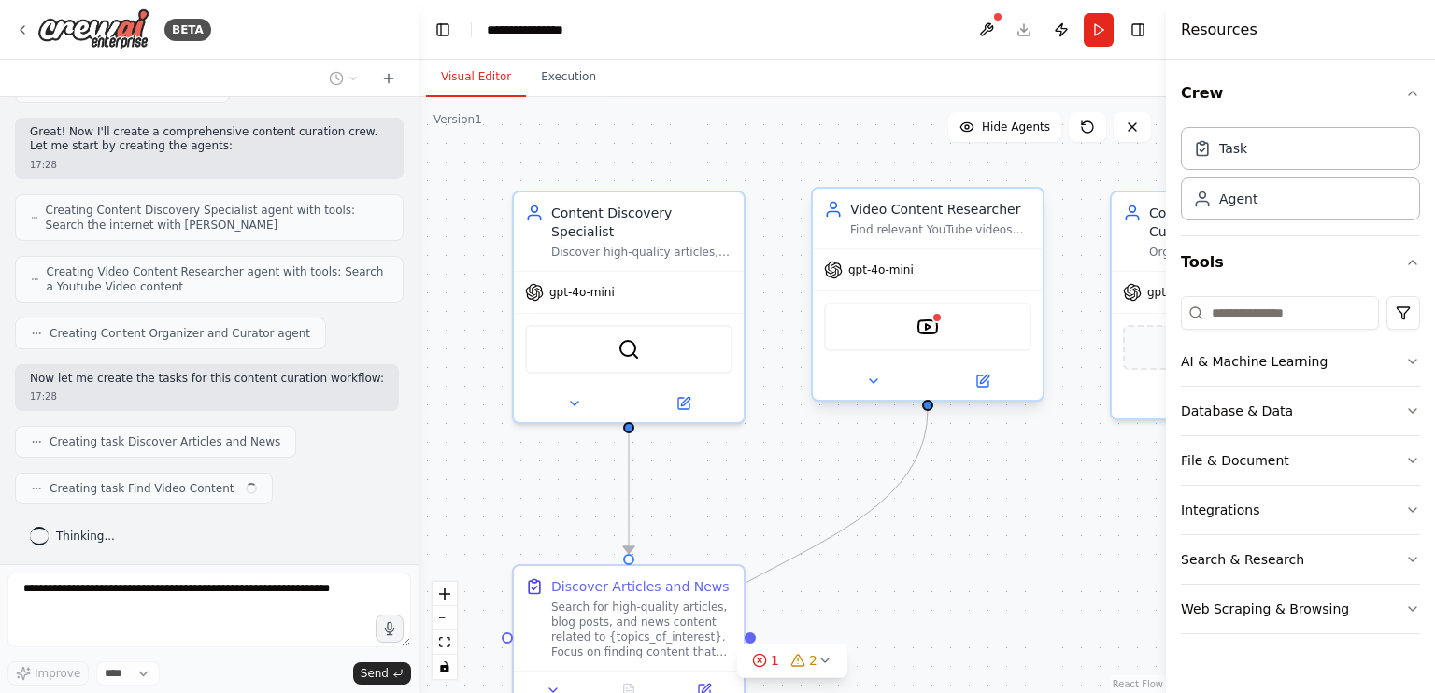
drag, startPoint x: 1005, startPoint y: 212, endPoint x: 1042, endPoint y: 221, distance: 37.6
click at [1042, 221] on div "Video Content Researcher Find relevant YouTube videos and channels related to {…" at bounding box center [928, 219] width 230 height 60
drag, startPoint x: 1019, startPoint y: 228, endPoint x: 990, endPoint y: 231, distance: 29.1
click at [990, 231] on div "Find relevant YouTube videos and channels related to {topics_of_interest}, anal…" at bounding box center [940, 229] width 181 height 15
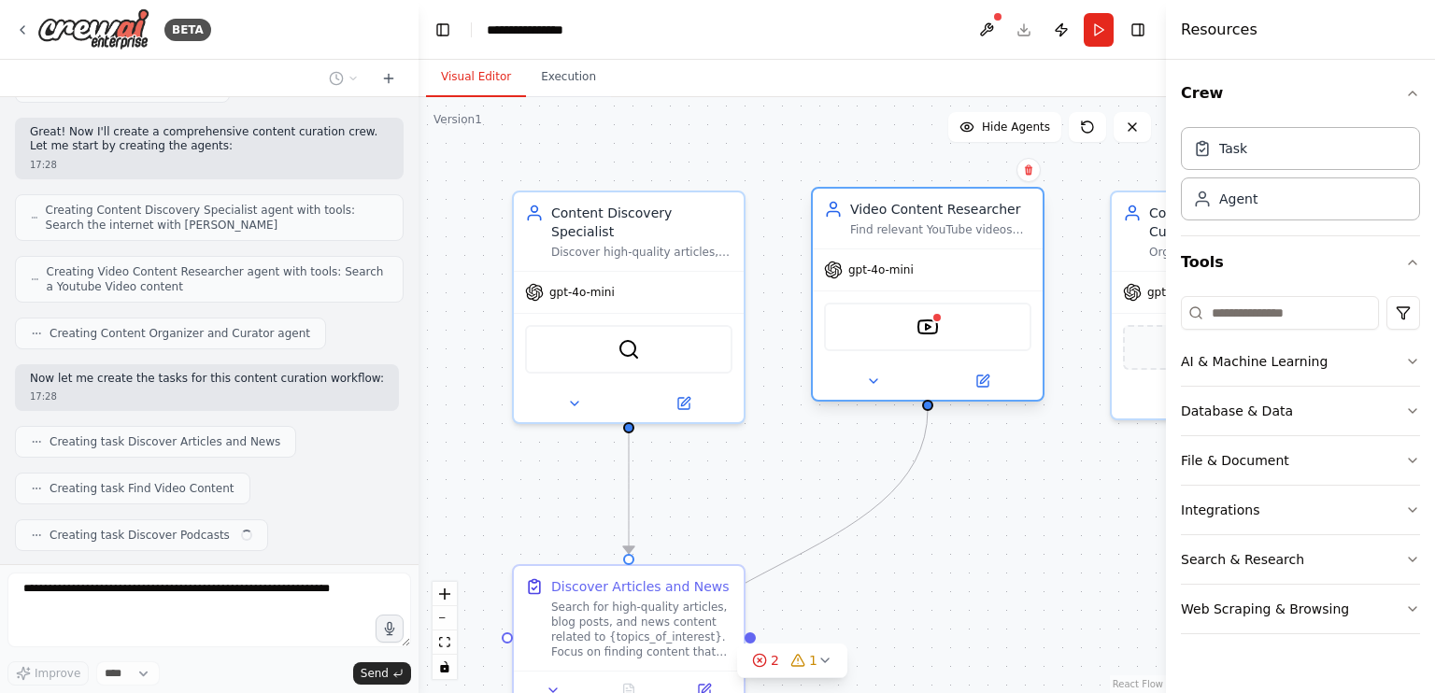
scroll to position [565, 0]
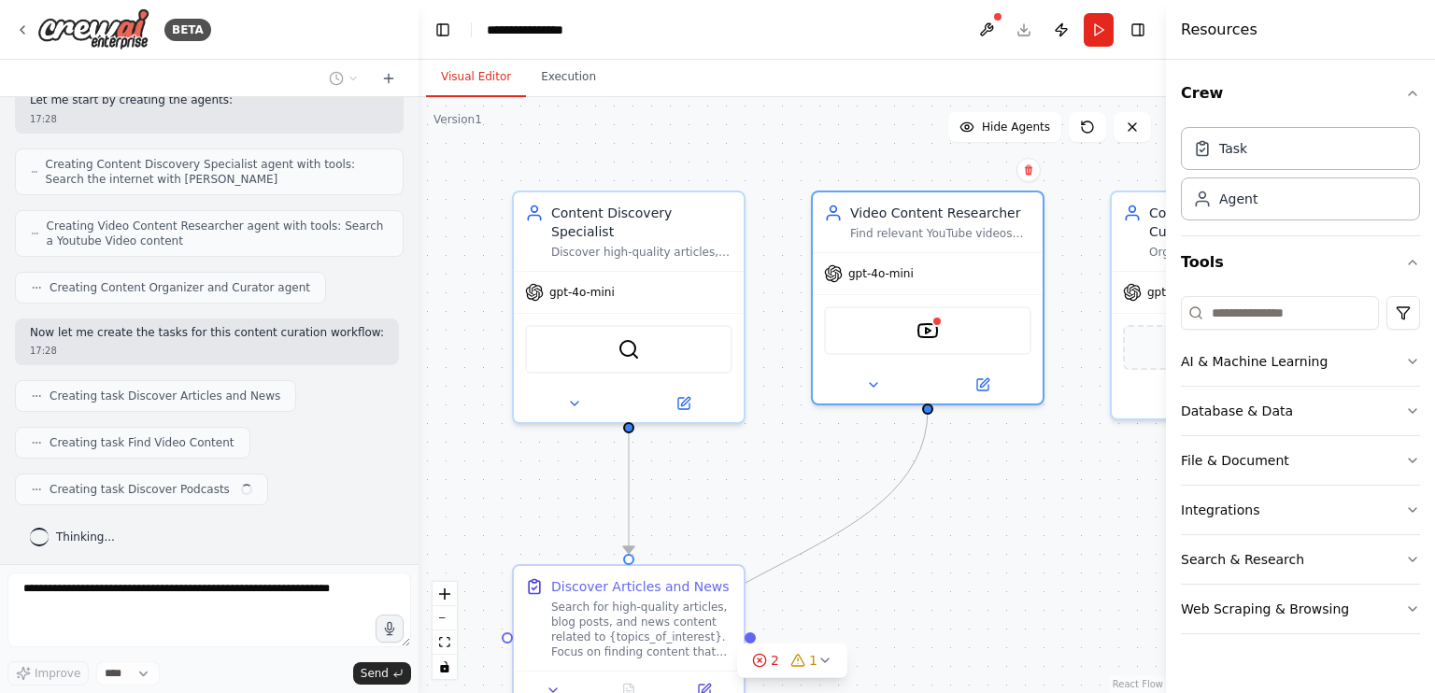
click at [1028, 170] on div ".deletable-edge-delete-btn { width: 20px; height: 20px; border: 0px solid #ffff…" at bounding box center [792, 395] width 747 height 596
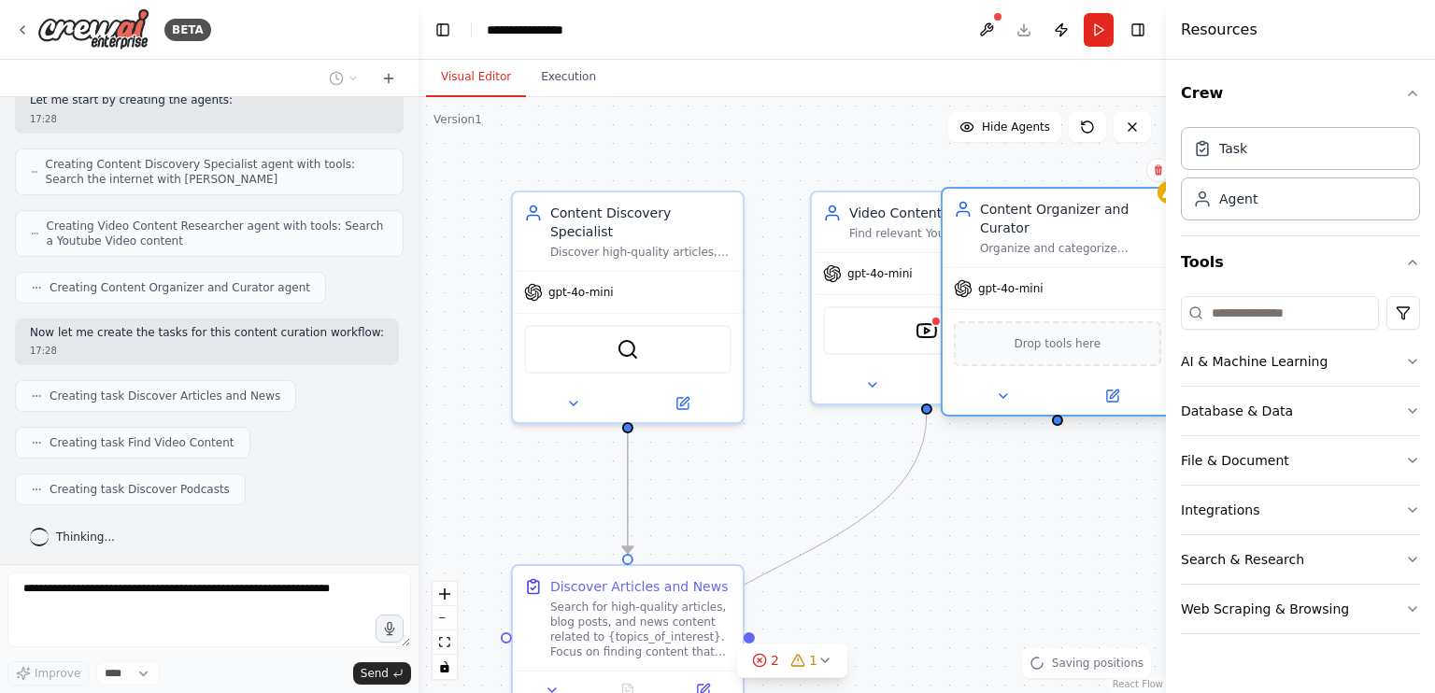
drag, startPoint x: 1077, startPoint y: 227, endPoint x: 881, endPoint y: 234, distance: 196.3
click at [954, 234] on div "Content Organizer and Curator Organize and categorize discovered content into s…" at bounding box center [1057, 228] width 207 height 56
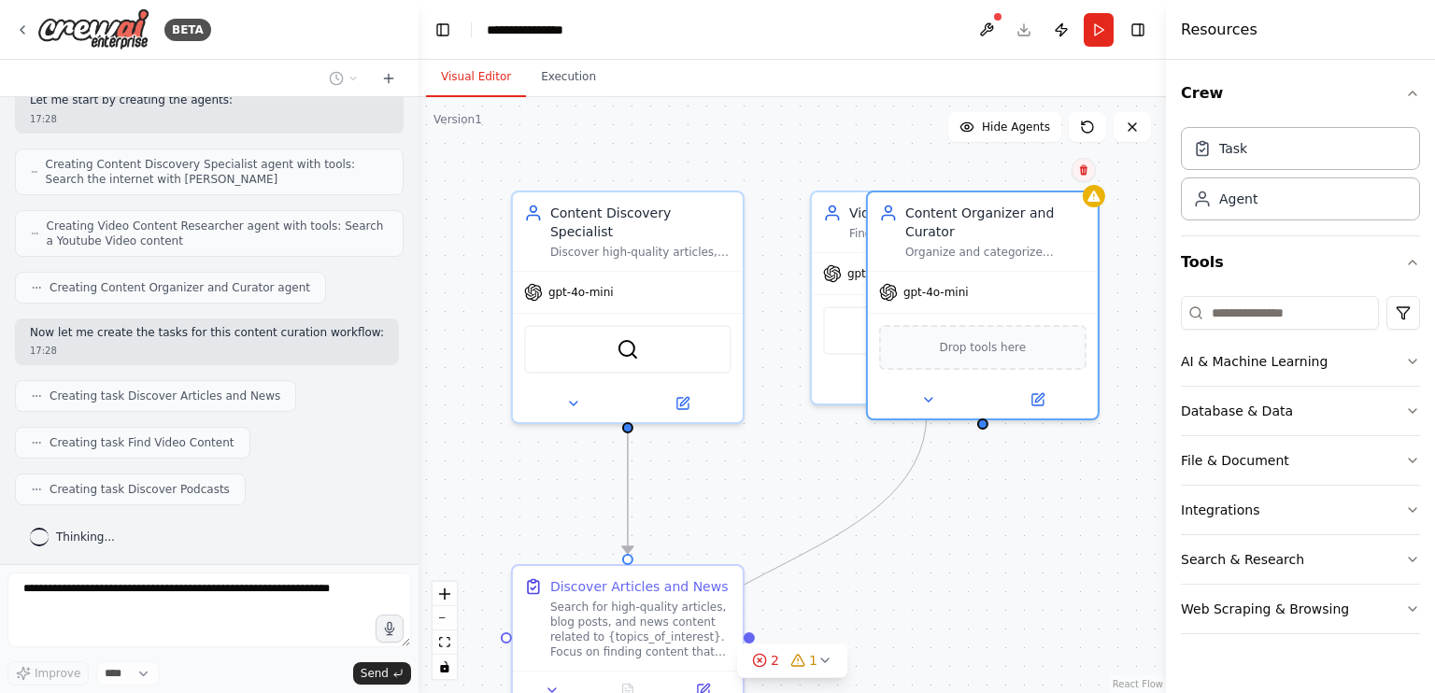
click at [1086, 164] on icon at bounding box center [1083, 169] width 11 height 11
click at [1046, 173] on button "Confirm" at bounding box center [1031, 170] width 66 height 22
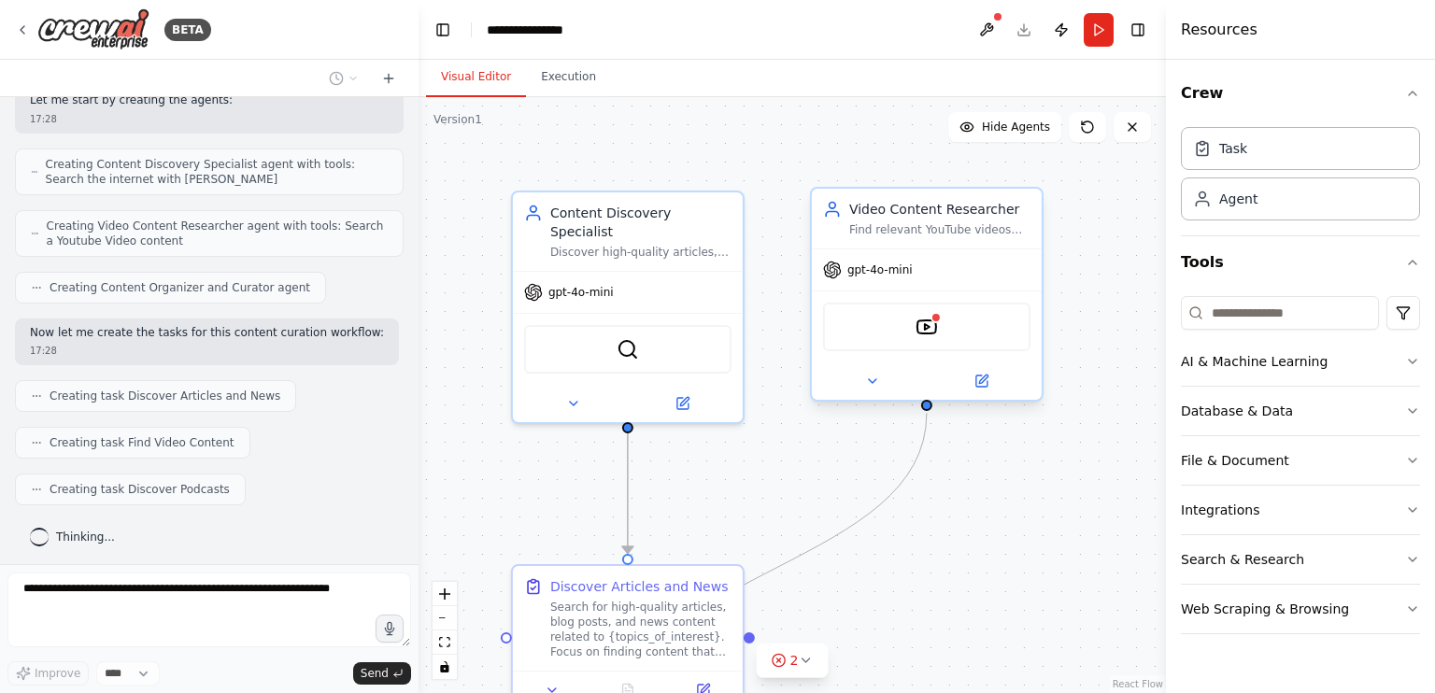
click at [1025, 220] on div "Video Content Researcher Find relevant YouTube videos and channels related to {…" at bounding box center [939, 218] width 181 height 37
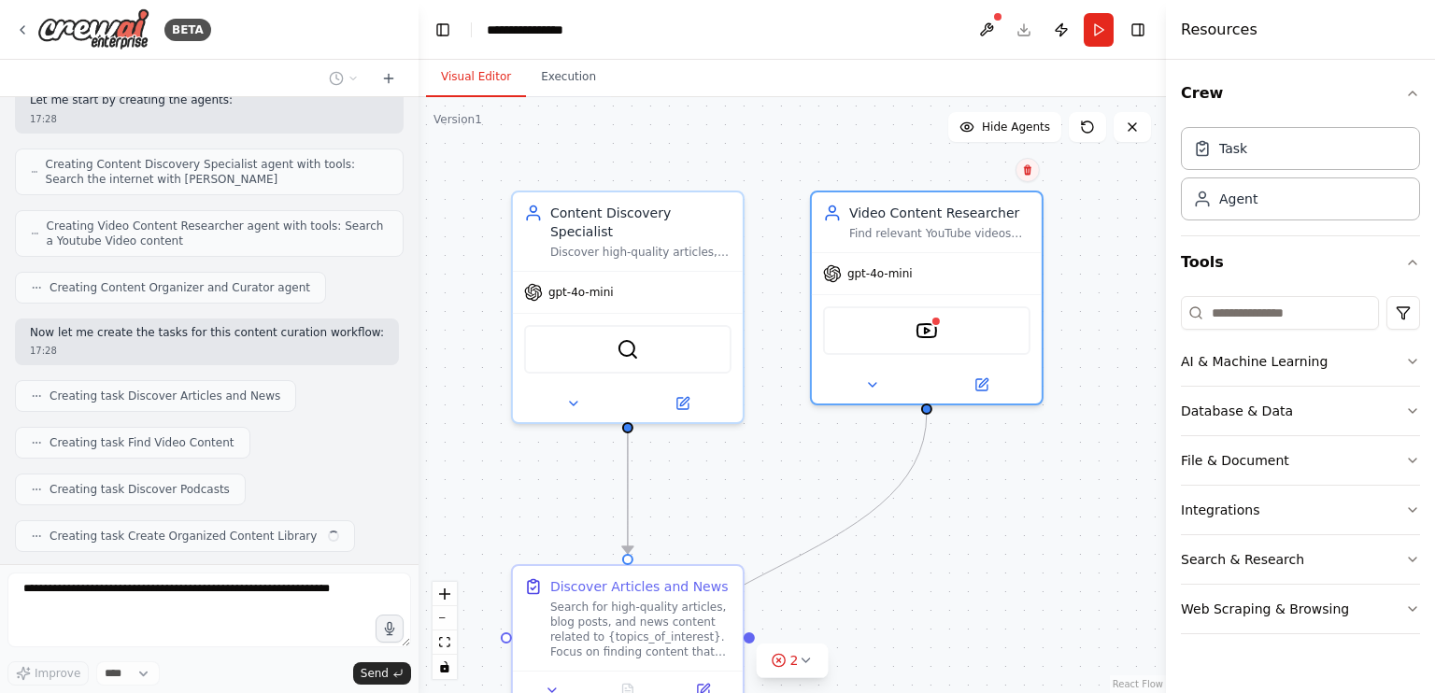
scroll to position [612, 0]
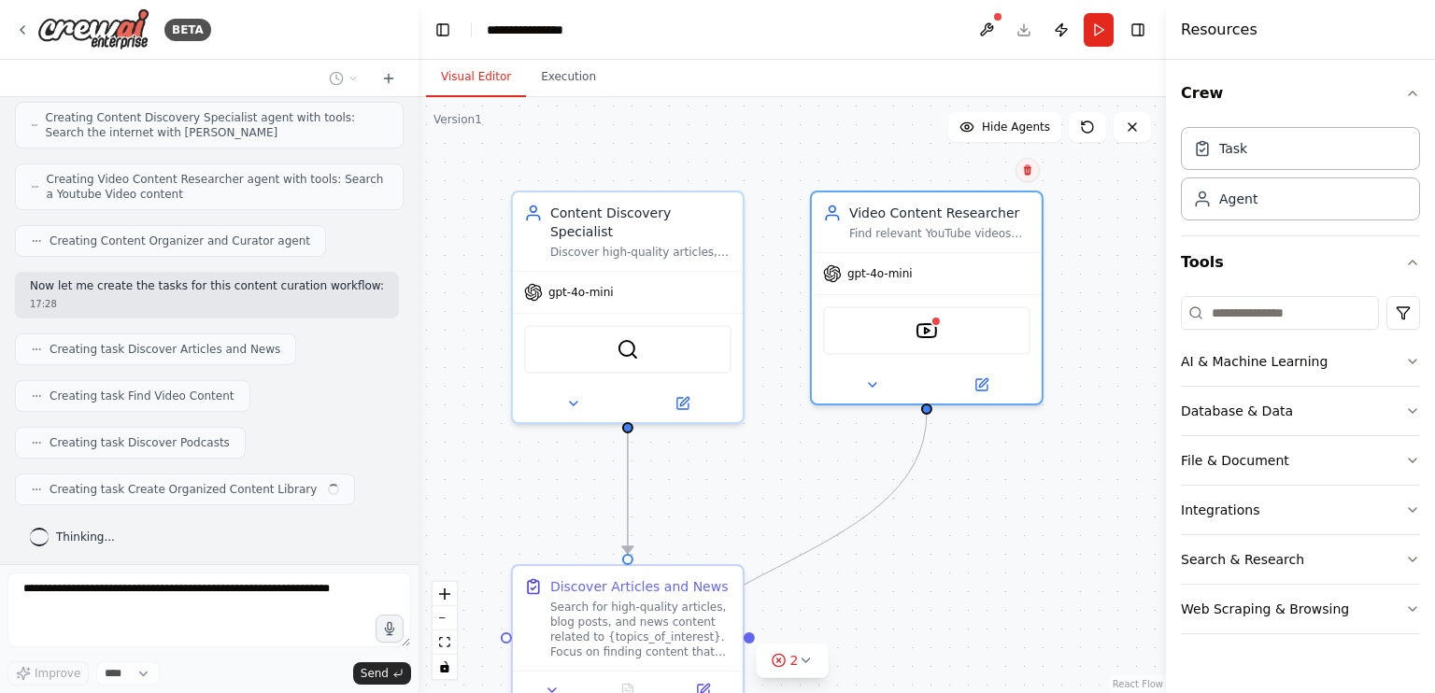
click at [1031, 173] on icon at bounding box center [1027, 169] width 11 height 11
click at [987, 173] on button "Confirm" at bounding box center [975, 170] width 66 height 22
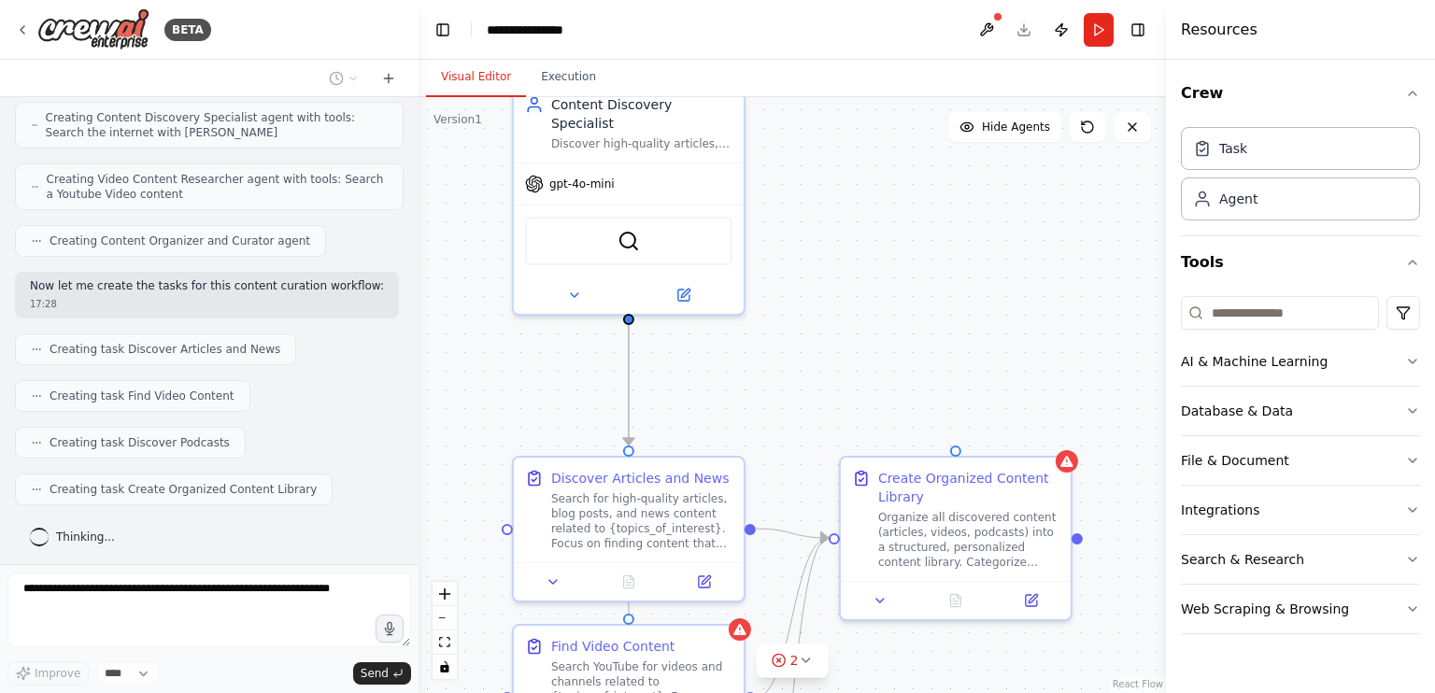
drag, startPoint x: 931, startPoint y: 375, endPoint x: 932, endPoint y: 249, distance: 126.1
click at [932, 249] on div ".deletable-edge-delete-btn { width: 20px; height: 20px; border: 0px solid #ffff…" at bounding box center [792, 395] width 747 height 596
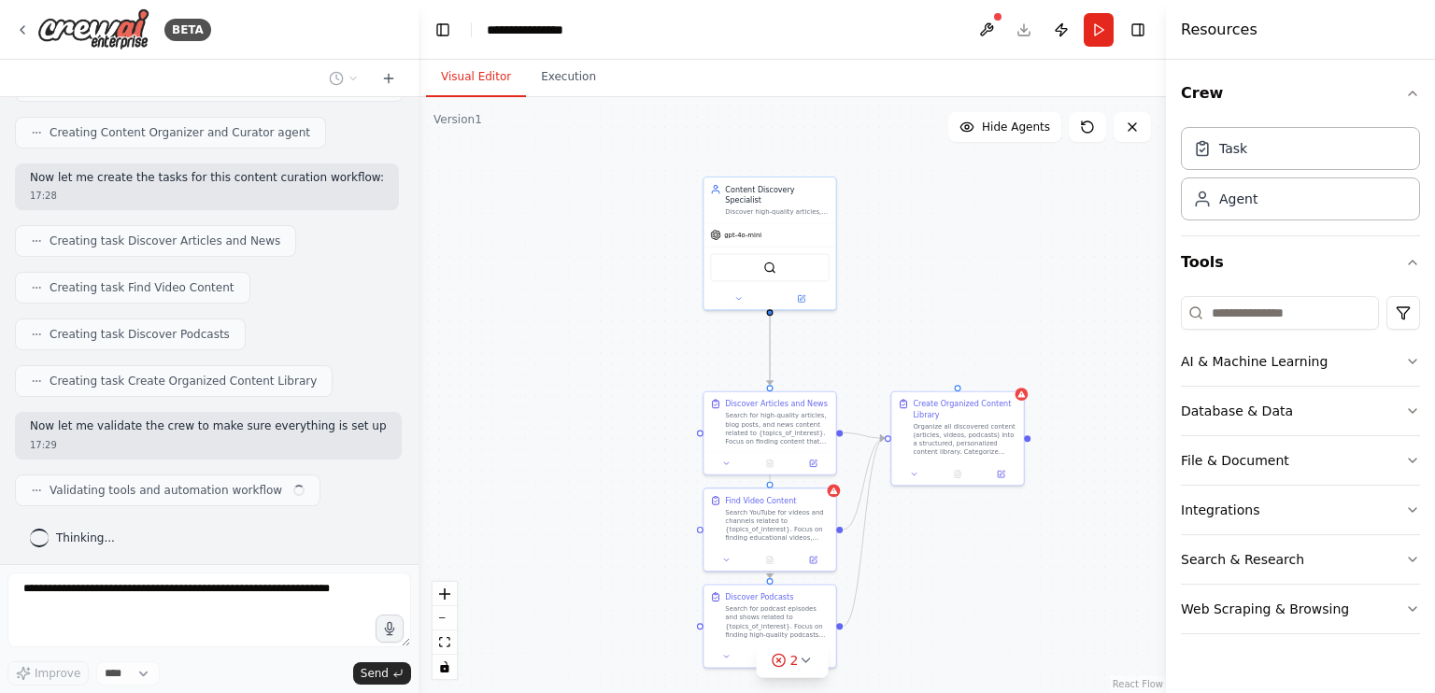
scroll to position [734, 0]
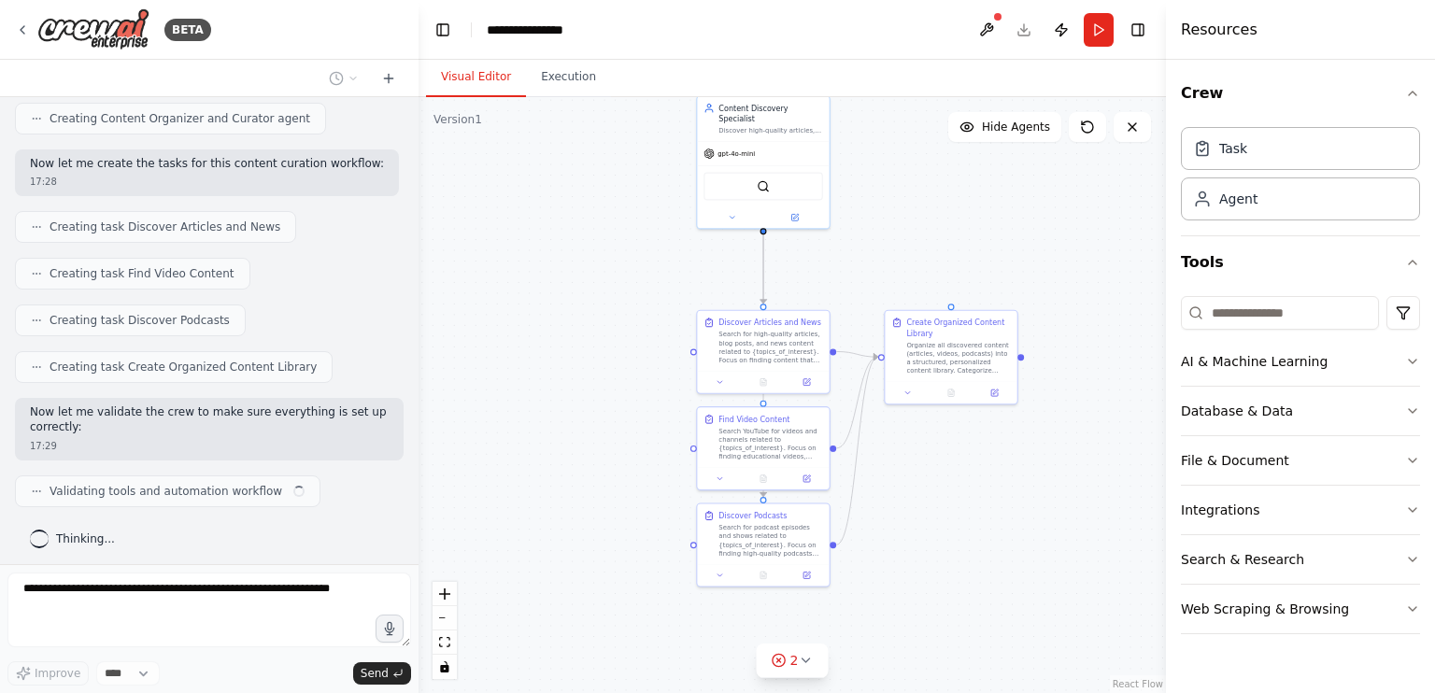
drag, startPoint x: 916, startPoint y: 239, endPoint x: 899, endPoint y: 229, distance: 19.7
click at [899, 229] on div ".deletable-edge-delete-btn { width: 20px; height: 20px; border: 0px solid #ffff…" at bounding box center [792, 395] width 747 height 596
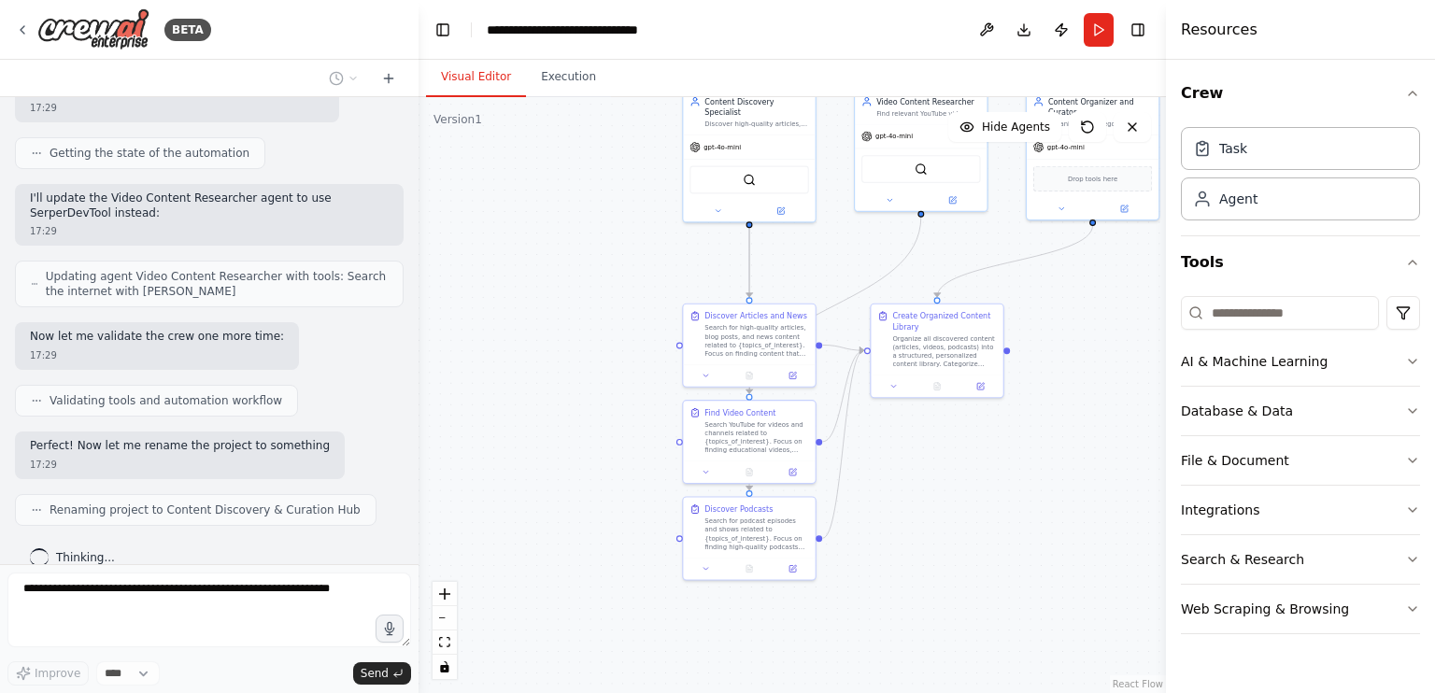
scroll to position [2138, 0]
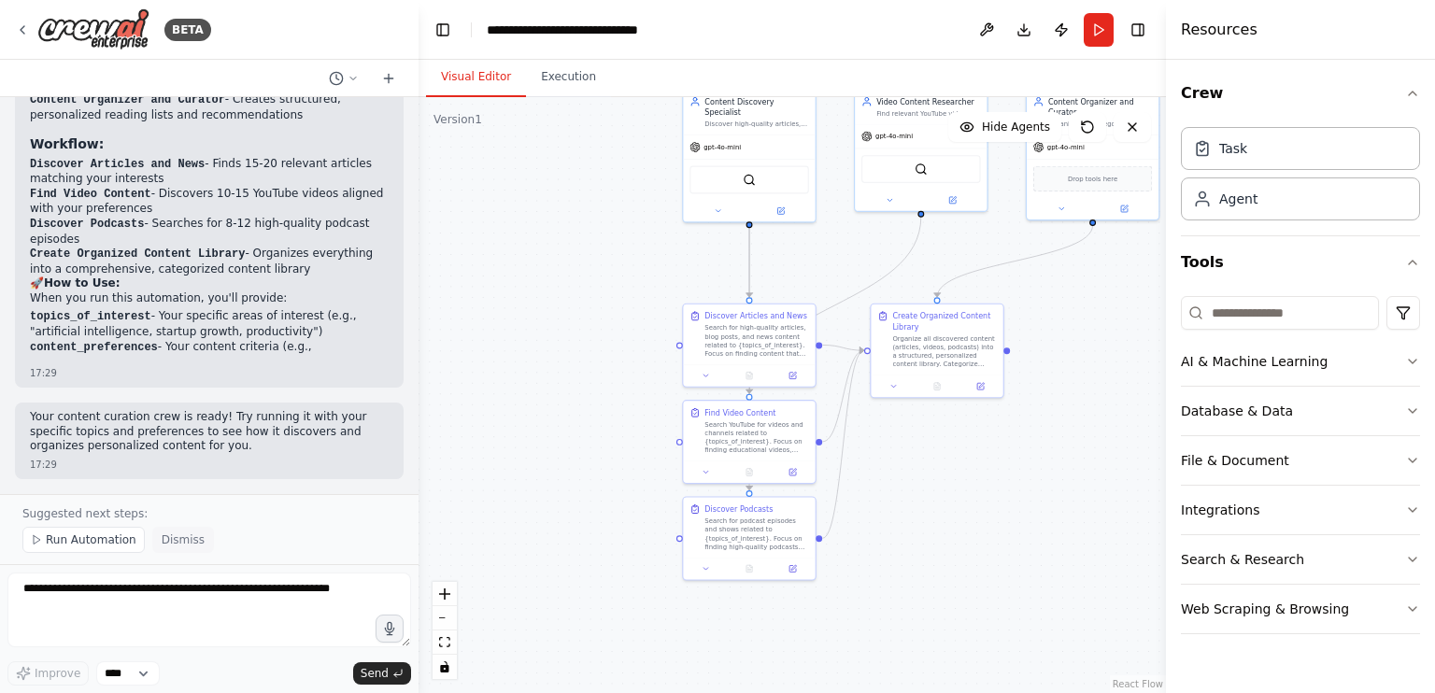
click at [178, 533] on span "Dismiss" at bounding box center [183, 540] width 43 height 15
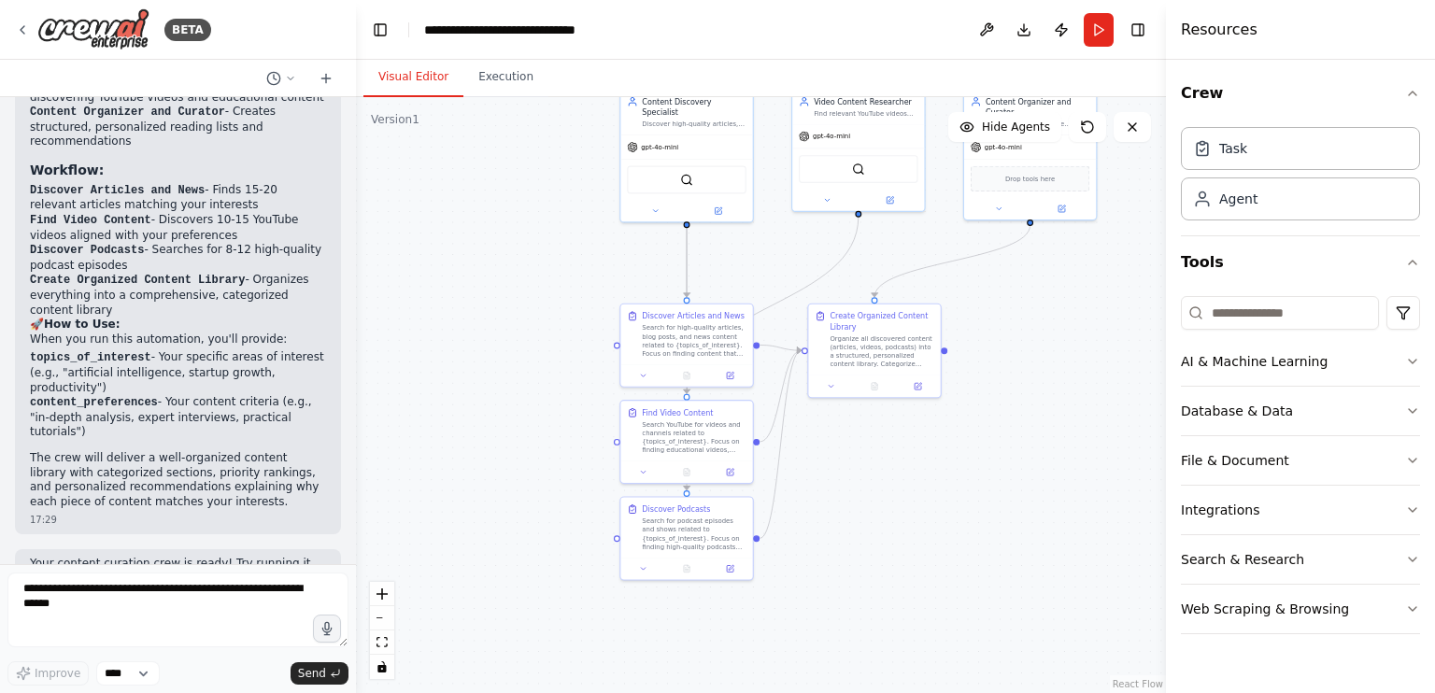
scroll to position [4445, 0]
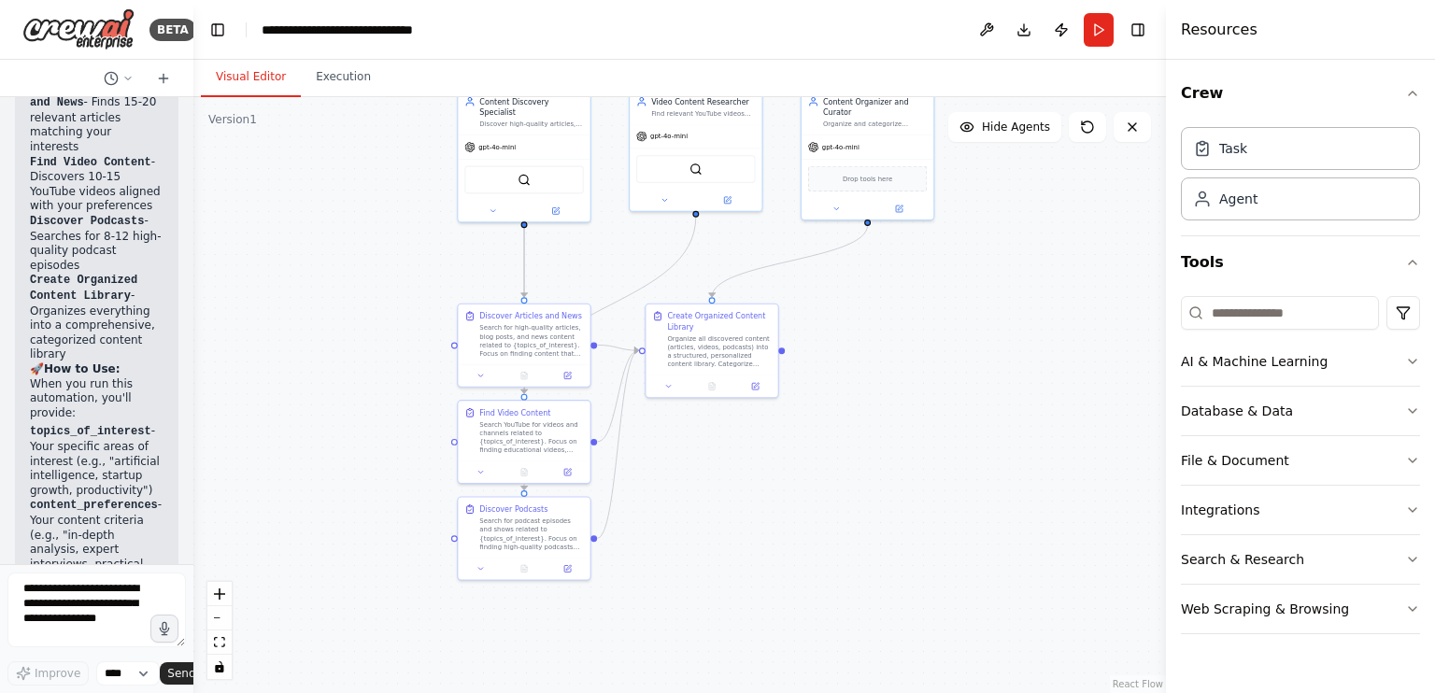
drag, startPoint x: 414, startPoint y: 410, endPoint x: 50, endPoint y: 403, distance: 364.4
click at [50, 403] on div "BETA Set up a crew that finds and organizes interesting articles, videos, and p…" at bounding box center [96, 346] width 193 height 693
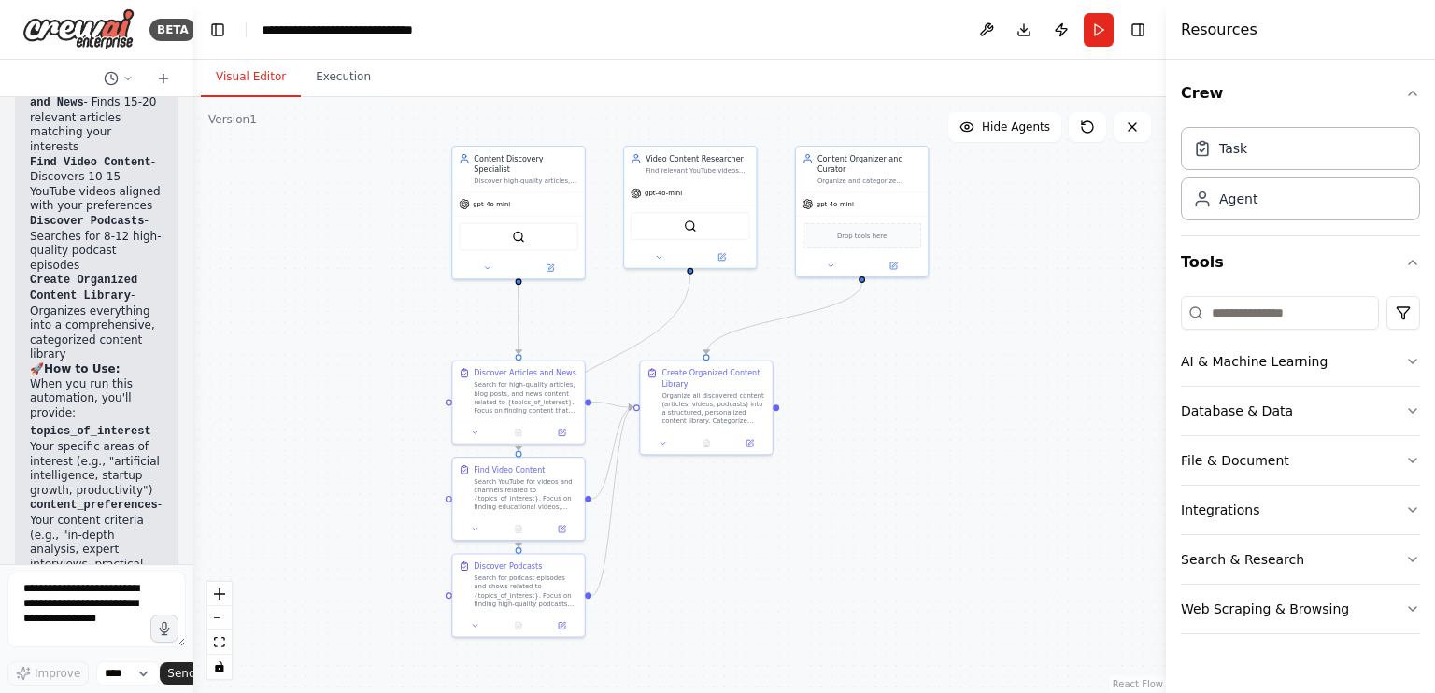
drag, startPoint x: 913, startPoint y: 310, endPoint x: 890, endPoint y: 383, distance: 76.2
click at [891, 379] on div ".deletable-edge-delete-btn { width: 20px; height: 20px; border: 0px solid #ffff…" at bounding box center [679, 395] width 973 height 596
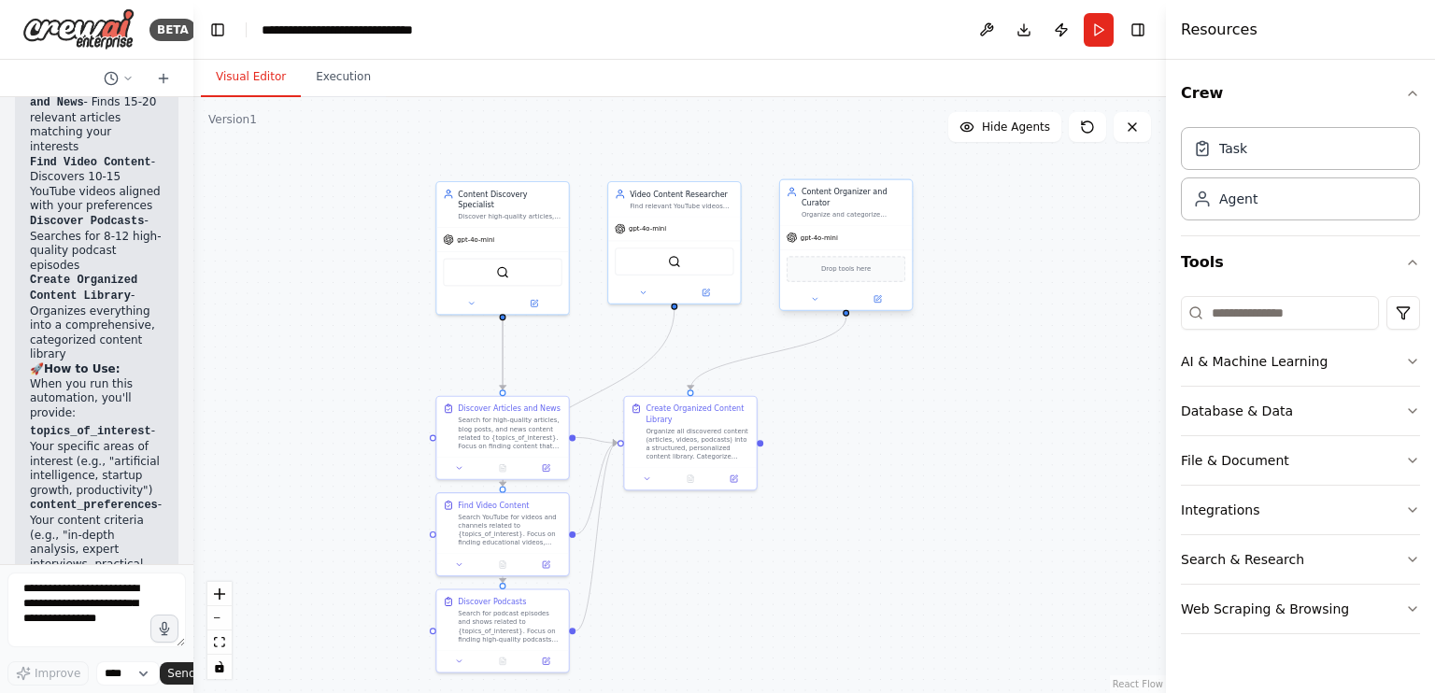
click at [895, 197] on div "Content Organizer and Curator" at bounding box center [854, 197] width 104 height 21
click at [902, 161] on icon at bounding box center [896, 160] width 11 height 11
click at [846, 157] on button "Confirm" at bounding box center [844, 160] width 66 height 22
click at [729, 201] on div "Find relevant YouTube videos and channels related to {topics_of_interest}, anal…" at bounding box center [682, 203] width 104 height 8
click at [722, 164] on icon at bounding box center [725, 160] width 11 height 11
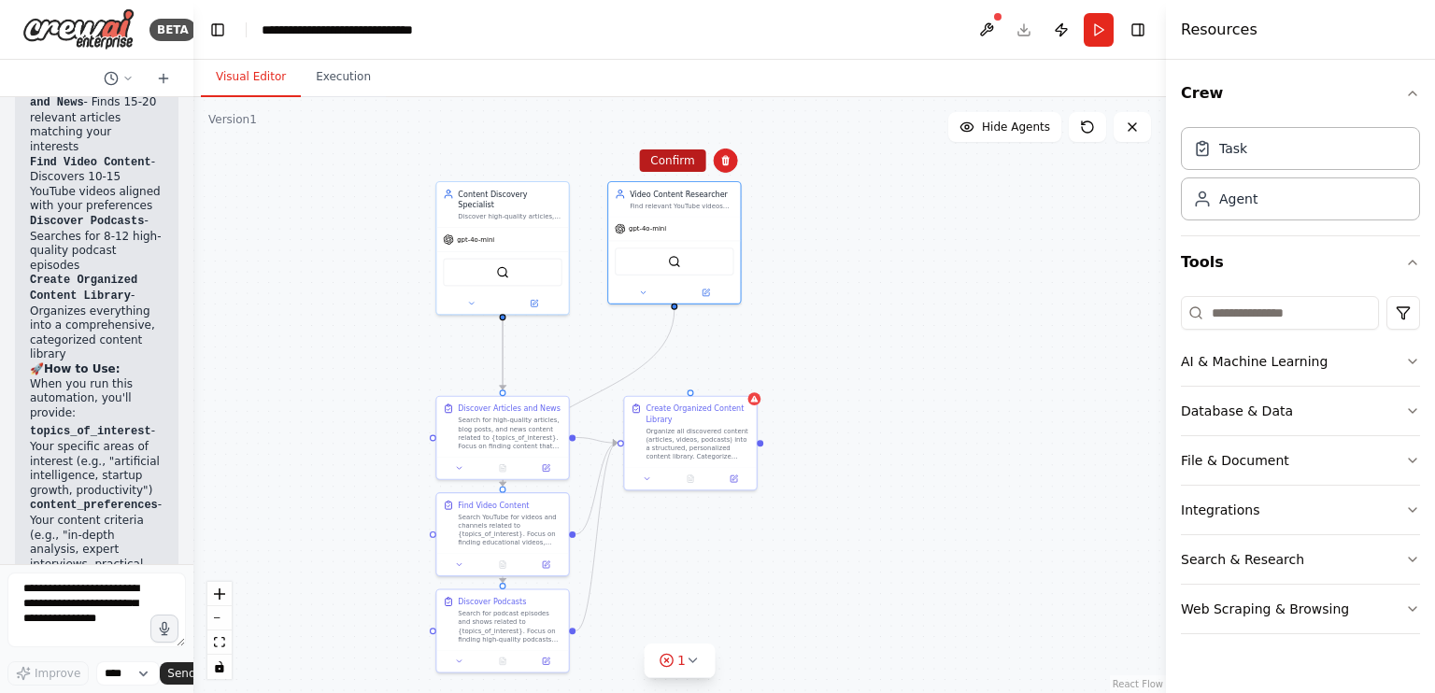
click at [690, 164] on button "Confirm" at bounding box center [672, 160] width 66 height 22
click at [759, 402] on div at bounding box center [754, 398] width 13 height 13
click at [746, 380] on icon at bounding box center [741, 377] width 11 height 11
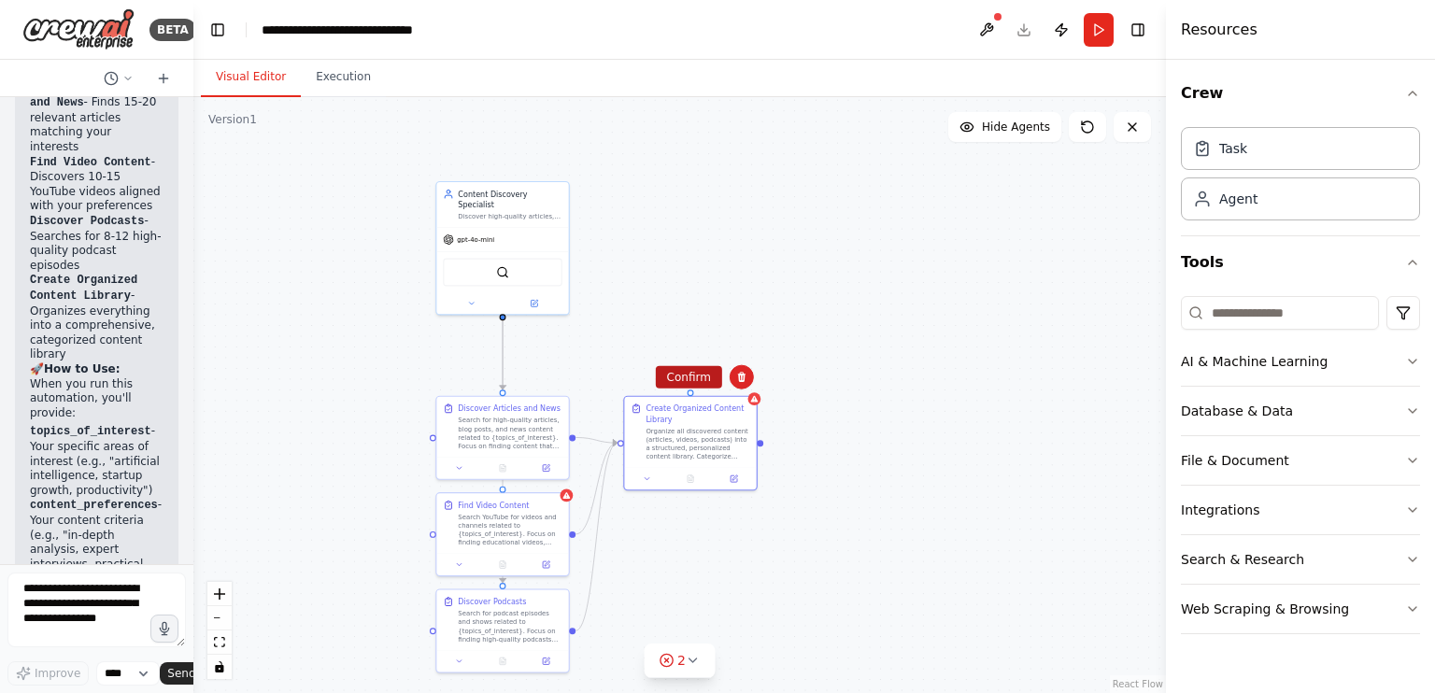
click at [703, 376] on button "Confirm" at bounding box center [689, 377] width 66 height 22
click at [548, 418] on div "Search for high-quality articles, blog posts, and news content related to {topi…" at bounding box center [510, 431] width 104 height 35
click at [554, 383] on button at bounding box center [554, 377] width 24 height 24
click at [492, 377] on button "Confirm" at bounding box center [501, 377] width 66 height 22
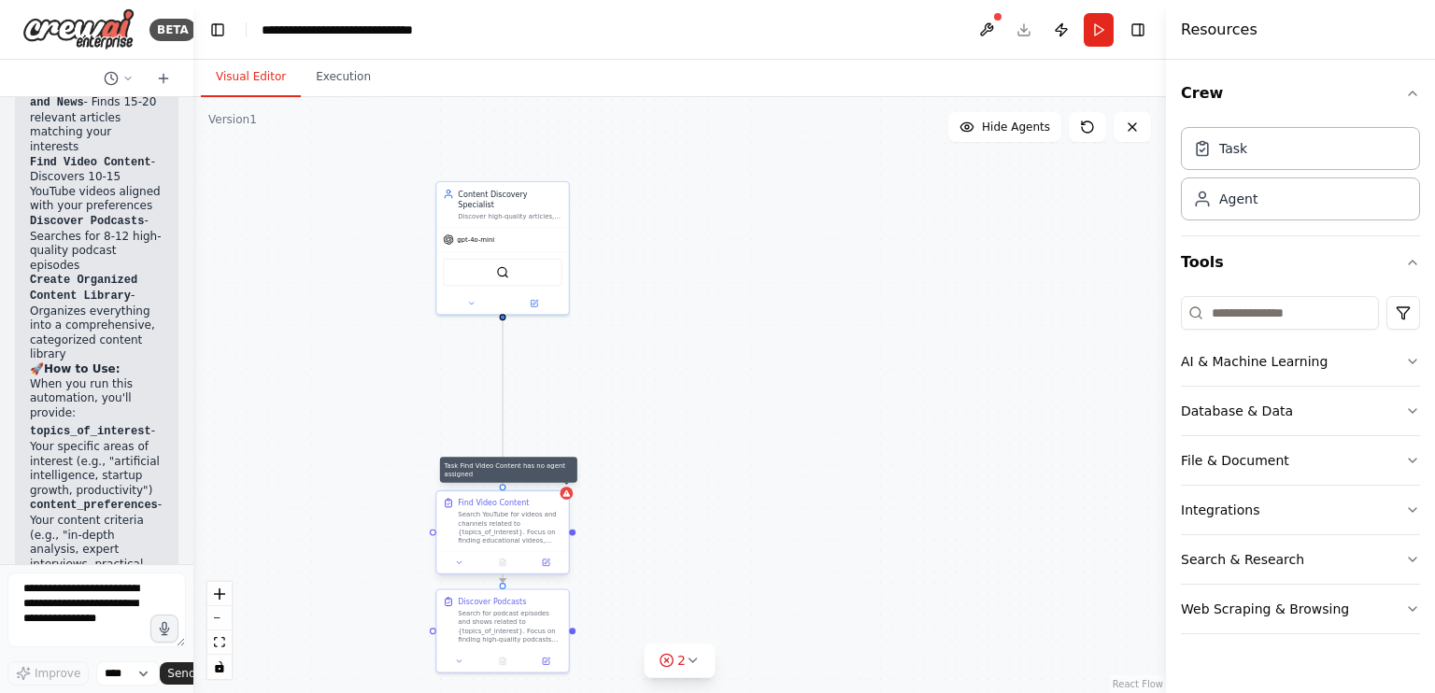
click at [568, 496] on icon at bounding box center [566, 494] width 8 height 8
click at [548, 476] on icon at bounding box center [553, 473] width 11 height 11
click at [519, 469] on button "Confirm" at bounding box center [501, 473] width 66 height 22
click at [556, 614] on div "Search for podcast episodes and shows related to {topics_of_interest}. Focus on…" at bounding box center [510, 624] width 104 height 35
click at [554, 573] on icon at bounding box center [553, 570] width 7 height 10
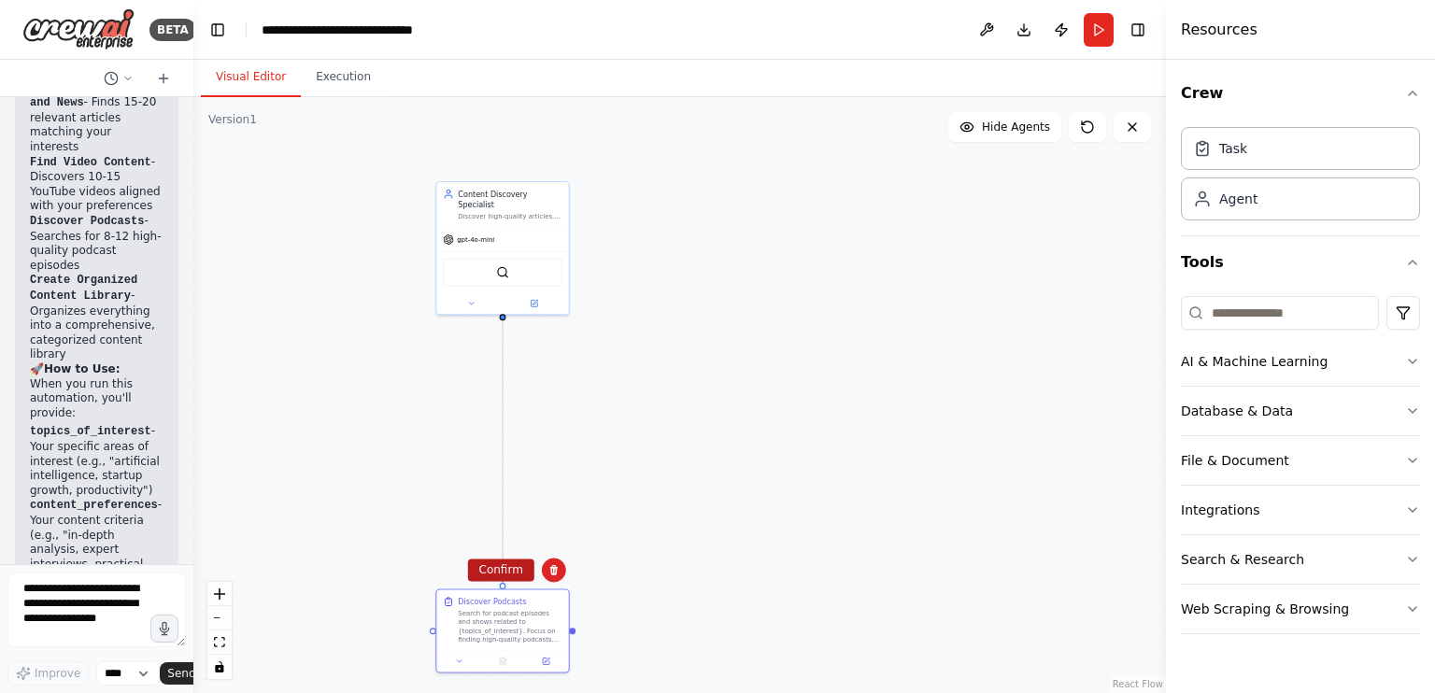
click at [519, 566] on button "Confirm" at bounding box center [501, 570] width 66 height 22
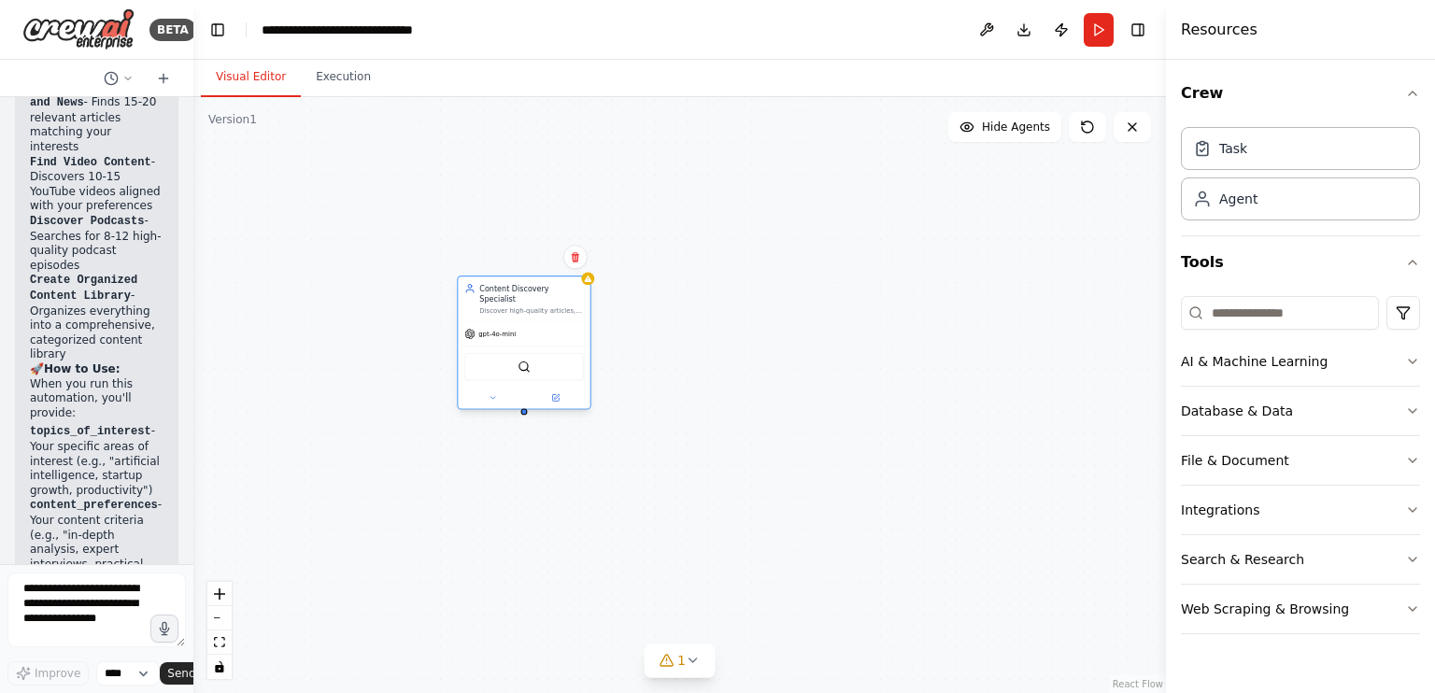
drag, startPoint x: 518, startPoint y: 213, endPoint x: 546, endPoint y: 313, distance: 103.6
click at [546, 321] on div "gpt-4o-mini SerperDevTool" at bounding box center [524, 364] width 132 height 87
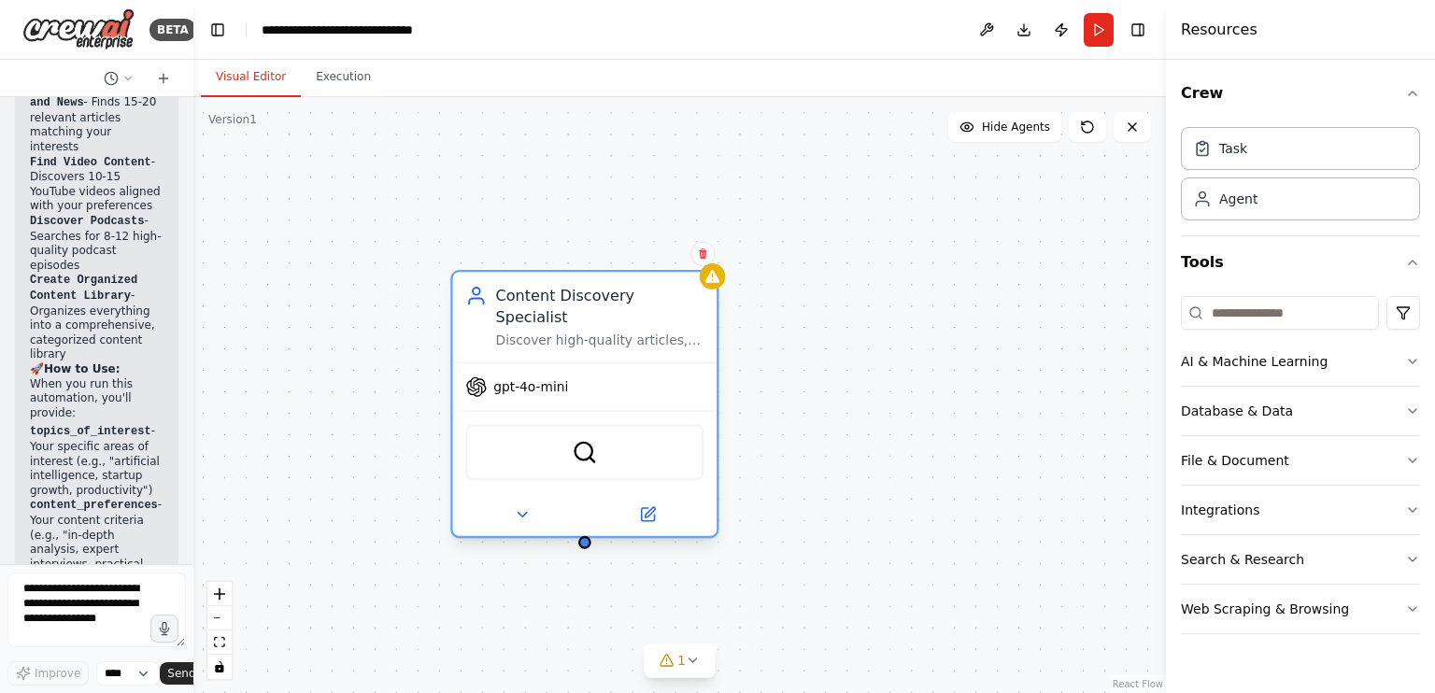
drag, startPoint x: 544, startPoint y: 315, endPoint x: 638, endPoint y: 311, distance: 94.4
click at [638, 333] on div "Discover high-quality articles, videos, and podcasts about {topics_of_interest}…" at bounding box center [600, 341] width 208 height 17
click at [584, 368] on div "gpt-4o-mini" at bounding box center [585, 387] width 264 height 48
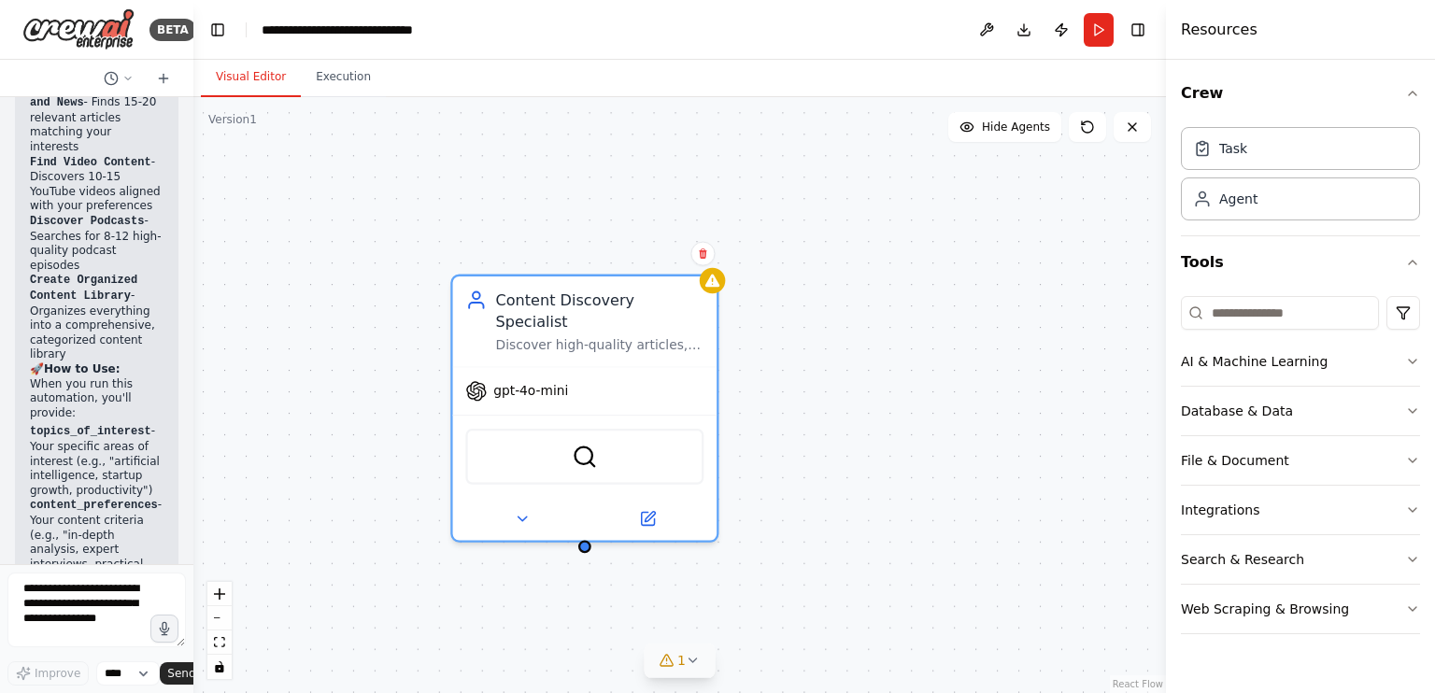
click at [673, 660] on icon at bounding box center [666, 660] width 15 height 15
click at [841, 569] on icon at bounding box center [842, 575] width 15 height 15
click at [985, 371] on div "New Task" at bounding box center [981, 381] width 70 height 21
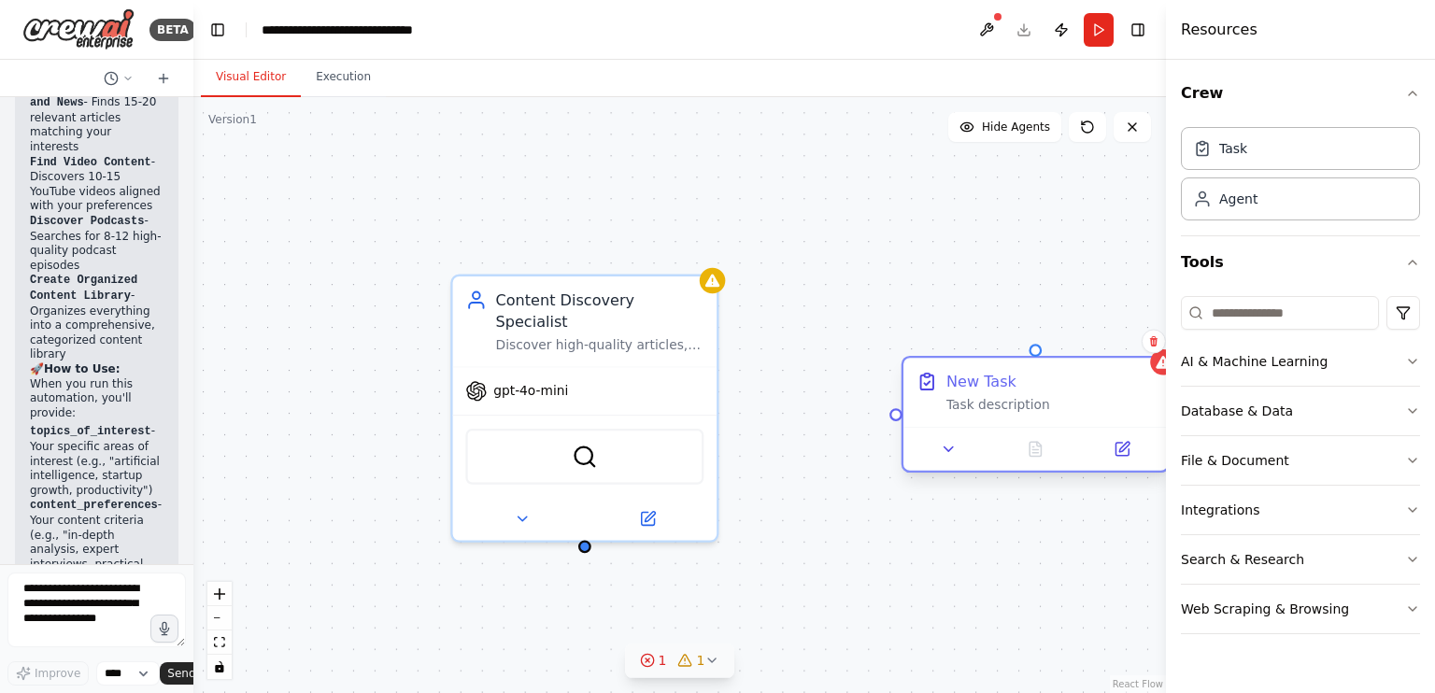
click at [985, 373] on div "New Task" at bounding box center [981, 381] width 70 height 21
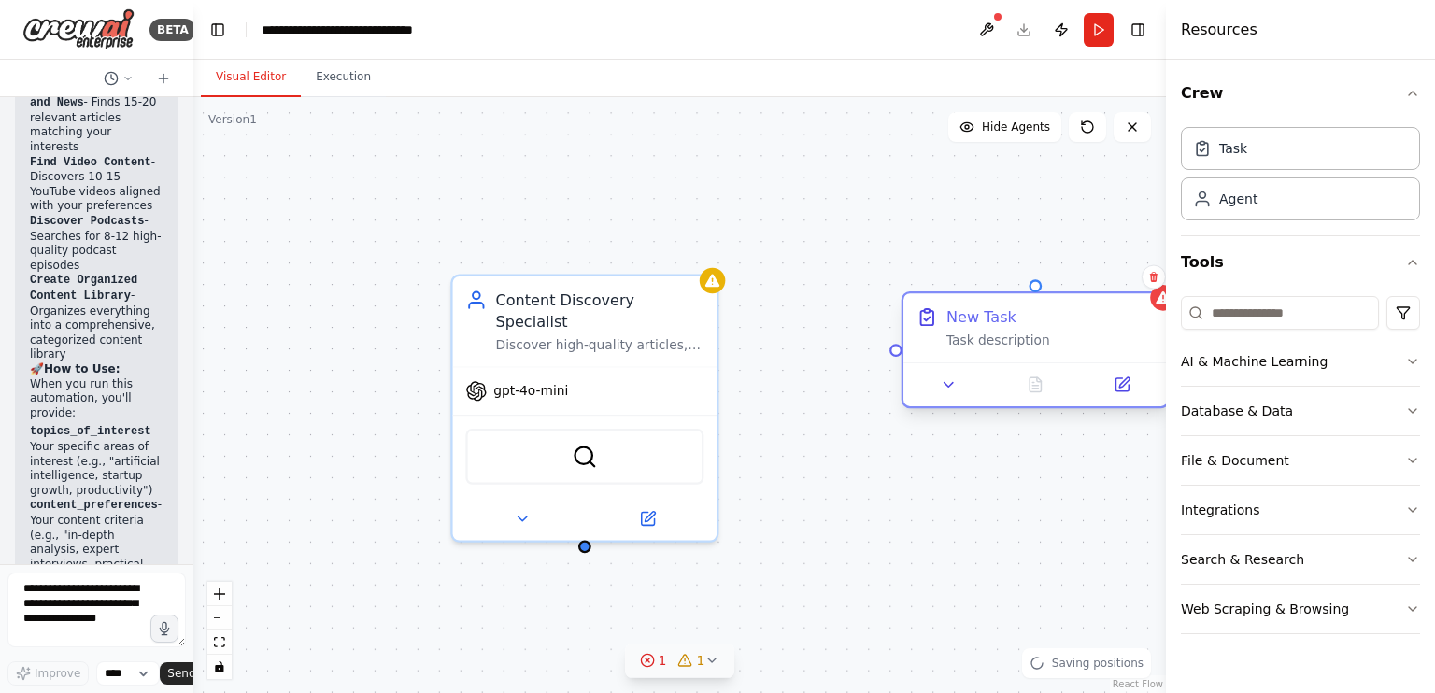
drag, startPoint x: 990, startPoint y: 376, endPoint x: 959, endPoint y: 320, distance: 64.4
click at [976, 333] on div "Task description" at bounding box center [1050, 341] width 208 height 17
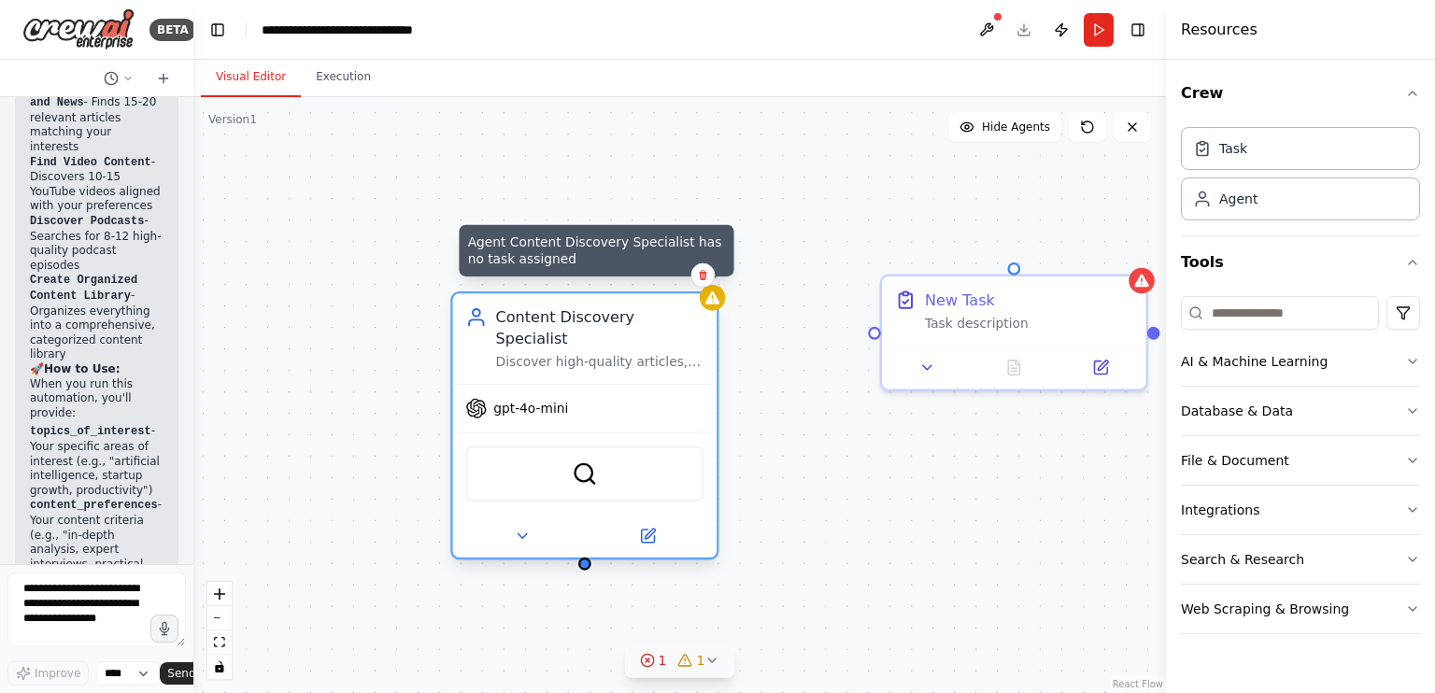
drag, startPoint x: 719, startPoint y: 283, endPoint x: 659, endPoint y: 385, distance: 118.6
click at [718, 298] on icon at bounding box center [711, 298] width 17 height 17
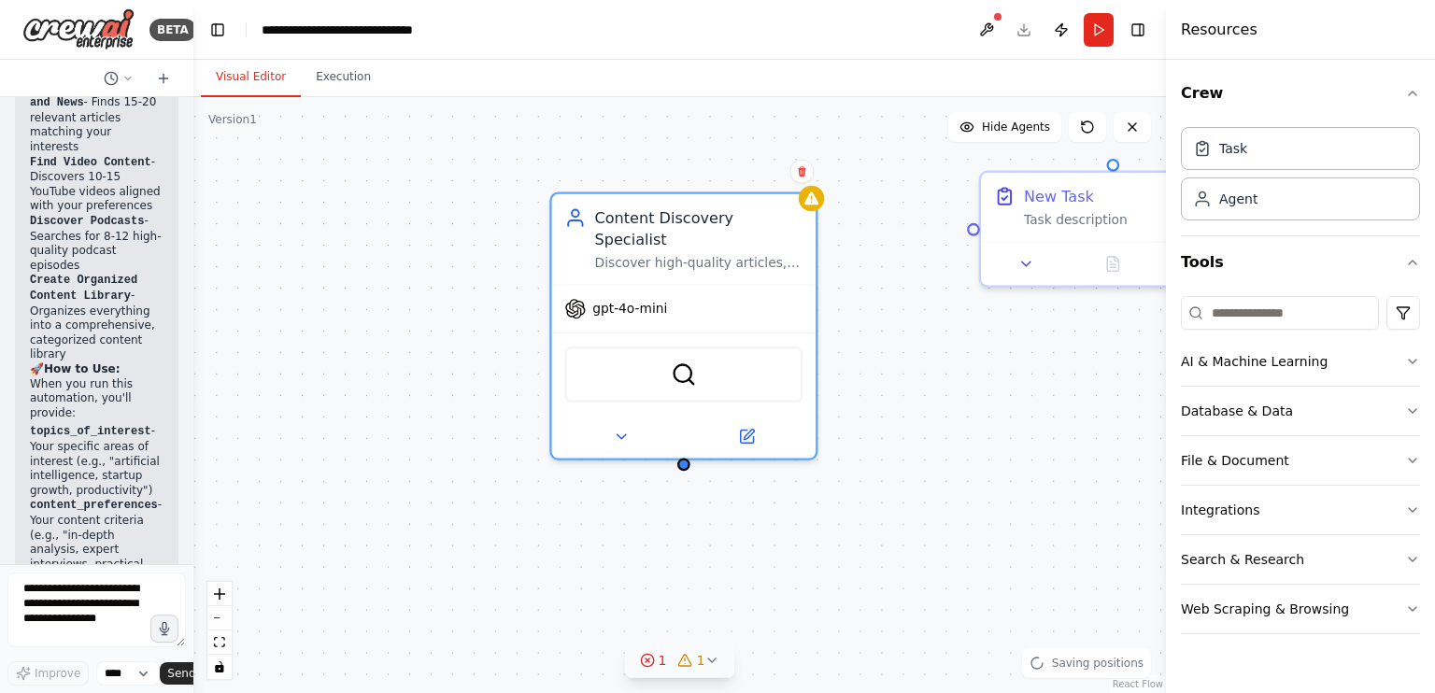
drag, startPoint x: 585, startPoint y: 551, endPoint x: 594, endPoint y: 421, distance: 130.2
click at [594, 421] on div "Content Discovery Specialist Discover high-quality articles, videos, and podcas…" at bounding box center [679, 395] width 973 height 596
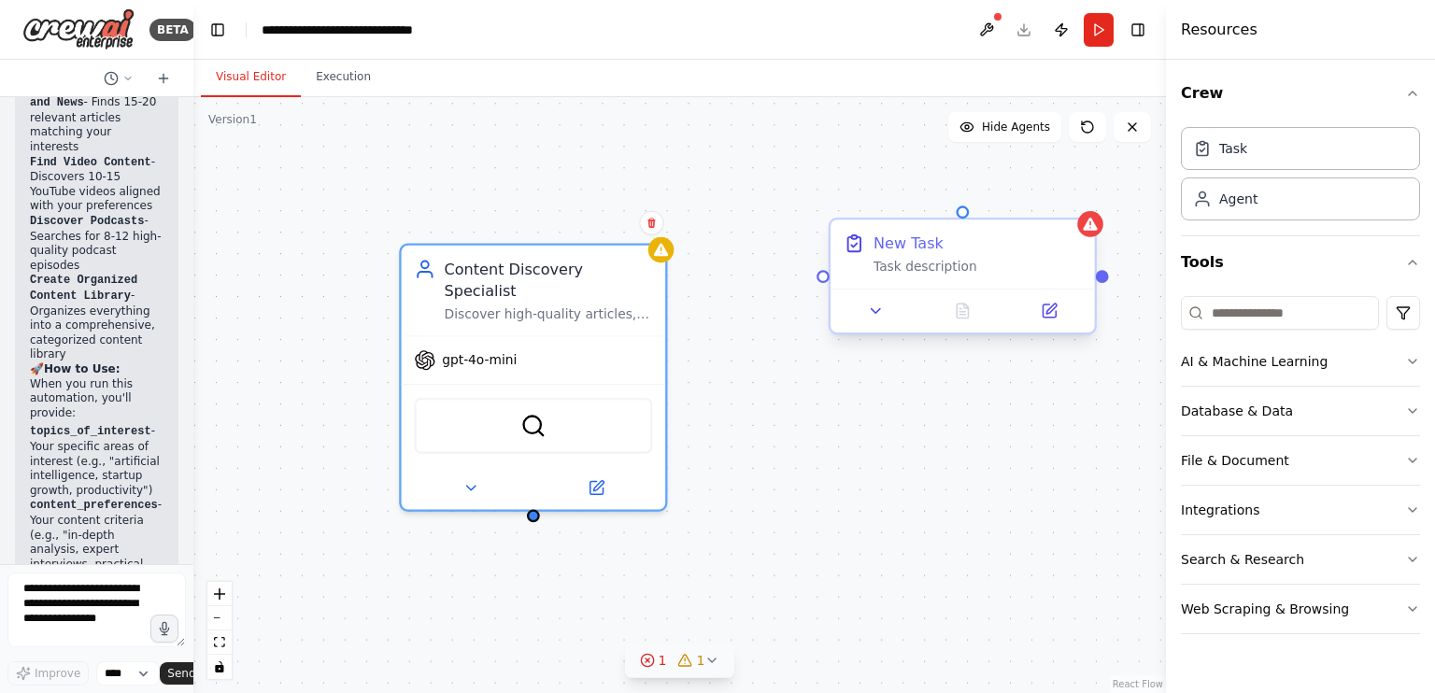
drag, startPoint x: 883, startPoint y: 206, endPoint x: 839, endPoint y: 227, distance: 48.9
click at [839, 227] on div "Content Discovery Specialist Discover high-quality articles, videos, and podcas…" at bounding box center [679, 395] width 973 height 596
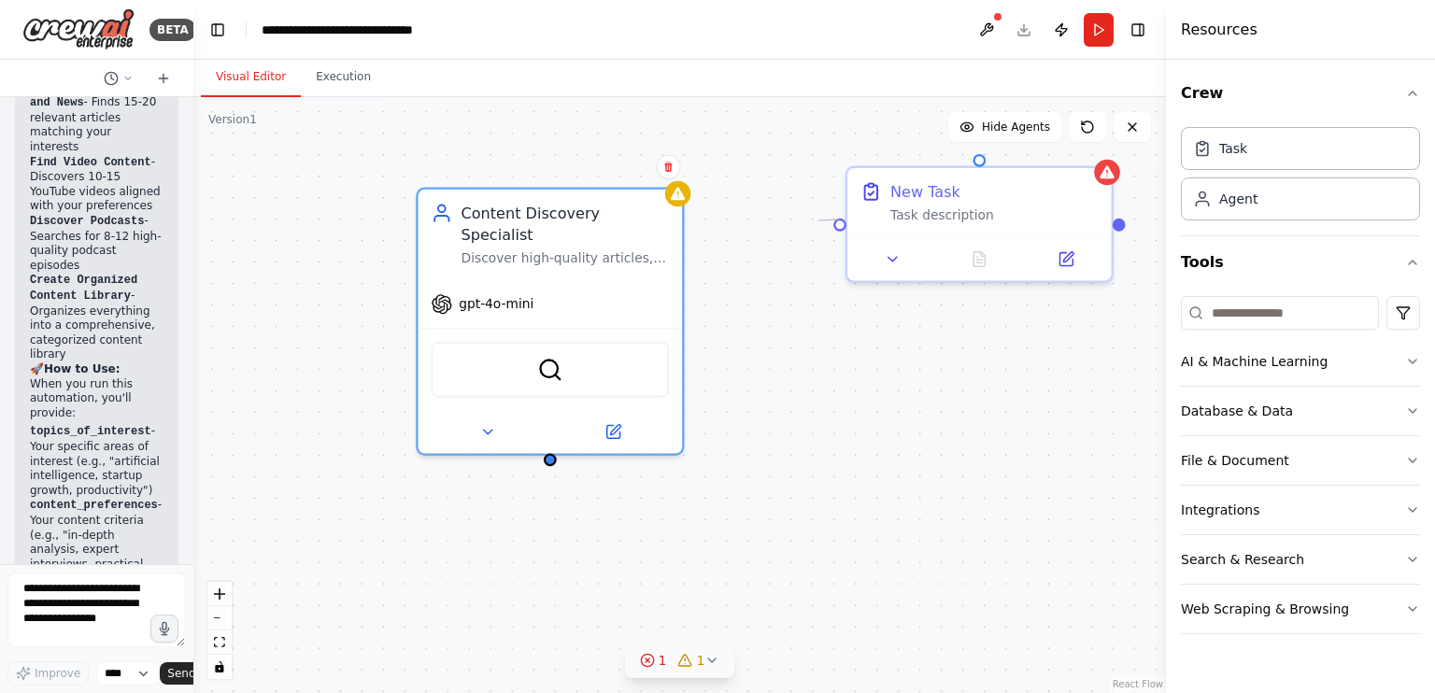
drag, startPoint x: 835, startPoint y: 220, endPoint x: 815, endPoint y: 222, distance: 20.6
click at [815, 222] on div "Content Discovery Specialist Discover high-quality articles, videos, and podcas…" at bounding box center [679, 395] width 973 height 596
drag, startPoint x: 839, startPoint y: 221, endPoint x: 555, endPoint y: 447, distance: 362.4
click at [555, 447] on div "Content Discovery Specialist Discover high-quality articles, videos, and podcas…" at bounding box center [679, 395] width 973 height 596
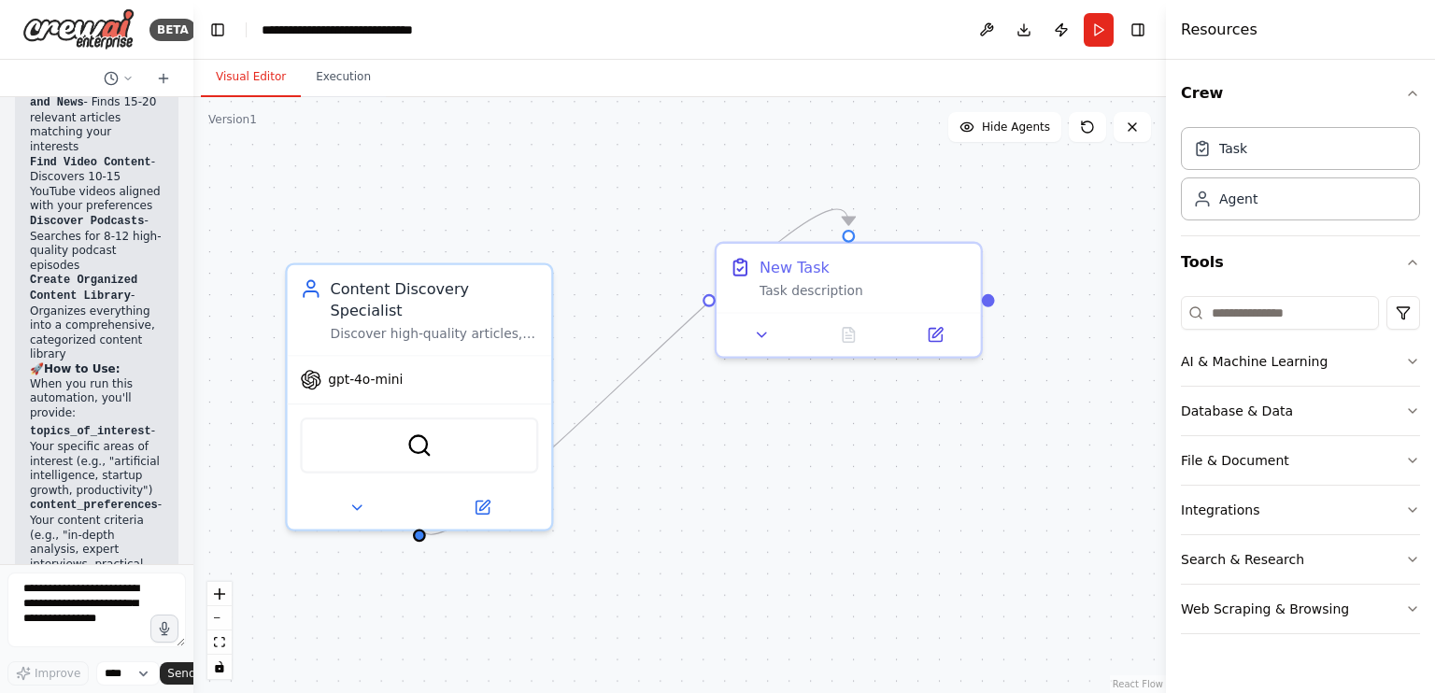
drag, startPoint x: 888, startPoint y: 398, endPoint x: 756, endPoint y: 485, distance: 157.8
click at [756, 485] on div ".deletable-edge-delete-btn { width: 20px; height: 20px; border: 0px solid #ffff…" at bounding box center [679, 395] width 973 height 596
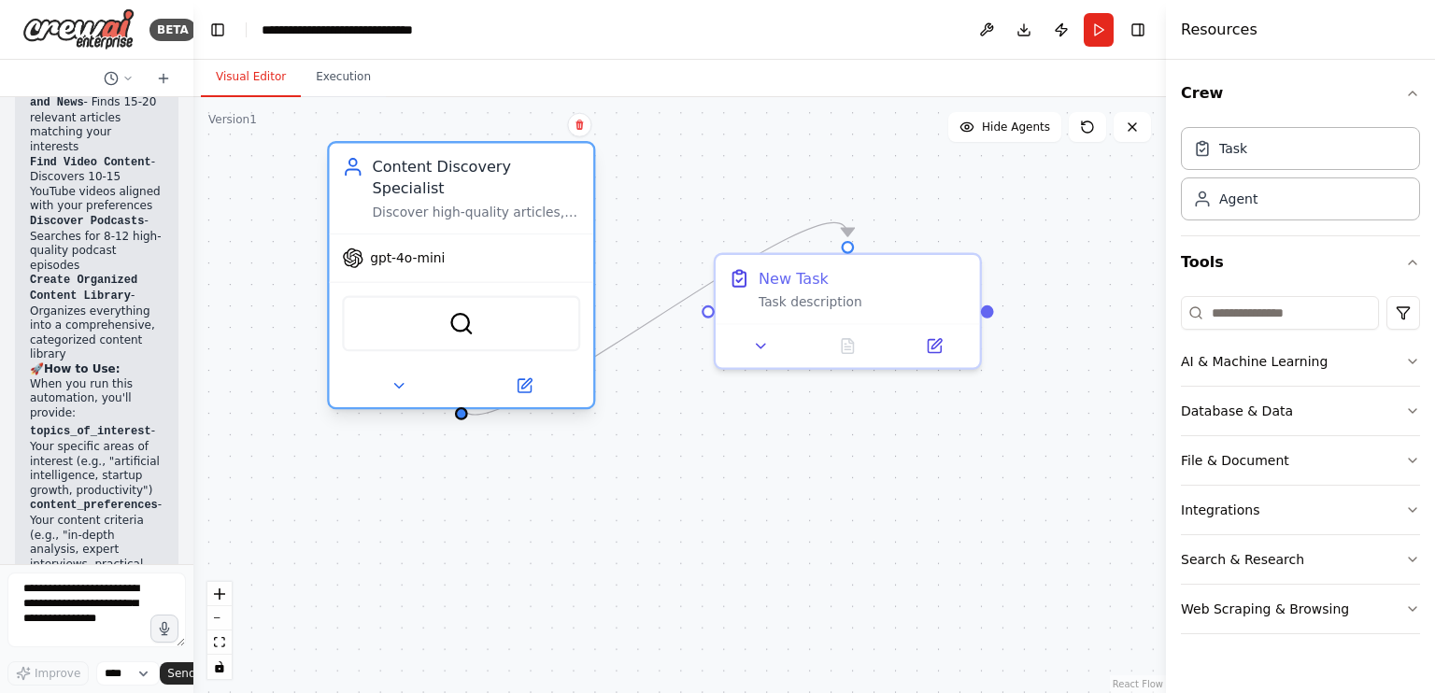
drag, startPoint x: 442, startPoint y: 315, endPoint x: 490, endPoint y: 180, distance: 142.7
click at [490, 180] on div "Content Discovery Specialist Discover high-quality articles, videos, and podcas…" at bounding box center [476, 188] width 208 height 64
click at [1372, 366] on button "AI & Machine Learning" at bounding box center [1300, 361] width 239 height 49
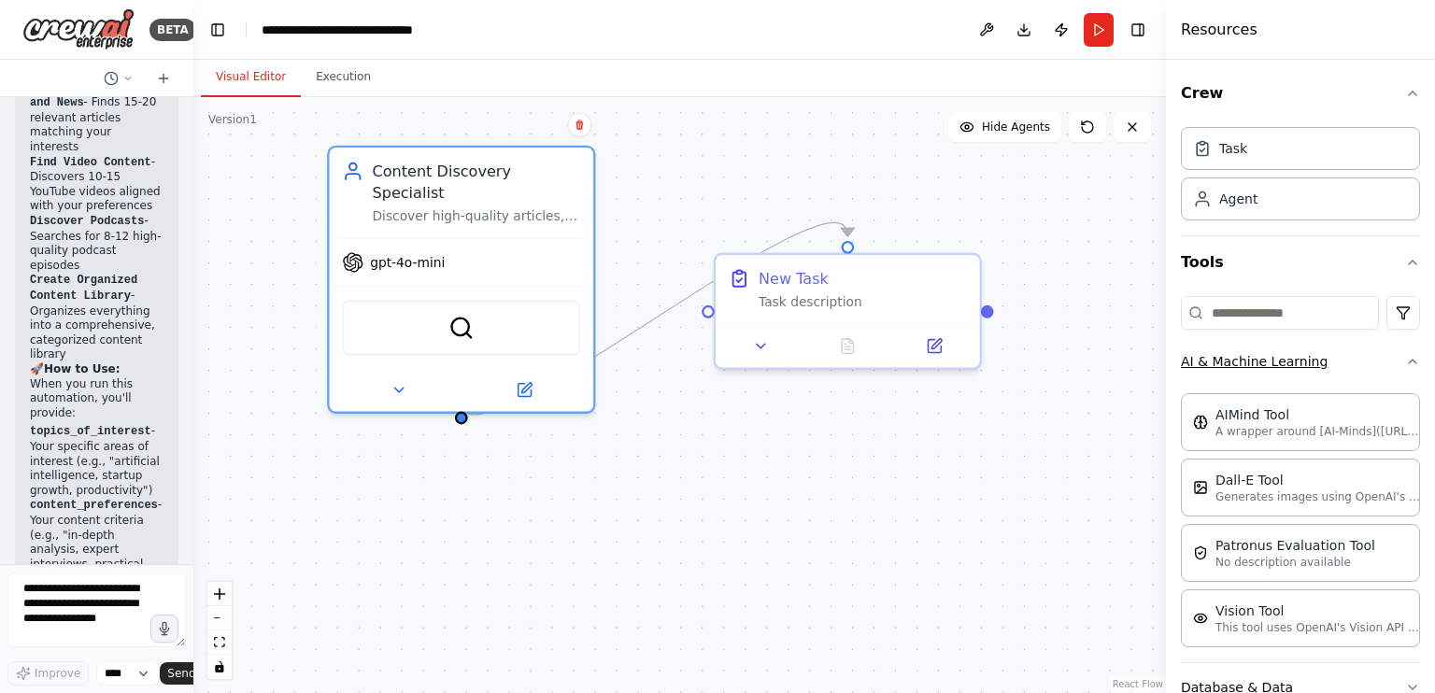
click at [1372, 366] on button "AI & Machine Learning" at bounding box center [1300, 361] width 239 height 49
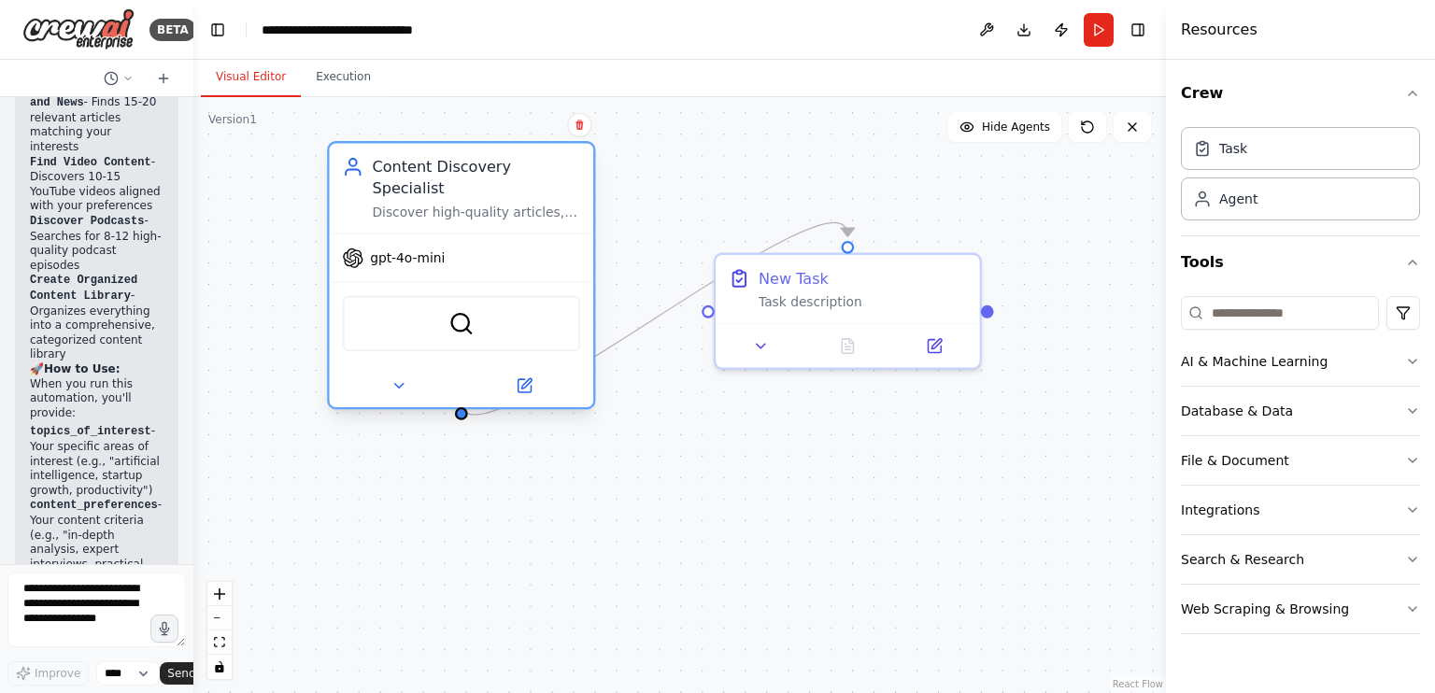
click at [425, 249] on span "gpt-4o-mini" at bounding box center [407, 257] width 75 height 17
click at [429, 249] on span "gpt-4o-mini" at bounding box center [407, 257] width 75 height 17
click at [560, 373] on button at bounding box center [523, 386] width 121 height 26
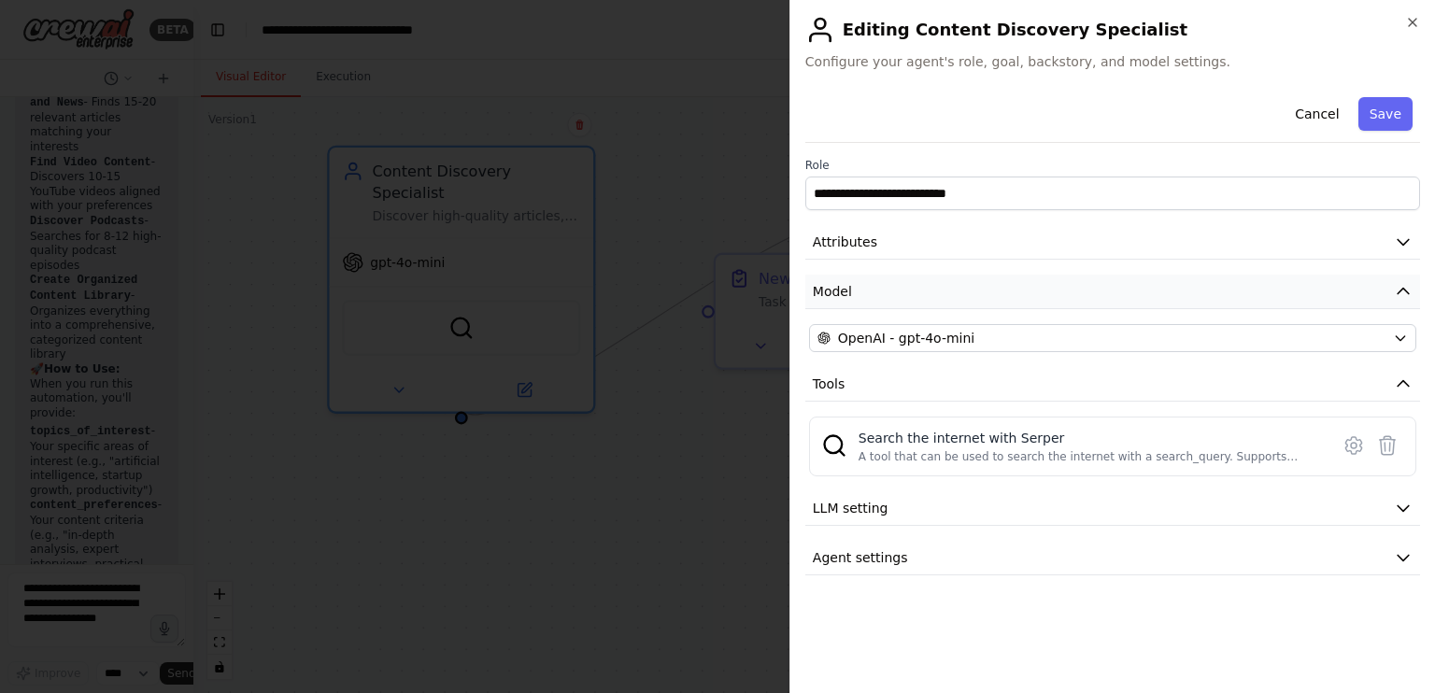
click at [943, 294] on button "Model" at bounding box center [1112, 292] width 615 height 35
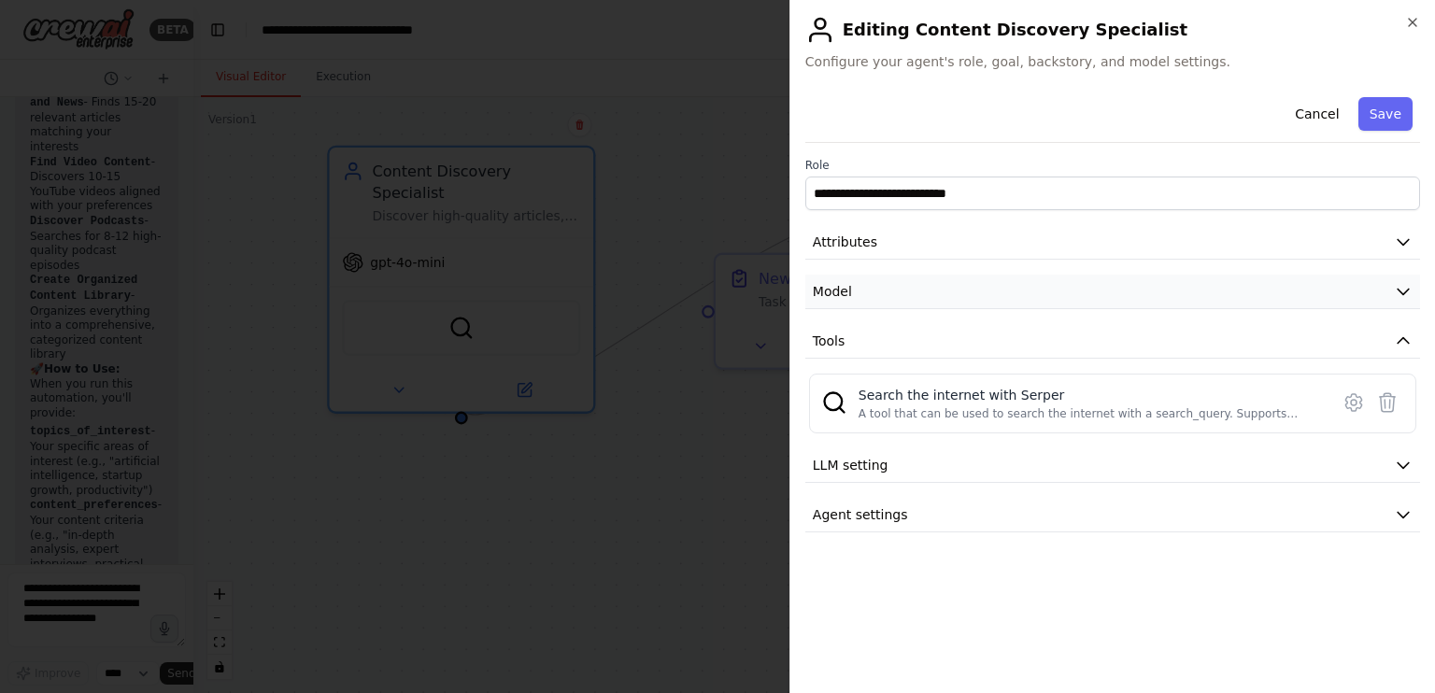
click at [943, 294] on button "Model" at bounding box center [1112, 292] width 615 height 35
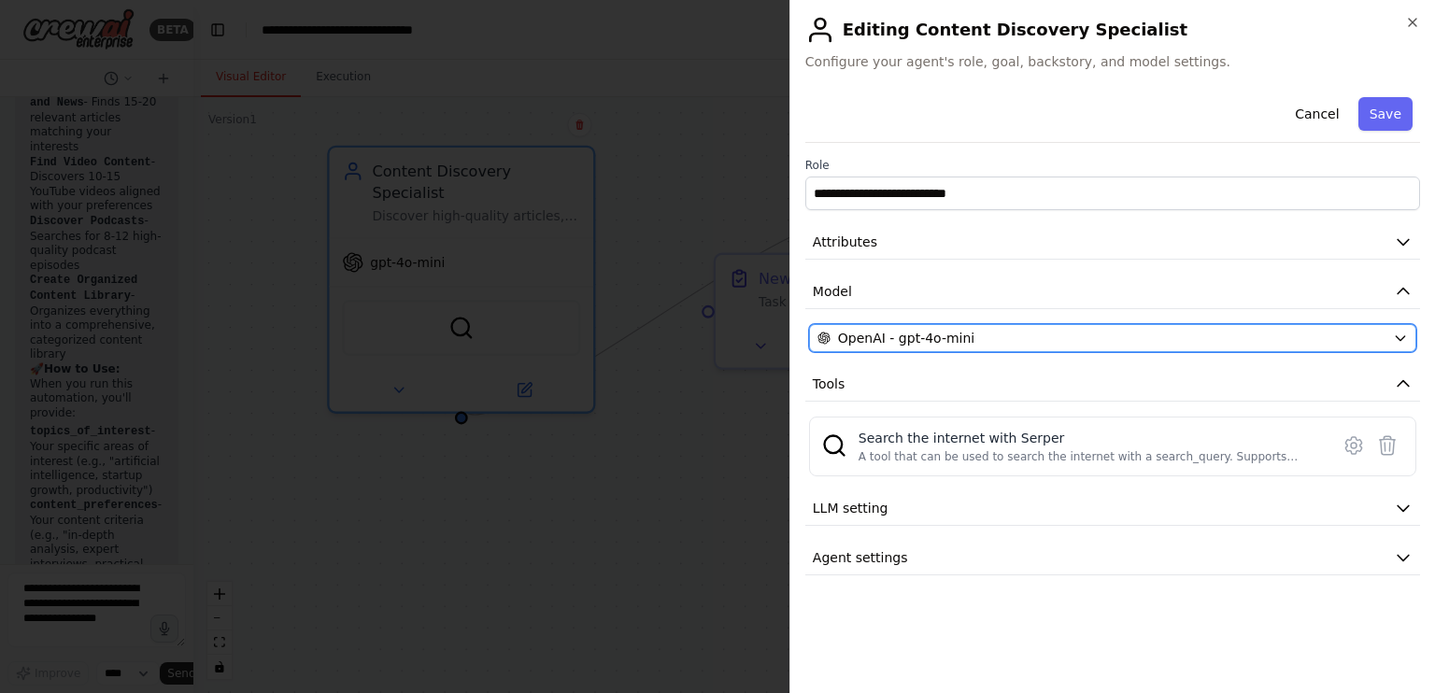
click at [1020, 339] on div "OpenAI - gpt-4o-mini" at bounding box center [1101, 338] width 568 height 19
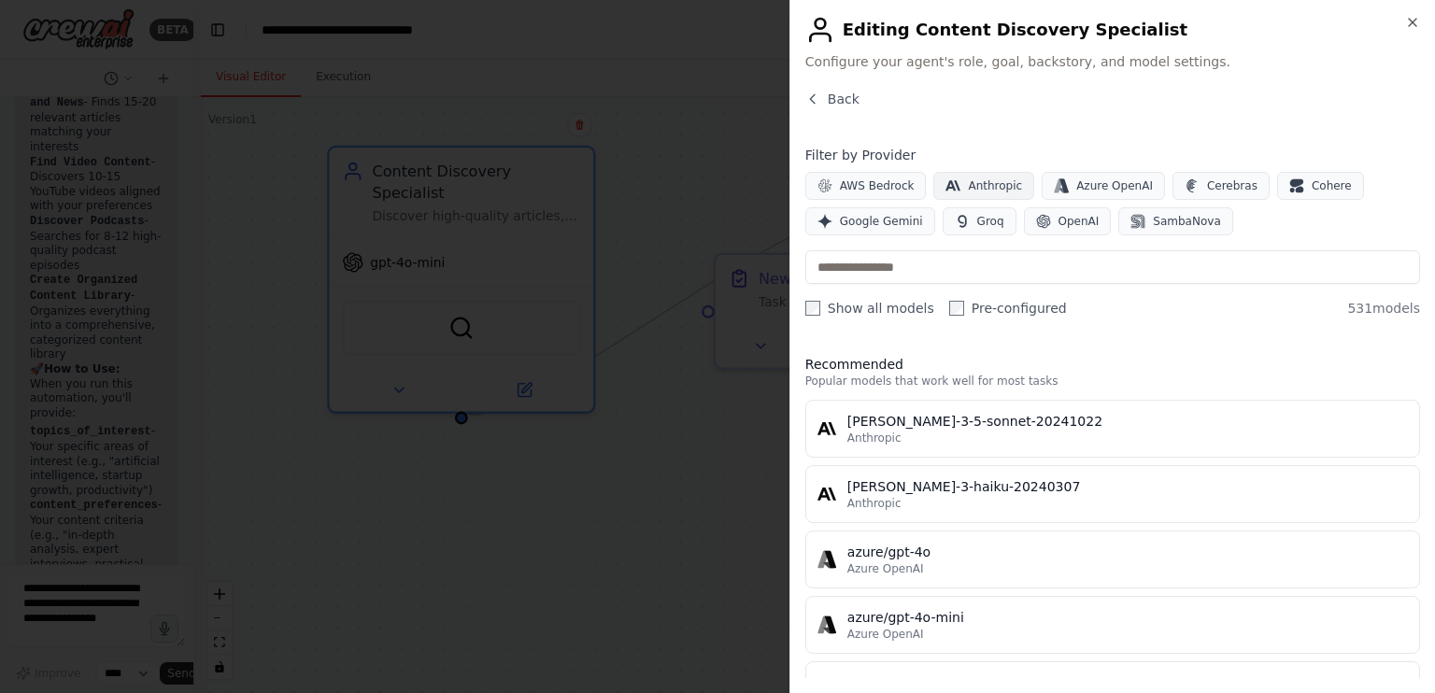
click at [1012, 185] on span "Anthropic" at bounding box center [995, 185] width 54 height 15
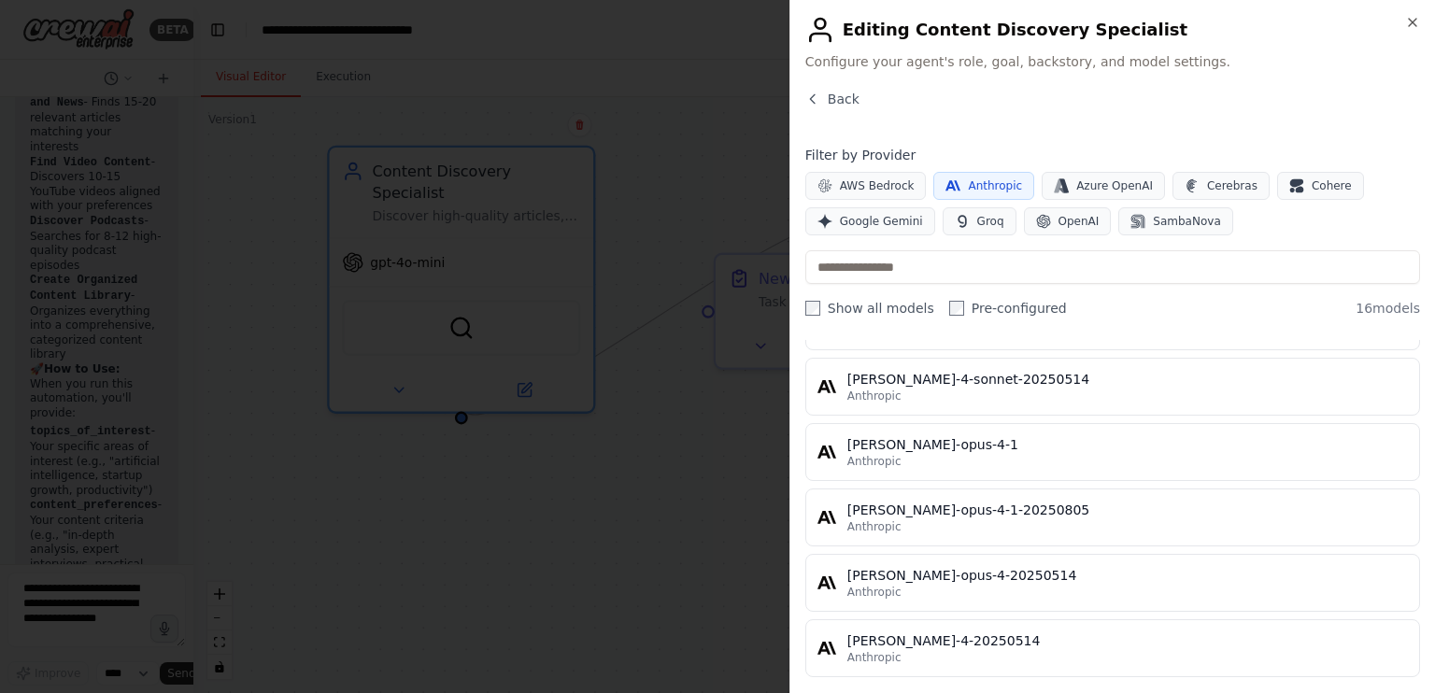
scroll to position [828, 0]
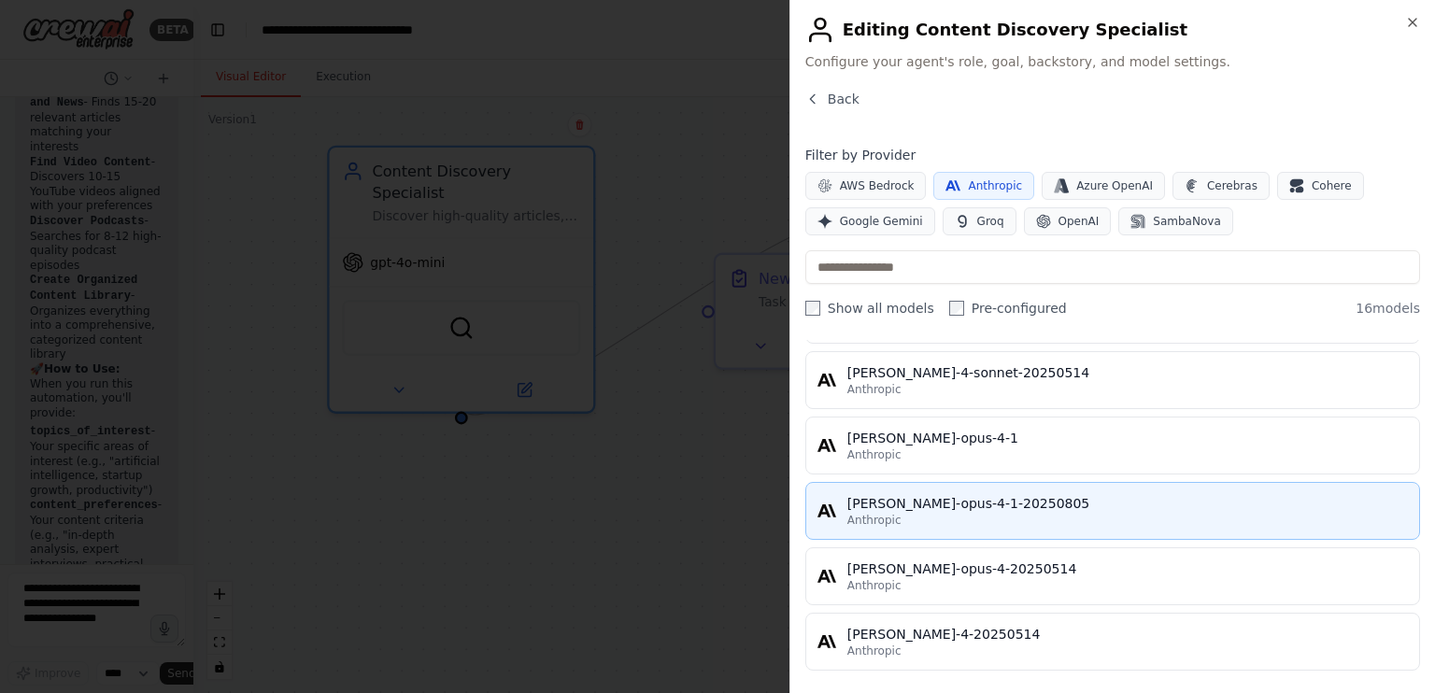
click at [1065, 513] on div "Anthropic" at bounding box center [1127, 520] width 561 height 15
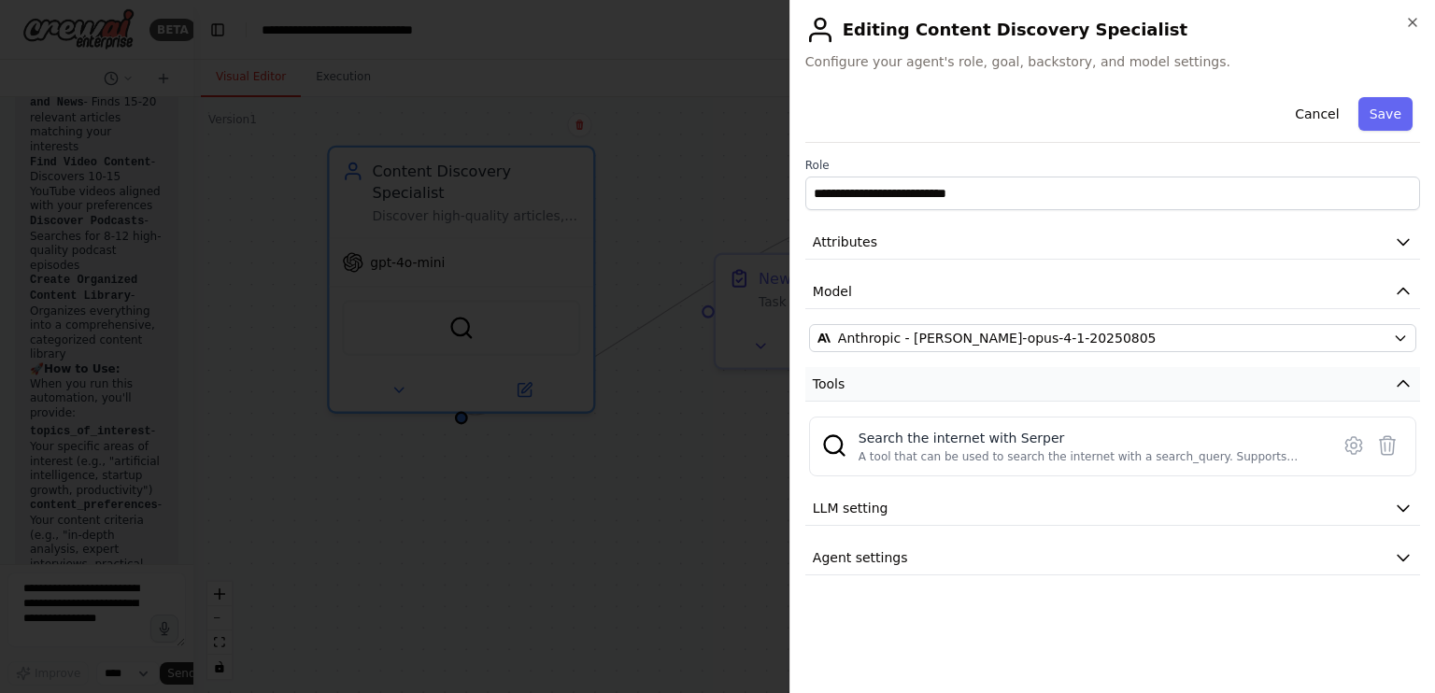
click at [1005, 388] on button "Tools" at bounding box center [1112, 384] width 615 height 35
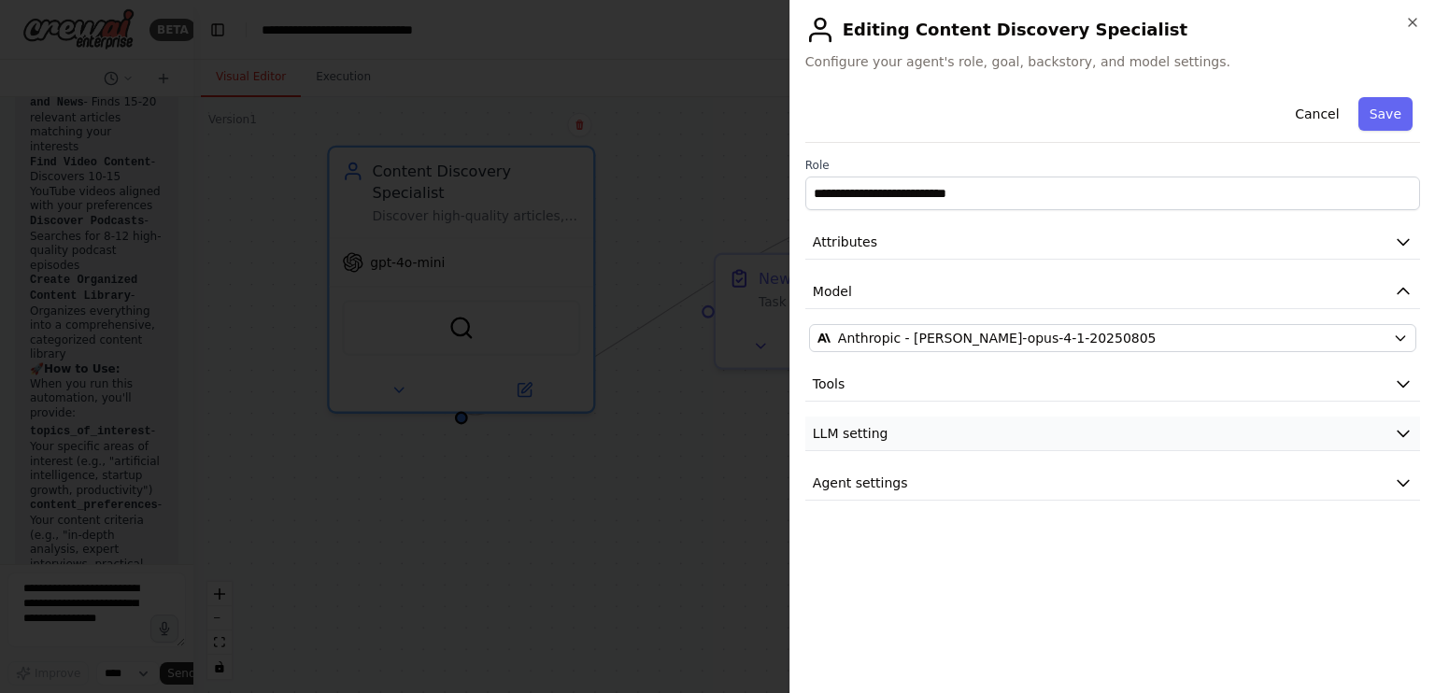
click at [1023, 433] on button "LLM setting" at bounding box center [1112, 434] width 615 height 35
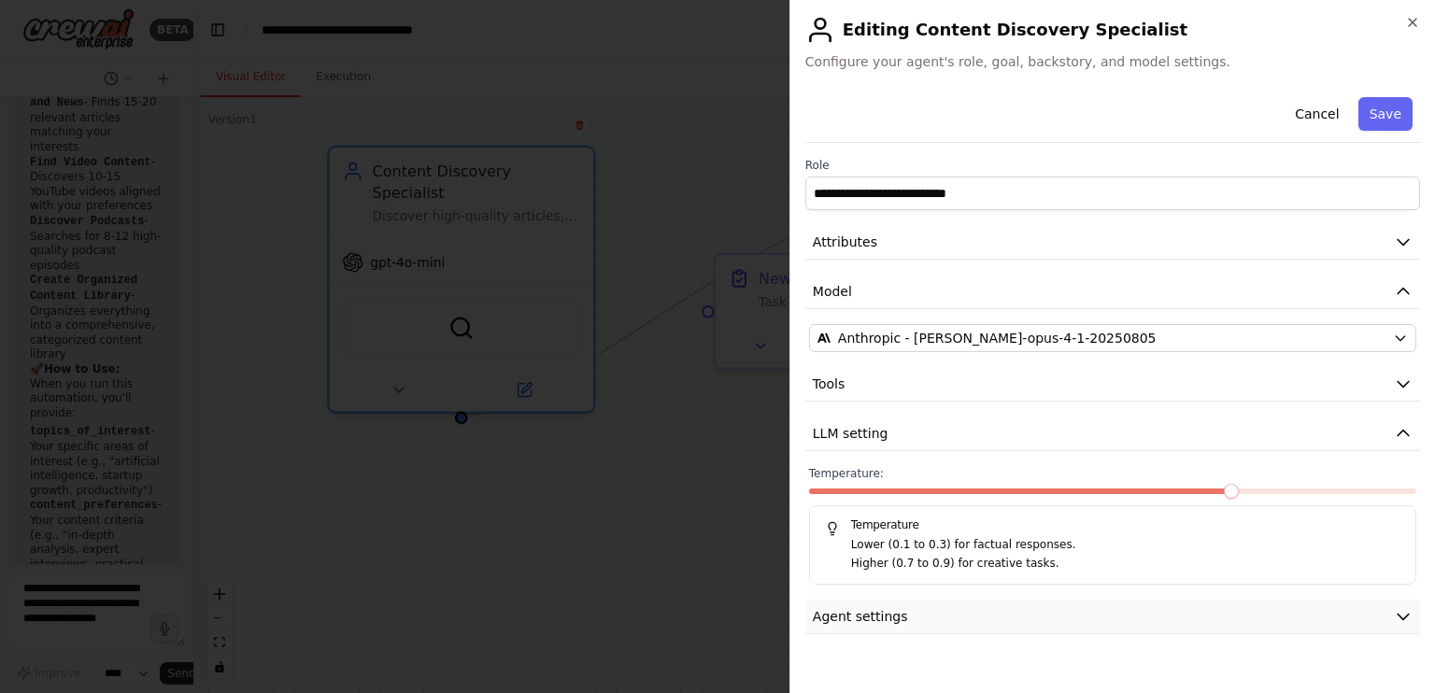
click at [1053, 610] on button "Agent settings" at bounding box center [1112, 617] width 615 height 35
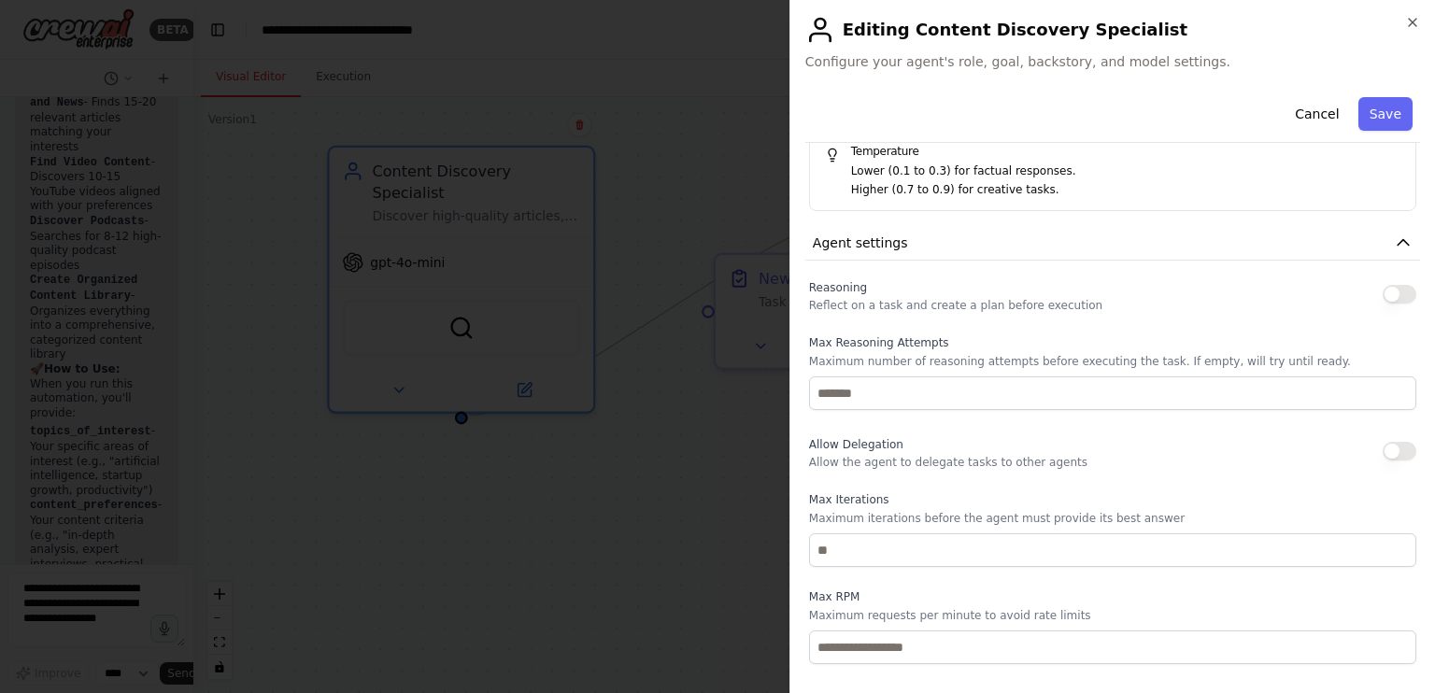
scroll to position [280, 0]
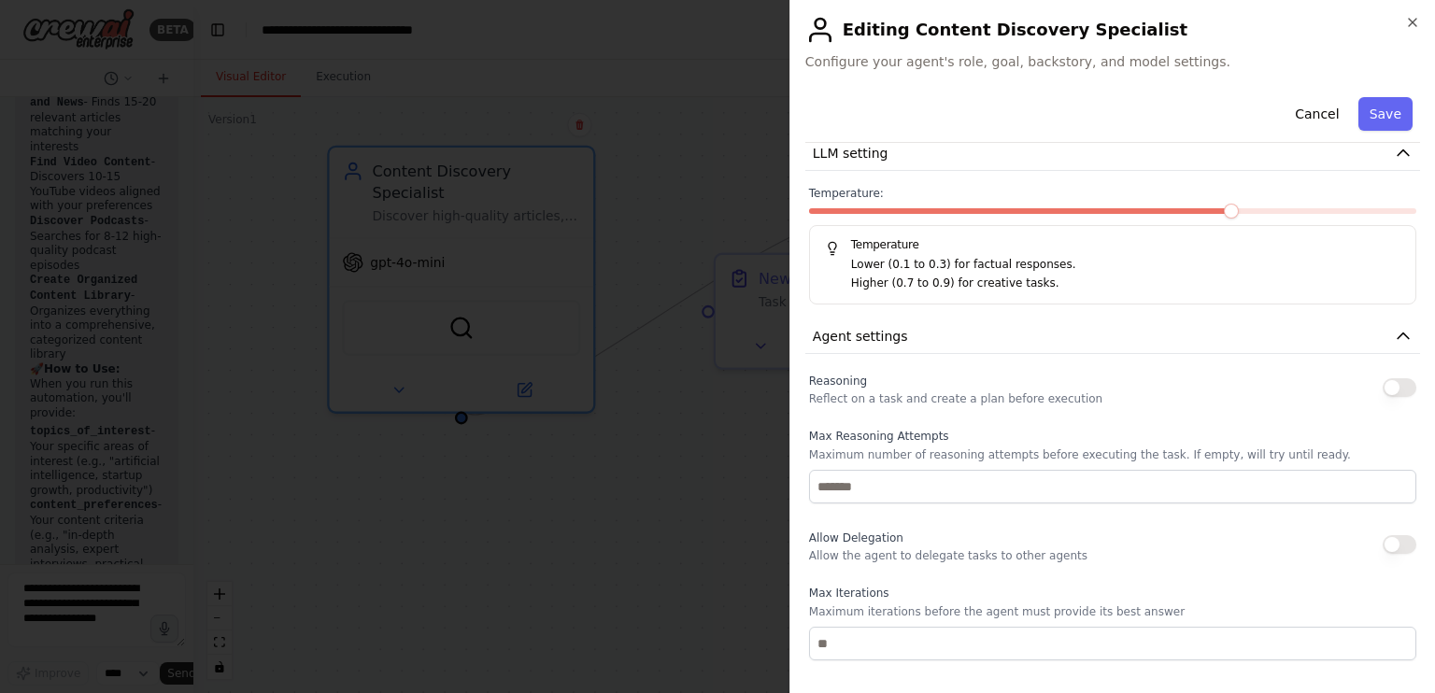
click at [1383, 384] on button "button" at bounding box center [1400, 387] width 34 height 19
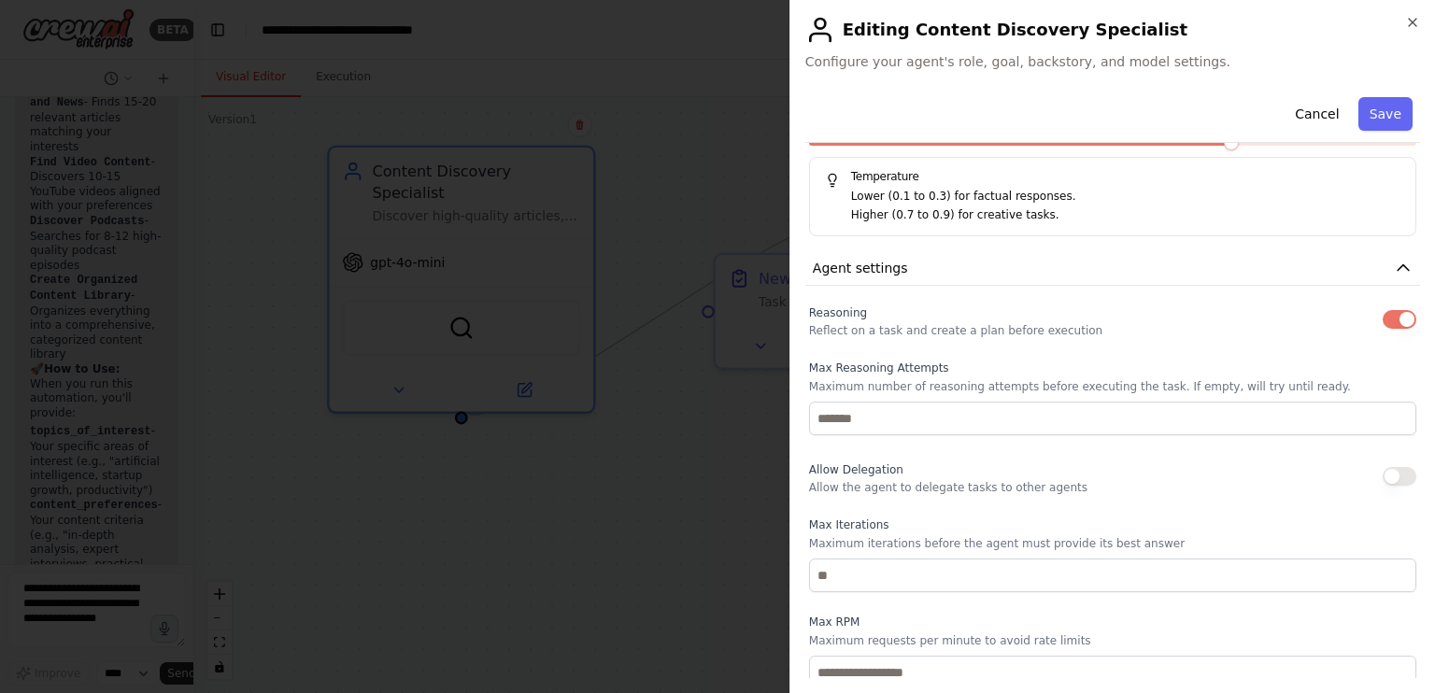
scroll to position [374, 0]
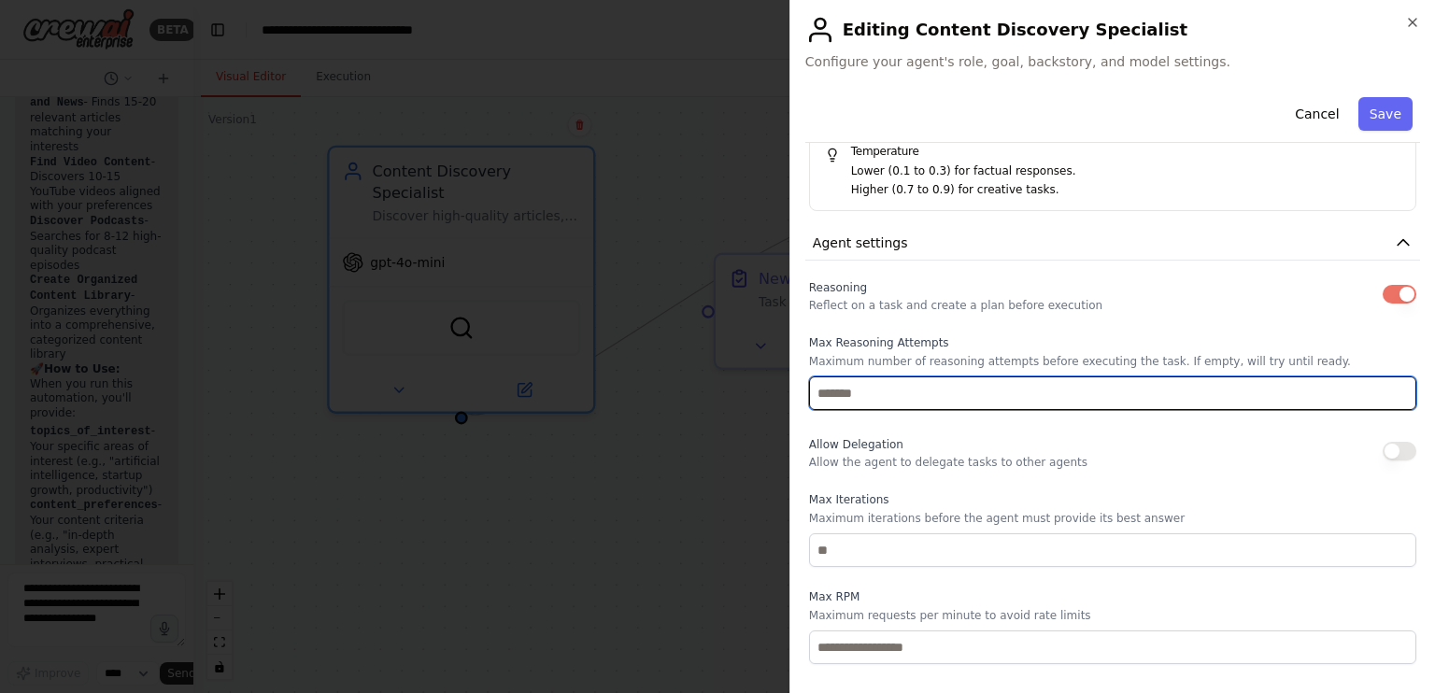
click at [1065, 388] on input "number" at bounding box center [1112, 393] width 607 height 34
type input "******"
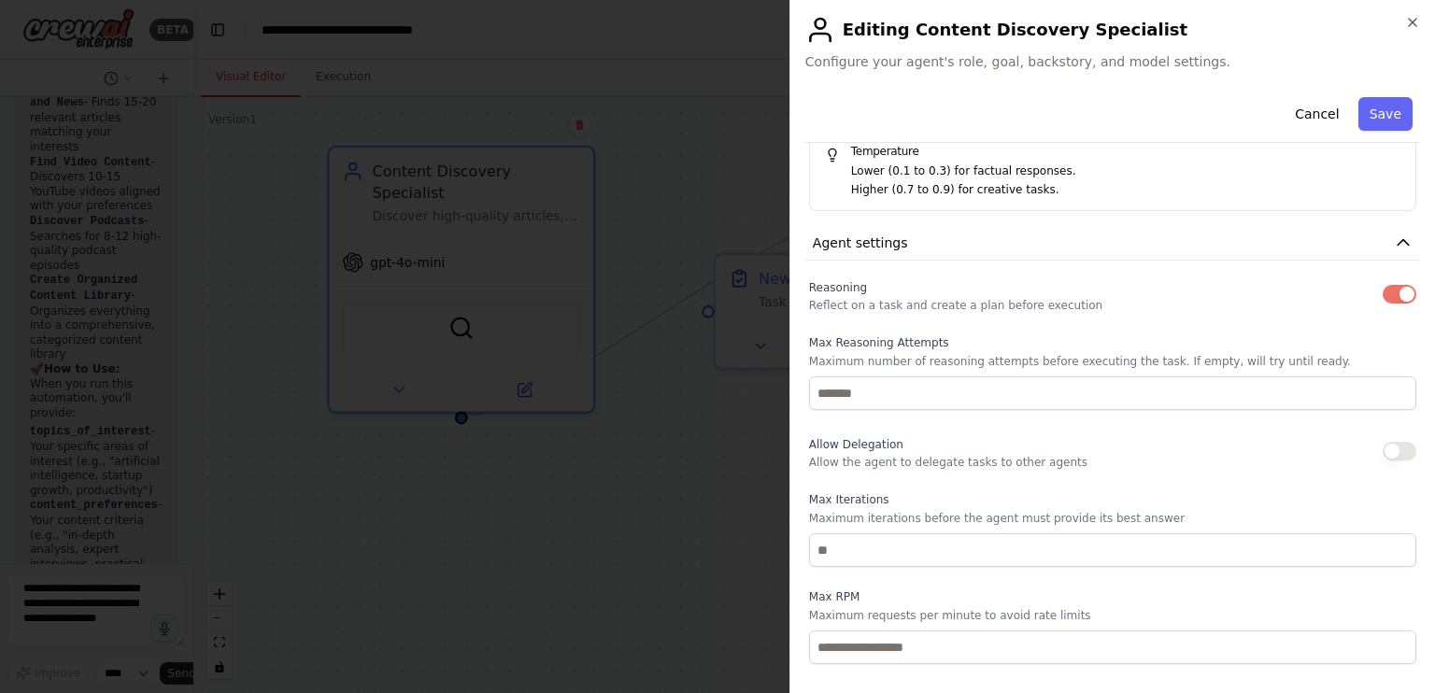
click at [1101, 360] on p "Maximum number of reasoning attempts before executing the task. If empty, will …" at bounding box center [1112, 361] width 607 height 15
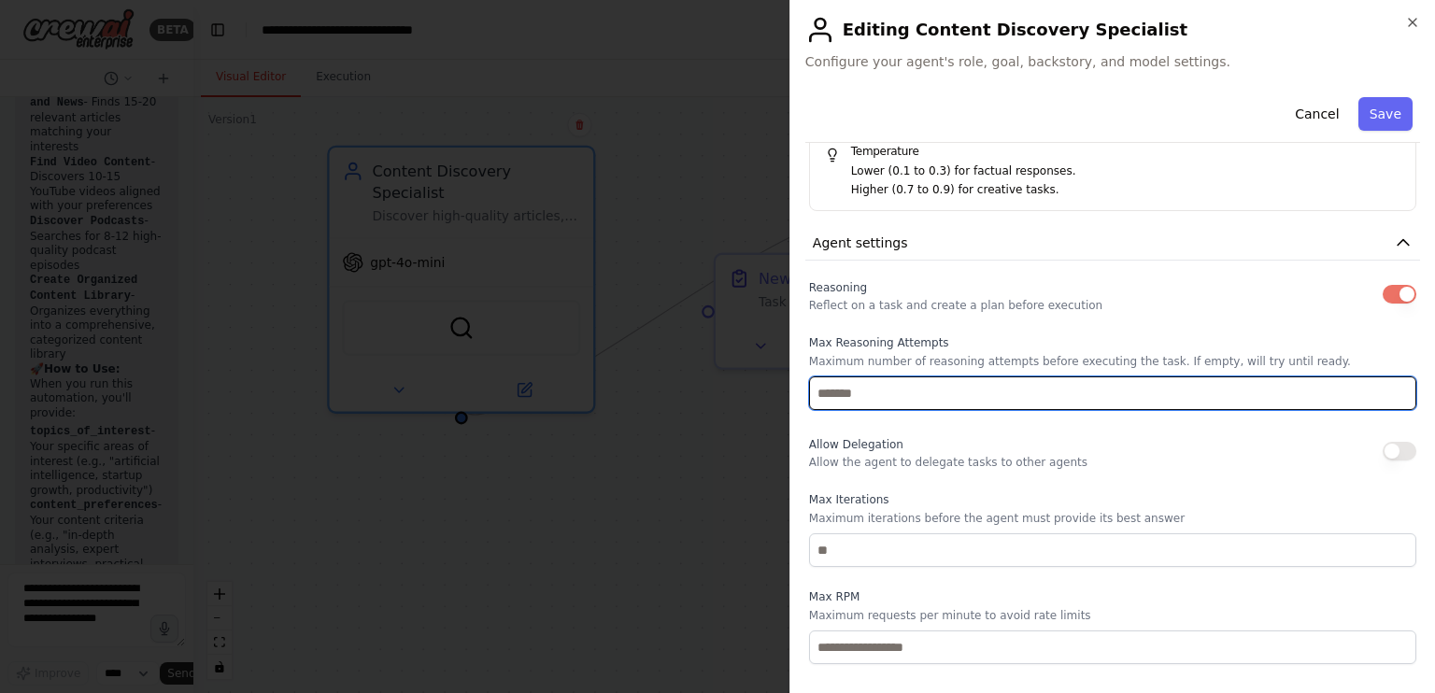
drag, startPoint x: 889, startPoint y: 395, endPoint x: 802, endPoint y: 395, distance: 86.9
click at [802, 395] on div "**********" at bounding box center [1112, 346] width 646 height 693
type input "******"
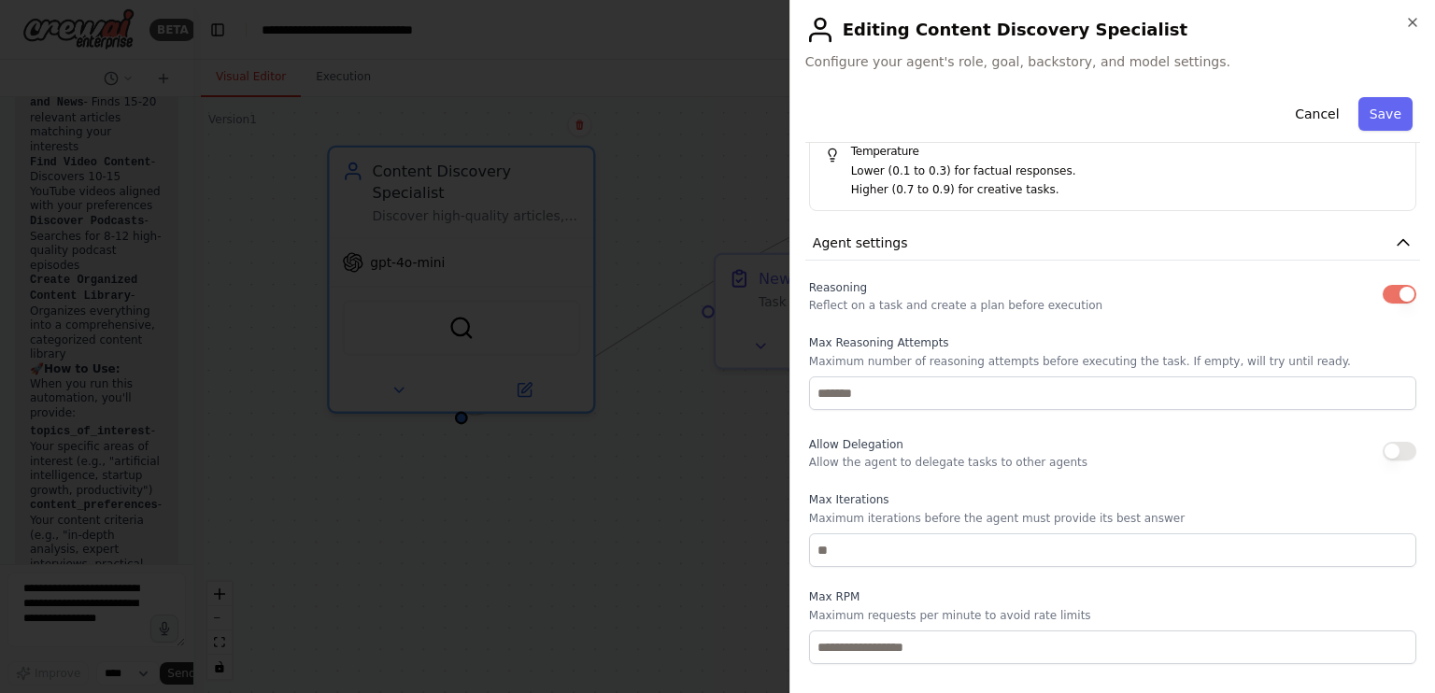
click at [1004, 354] on p "Maximum number of reasoning attempts before executing the task. If empty, will …" at bounding box center [1112, 361] width 607 height 15
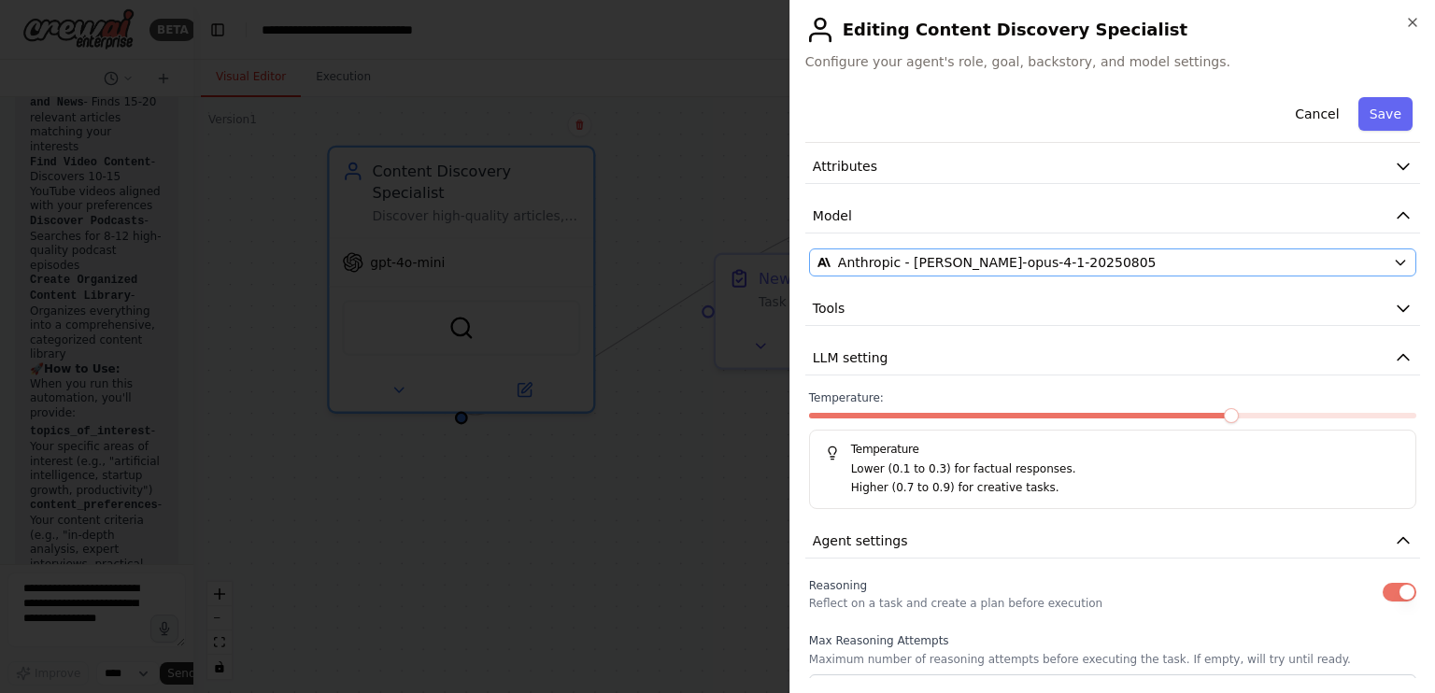
scroll to position [0, 0]
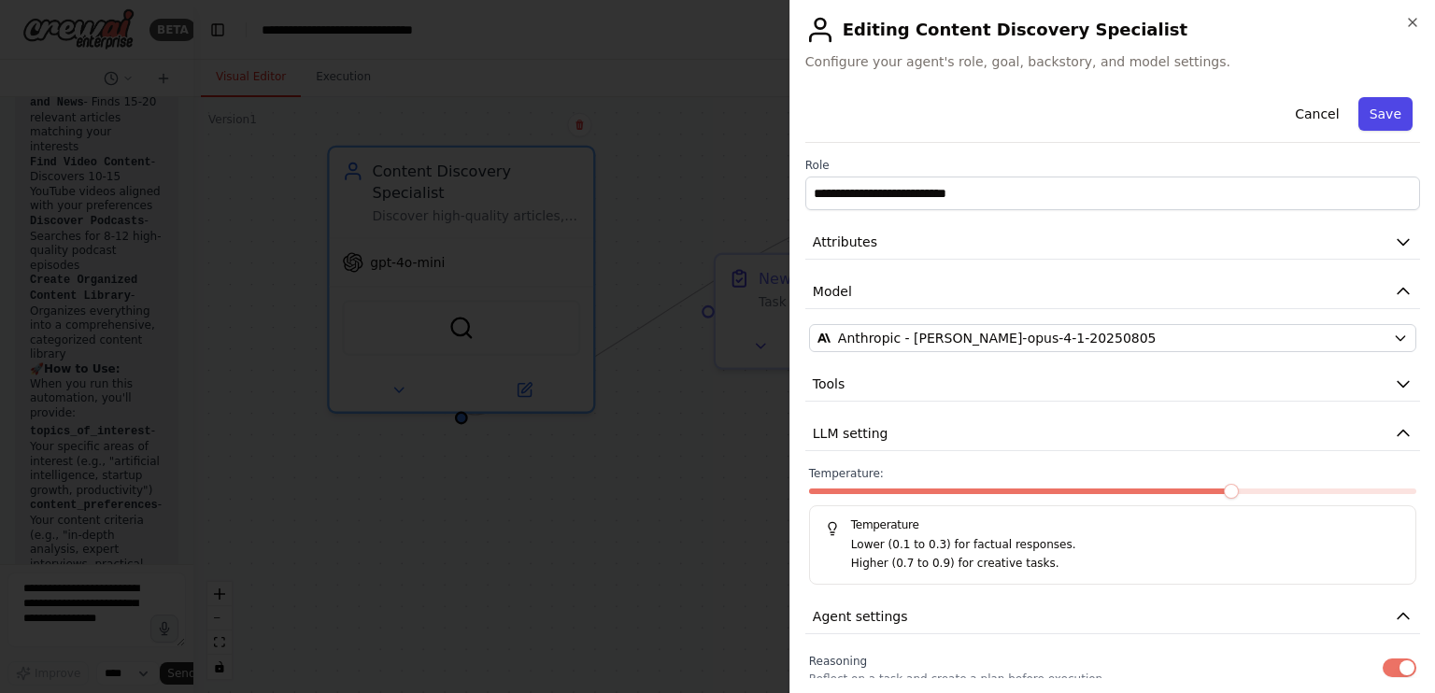
click at [1388, 113] on button "Save" at bounding box center [1385, 114] width 54 height 34
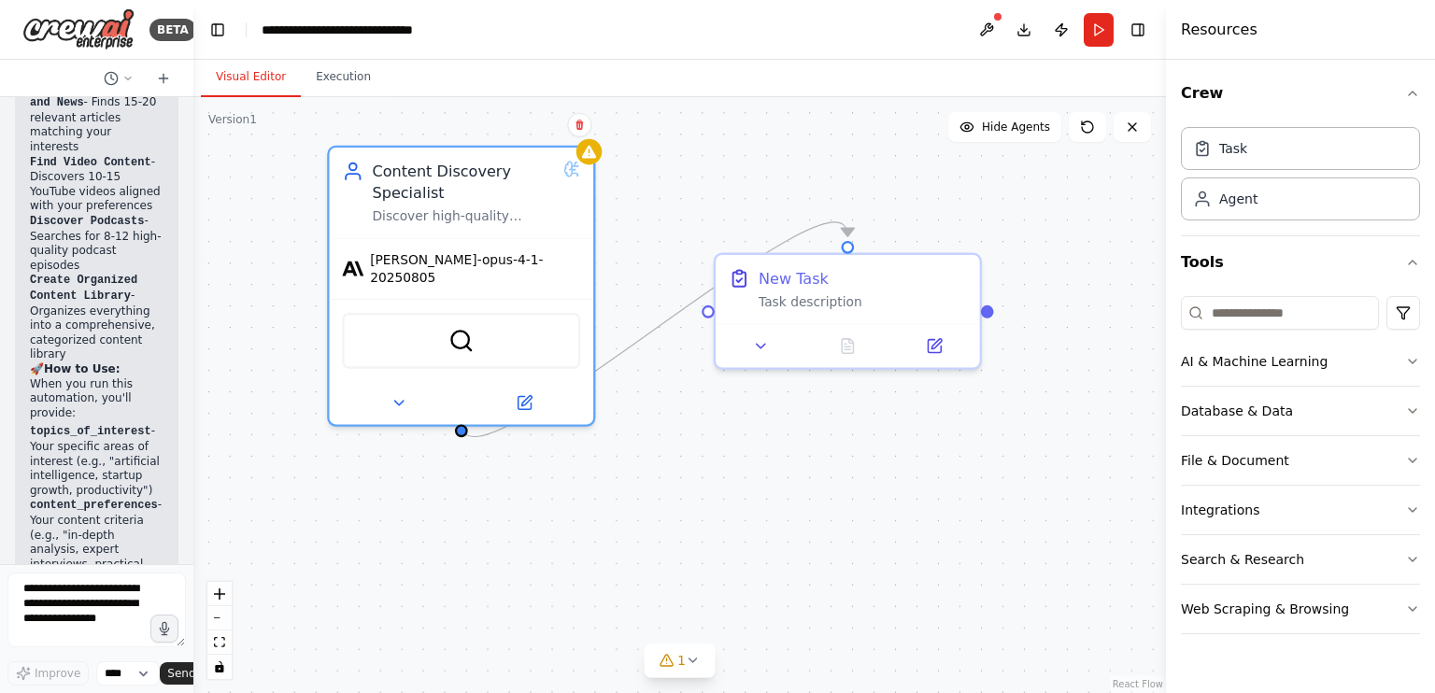
click at [751, 310] on div ".deletable-edge-delete-btn { width: 20px; height: 20px; border: 0px solid #ffff…" at bounding box center [679, 395] width 973 height 596
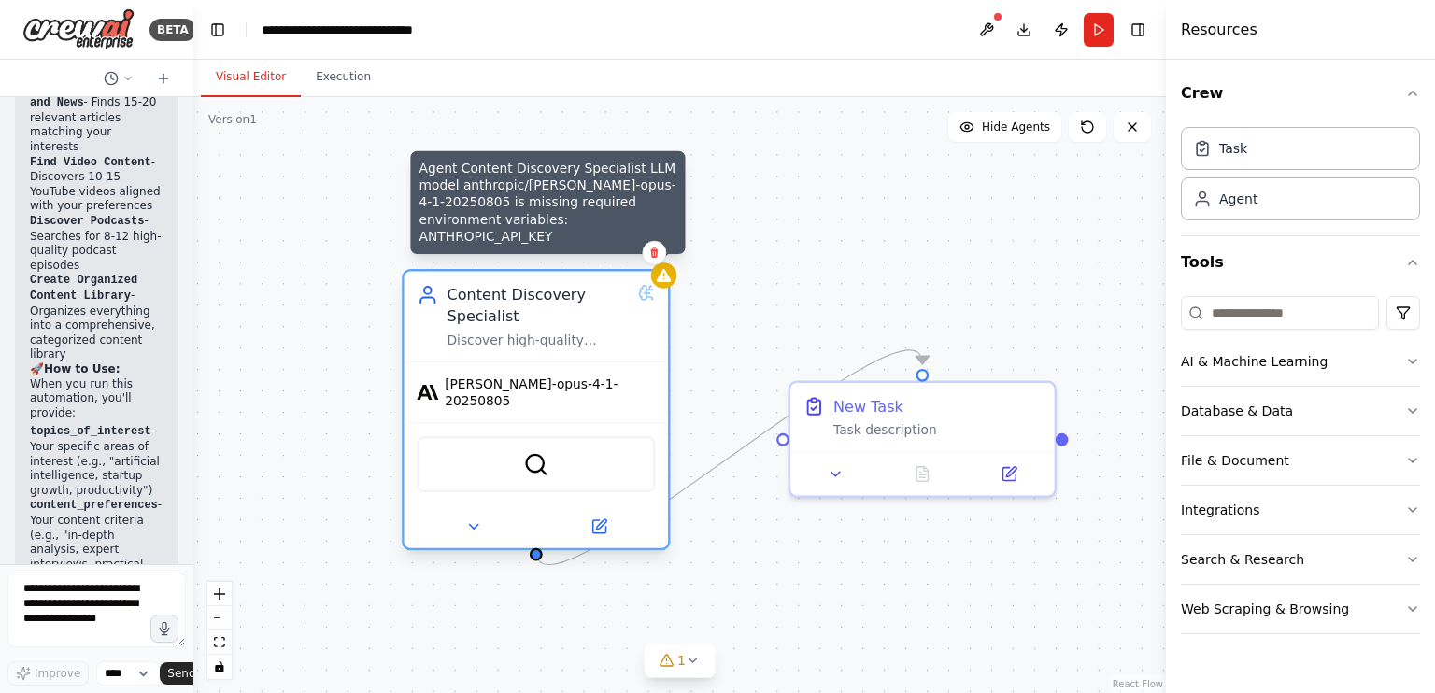
click at [668, 287] on div at bounding box center [664, 276] width 26 height 26
click at [671, 285] on div at bounding box center [664, 276] width 26 height 26
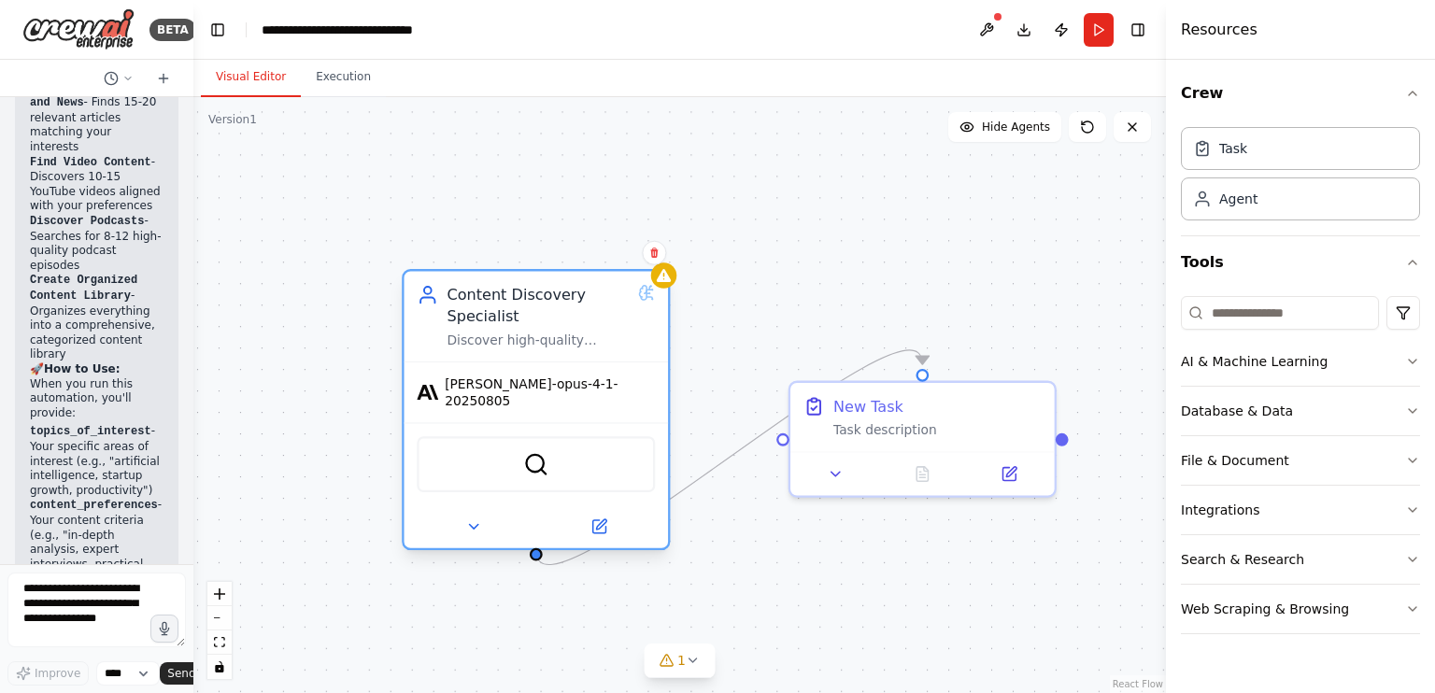
click at [663, 287] on div at bounding box center [664, 276] width 26 height 26
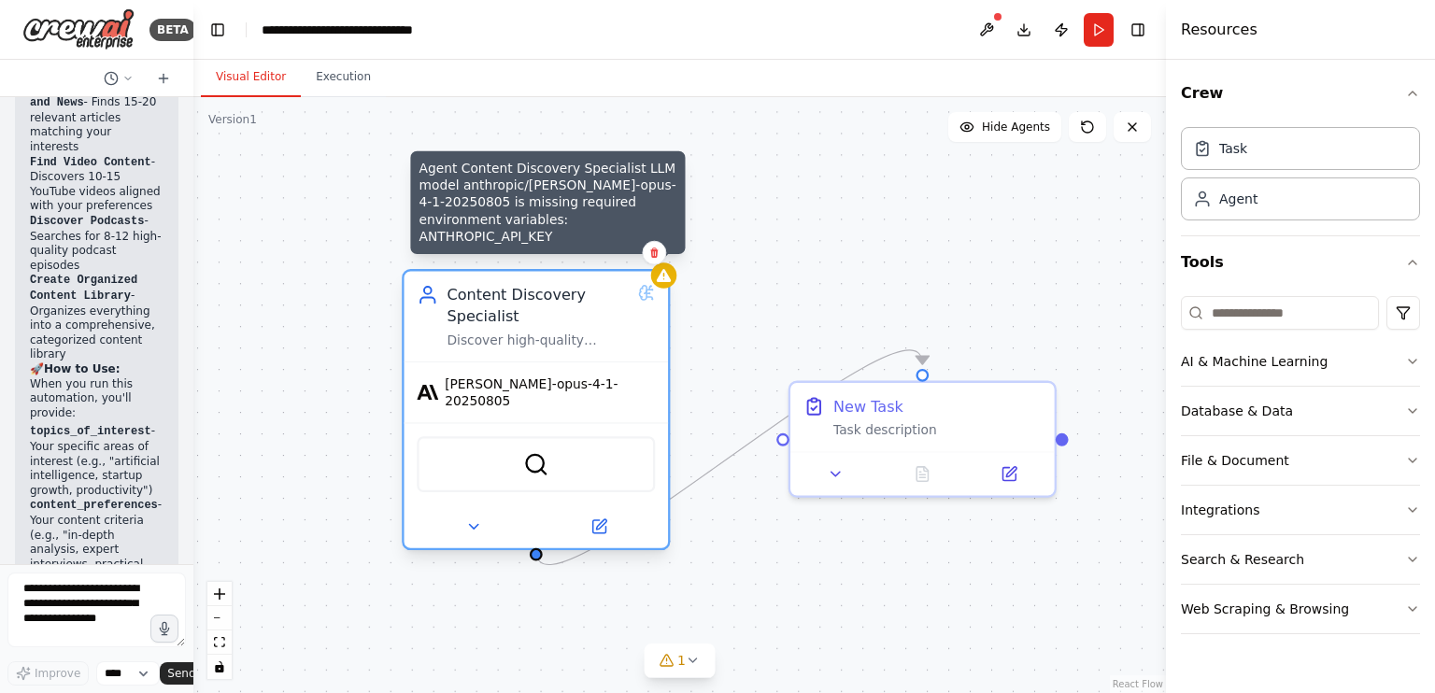
click at [669, 287] on div "Agent Content Discovery Specialist LLM model anthropic/[PERSON_NAME]-opus-4-1-2…" at bounding box center [536, 409] width 268 height 281
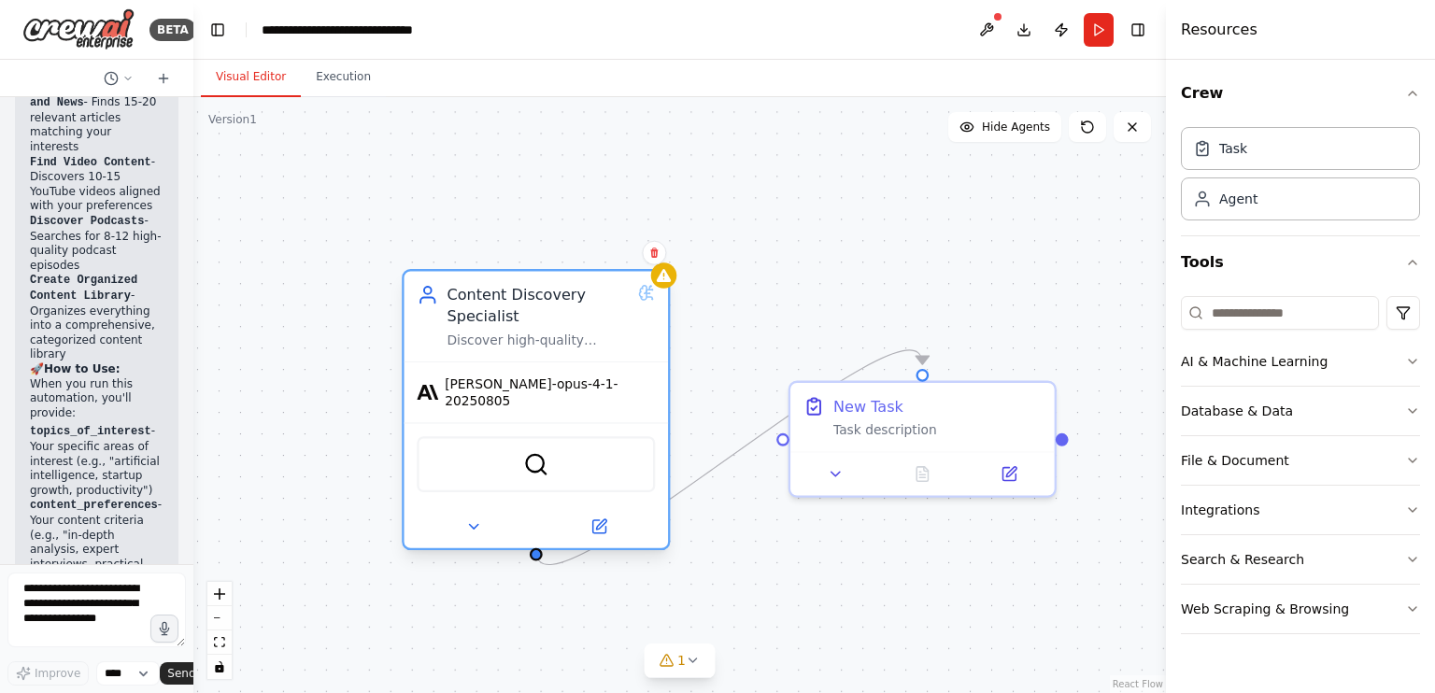
click at [669, 287] on div "Content Discovery Specialist Discover high-quality articles, videos, and podcas…" at bounding box center [536, 409] width 268 height 281
